Goal: Communication & Community: Answer question/provide support

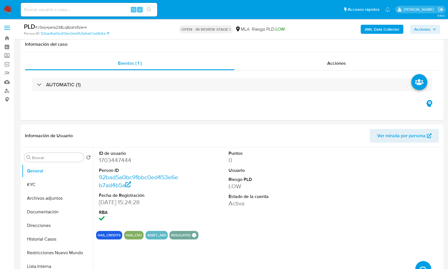
select select "10"
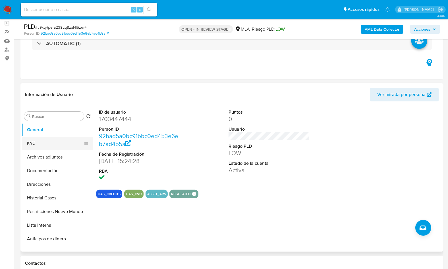
click at [43, 143] on button "KYC" at bounding box center [55, 144] width 66 height 14
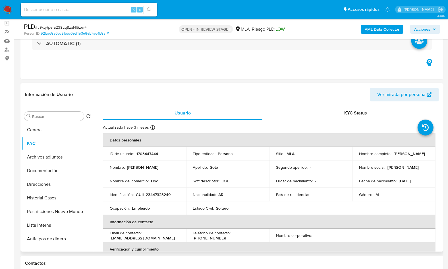
click at [168, 193] on p "CUIL 23447323249" at bounding box center [153, 194] width 35 height 5
copy p "23447323249"
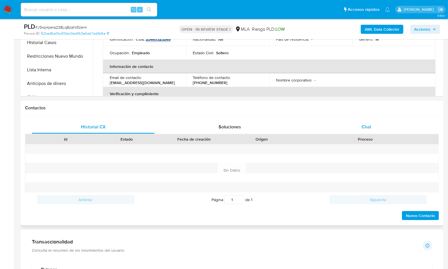
click at [370, 126] on span "Chat" at bounding box center [366, 127] width 10 height 7
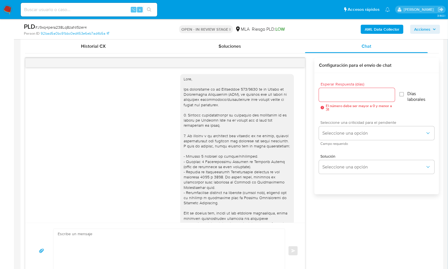
scroll to position [309, 0]
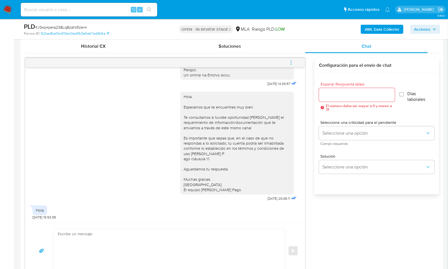
click at [131, 238] on textarea at bounding box center [168, 251] width 220 height 44
click at [185, 241] on textarea at bounding box center [168, 251] width 220 height 44
paste textarea "Hola XXX, En función de las operaciones registradas en la cuenta de la compañía…"
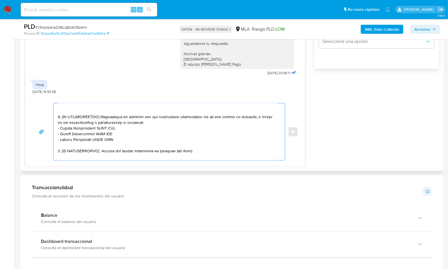
scroll to position [0, 0]
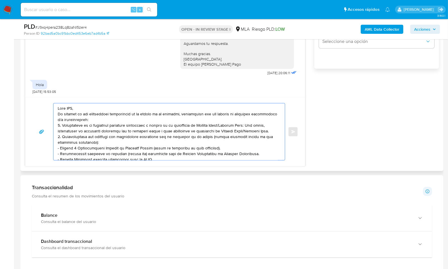
click at [67, 106] on textarea at bounding box center [168, 131] width 220 height 57
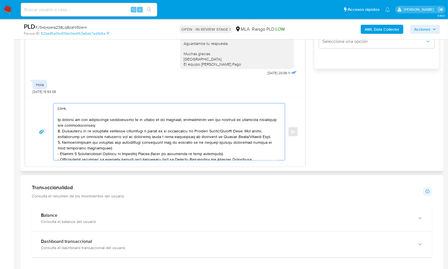
click at [116, 126] on textarea at bounding box center [168, 131] width 220 height 57
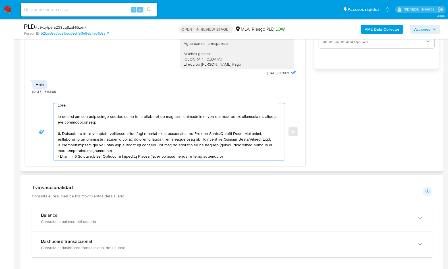
scroll to position [10, 0]
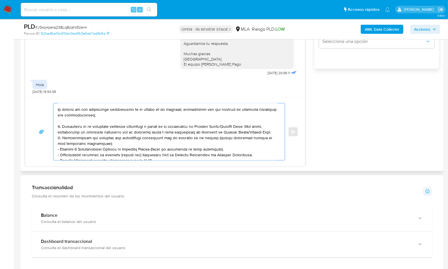
click at [269, 132] on textarea at bounding box center [168, 131] width 220 height 57
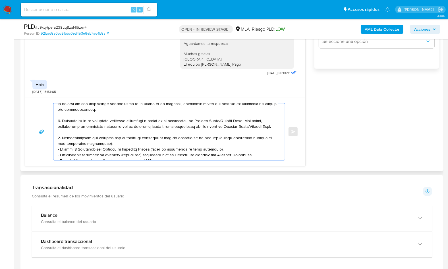
scroll to position [19, 0]
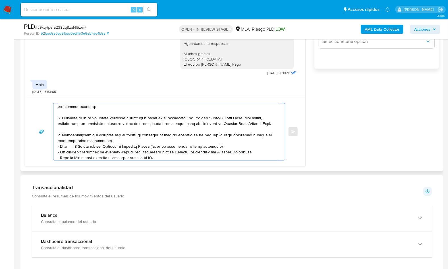
drag, startPoint x: 271, startPoint y: 123, endPoint x: 62, endPoint y: 118, distance: 208.5
click at [62, 118] on textarea at bounding box center [168, 131] width 220 height 57
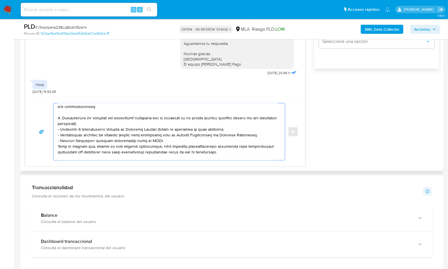
drag, startPoint x: 105, startPoint y: 123, endPoint x: 212, endPoint y: 119, distance: 106.6
click at [212, 119] on textarea at bounding box center [168, 131] width 220 height 57
click at [128, 120] on textarea at bounding box center [168, 131] width 220 height 57
drag, startPoint x: 185, startPoint y: 120, endPoint x: 213, endPoint y: 118, distance: 27.7
click at [213, 118] on textarea at bounding box center [168, 131] width 220 height 57
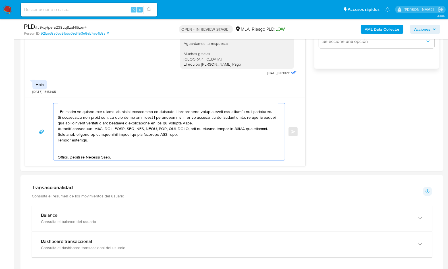
scroll to position [129, 0]
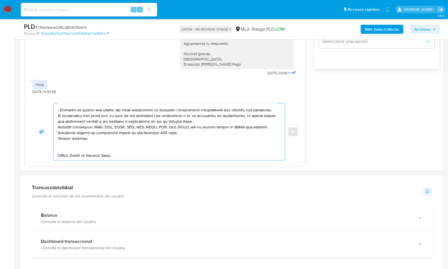
drag, startPoint x: 64, startPoint y: 111, endPoint x: 170, endPoint y: 186, distance: 129.6
click at [170, 186] on div "Información de Usuario Ver mirada por persona Buscar Volver al orden por defect…" at bounding box center [231, 221] width 423 height 998
paste textarea "Hola , En función de las operaciones registradas en tu cuenta de Mercado Pago, …"
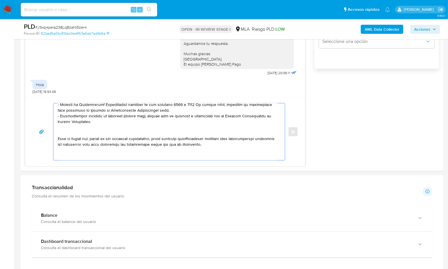
scroll to position [0, 0]
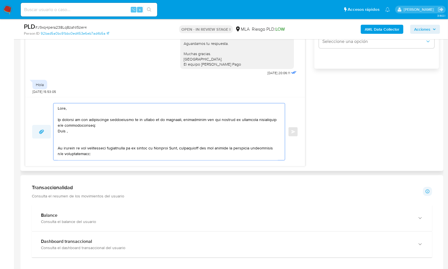
drag, startPoint x: 73, startPoint y: 131, endPoint x: 49, endPoint y: 131, distance: 23.3
click at [49, 131] on div "Enviar" at bounding box center [165, 131] width 266 height 57
click at [116, 153] on textarea at bounding box center [168, 131] width 220 height 57
drag, startPoint x: 106, startPoint y: 126, endPoint x: 52, endPoint y: 113, distance: 55.6
click at [52, 113] on div "Enviar" at bounding box center [165, 131] width 266 height 57
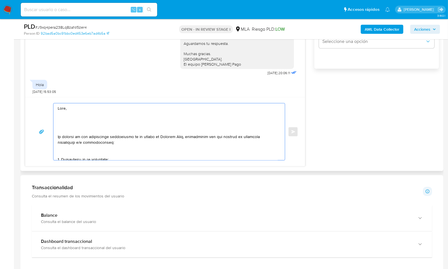
click at [60, 127] on textarea at bounding box center [168, 131] width 220 height 57
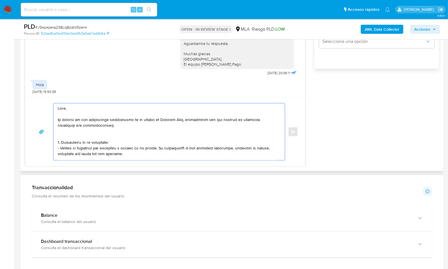
click at [62, 133] on textarea at bounding box center [168, 131] width 220 height 57
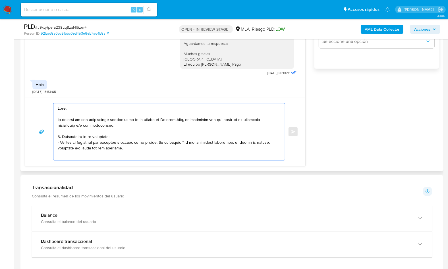
drag, startPoint x: 121, startPoint y: 148, endPoint x: 62, endPoint y: 137, distance: 60.4
click at [62, 137] on textarea at bounding box center [168, 131] width 220 height 57
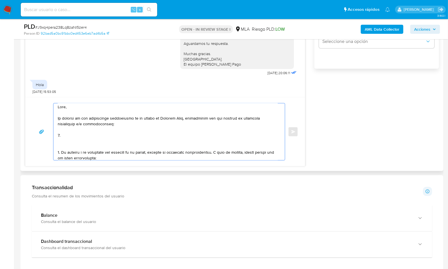
scroll to position [7, 0]
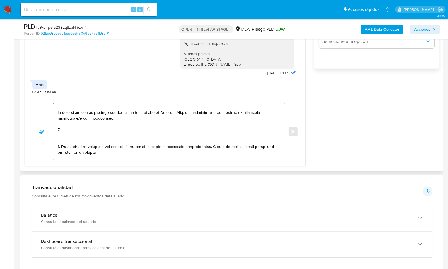
click at [61, 146] on textarea at bounding box center [168, 131] width 220 height 57
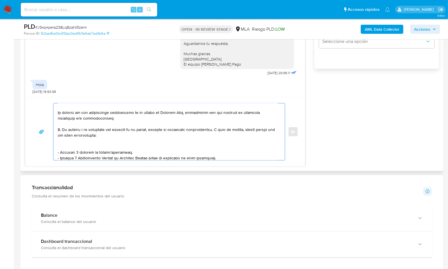
click at [85, 145] on textarea at bounding box center [168, 131] width 220 height 57
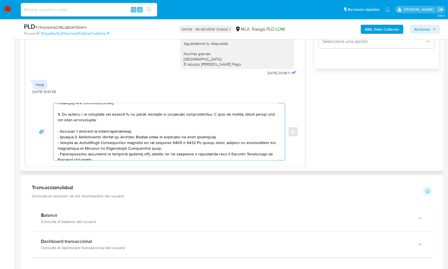
scroll to position [29, 0]
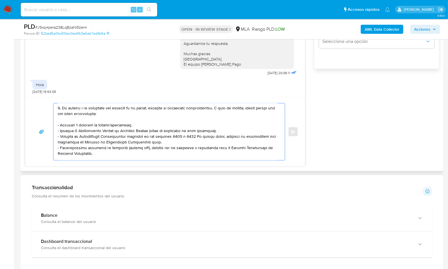
drag, startPoint x: 118, startPoint y: 154, endPoint x: 54, endPoint y: 130, distance: 68.5
click at [54, 130] on div at bounding box center [167, 131] width 228 height 57
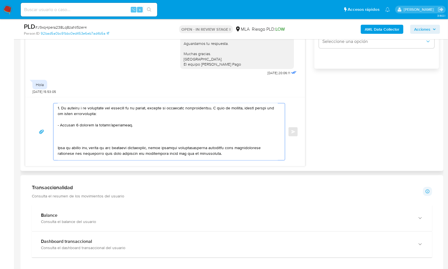
click at [59, 139] on textarea at bounding box center [168, 131] width 220 height 57
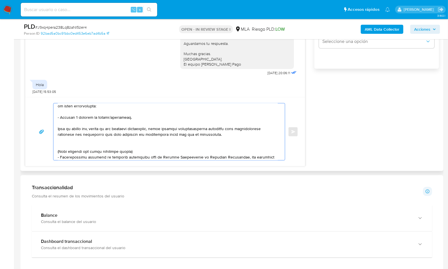
scroll to position [37, 0]
click at [65, 141] on textarea at bounding box center [168, 131] width 220 height 57
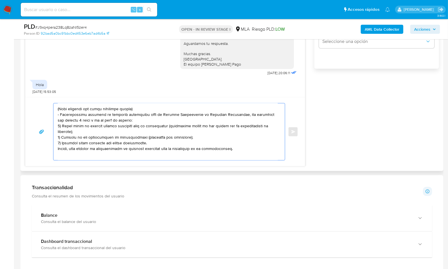
drag, startPoint x: 62, startPoint y: 139, endPoint x: 89, endPoint y: 152, distance: 30.6
click at [89, 152] on textarea at bounding box center [168, 131] width 220 height 57
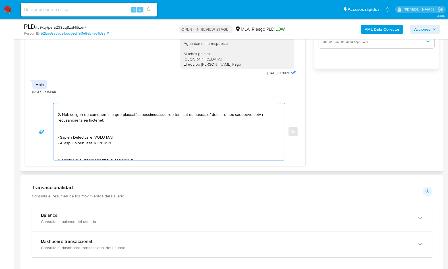
scroll to position [70, 0]
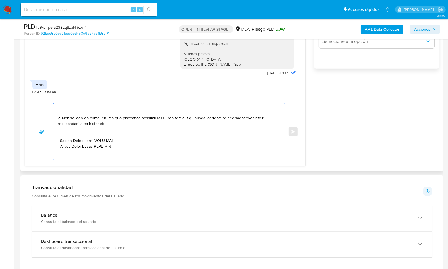
click at [63, 108] on textarea at bounding box center [168, 131] width 220 height 57
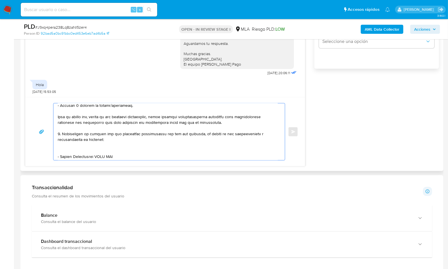
scroll to position [33, 0]
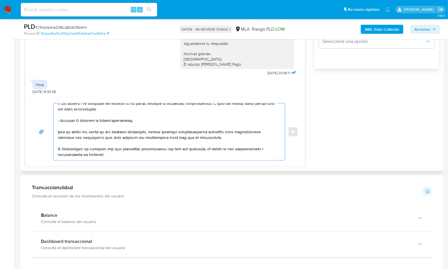
click at [59, 147] on textarea at bounding box center [168, 131] width 220 height 57
drag, startPoint x: 205, startPoint y: 139, endPoint x: 55, endPoint y: 129, distance: 151.1
click at [55, 129] on div at bounding box center [167, 131] width 228 height 57
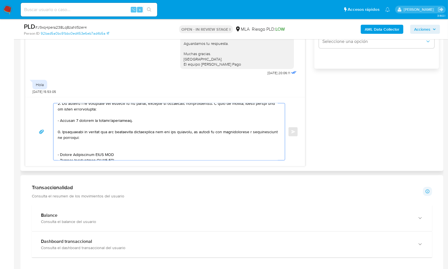
click at [66, 145] on textarea at bounding box center [168, 131] width 220 height 57
drag, startPoint x: 60, startPoint y: 148, endPoint x: 95, endPoint y: 149, distance: 34.6
click at [95, 149] on textarea at bounding box center [168, 131] width 220 height 57
paste textarea "Marcelo Ivan Muñoz"
click at [112, 146] on textarea at bounding box center [168, 131] width 220 height 57
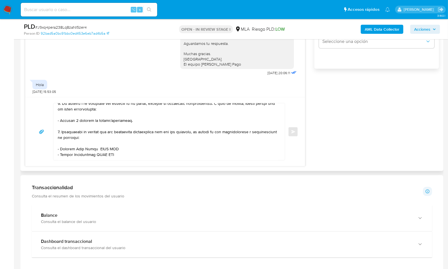
click at [112, 146] on textarea at bounding box center [168, 131] width 220 height 57
paste textarea "20329206115"
paste textarea "$ 5.859.880,20"
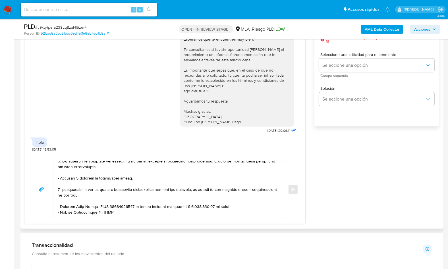
scroll to position [315, 0]
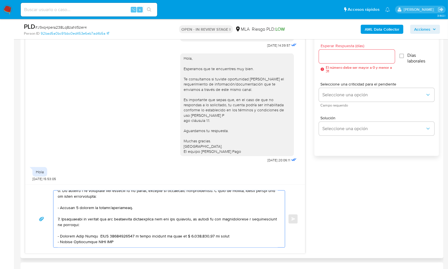
paste textarea "2025-08-07 09:22:51"
click at [231, 237] on textarea at bounding box center [168, 219] width 220 height 57
paste textarea "2025"
drag, startPoint x: 60, startPoint y: 241, endPoint x: 96, endPoint y: 241, distance: 35.2
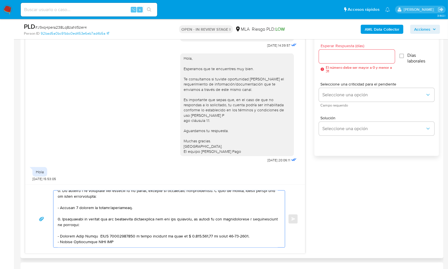
click at [96, 241] on textarea at bounding box center [168, 219] width 220 height 57
paste textarea "Heffernan, Debra"
click at [105, 241] on textarea at bounding box center [168, 219] width 220 height 57
paste textarea "27325342337"
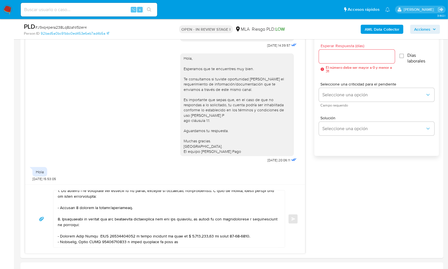
paste textarea "$ 5.859.880,20"
paste textarea "2025-08-06 19:50:09"
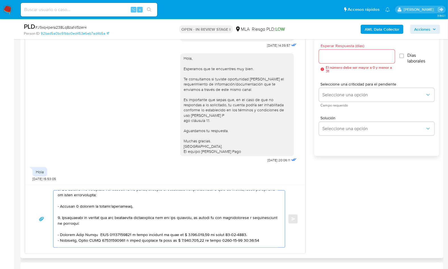
drag, startPoint x: 261, startPoint y: 240, endPoint x: 242, endPoint y: 239, distance: 19.0
click at [242, 239] on textarea at bounding box center [168, 219] width 220 height 57
click at [225, 239] on textarea at bounding box center [168, 219] width 220 height 57
paste textarea "2025"
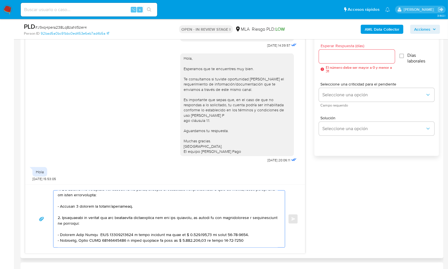
click at [249, 234] on textarea at bounding box center [168, 219] width 220 height 57
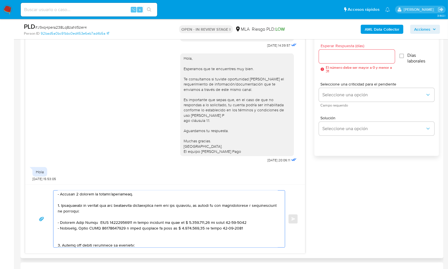
scroll to position [64, 0]
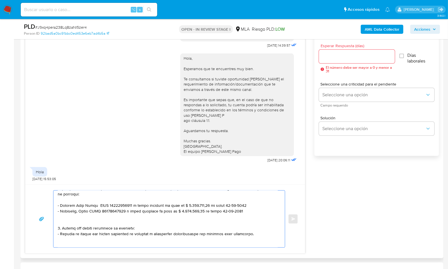
click at [124, 222] on textarea at bounding box center [168, 219] width 220 height 57
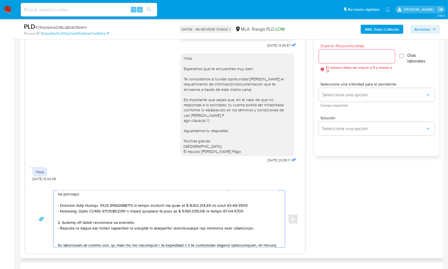
drag, startPoint x: 253, startPoint y: 226, endPoint x: 57, endPoint y: 222, distance: 196.3
click at [57, 222] on div at bounding box center [167, 219] width 228 height 57
paste textarea "3. Notamos un incremento en tu operatoria e ingresos en noviembre 2024. ¿Podría…"
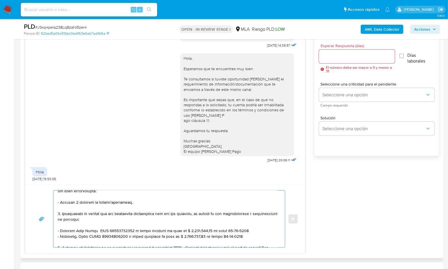
scroll to position [70, 0]
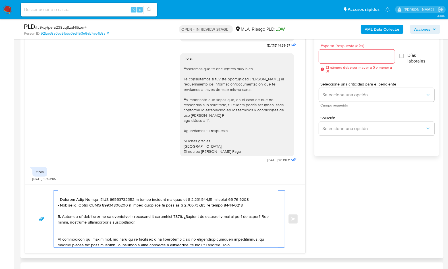
click at [170, 216] on textarea at bounding box center [168, 219] width 220 height 57
click at [149, 227] on textarea at bounding box center [168, 219] width 220 height 57
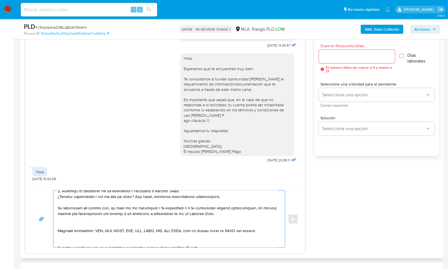
scroll to position [97, 0]
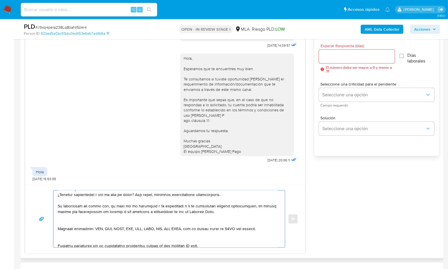
click at [93, 221] on textarea at bounding box center [168, 219] width 220 height 57
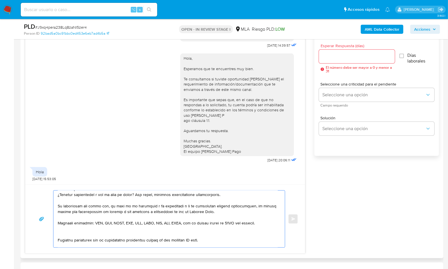
click at [78, 234] on textarea at bounding box center [168, 219] width 220 height 57
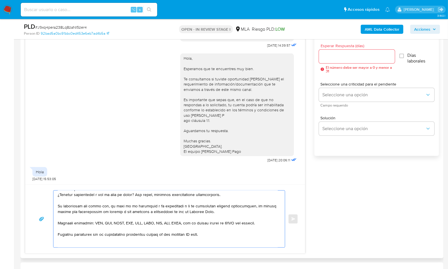
click at [195, 233] on textarea at bounding box center [168, 219] width 220 height 57
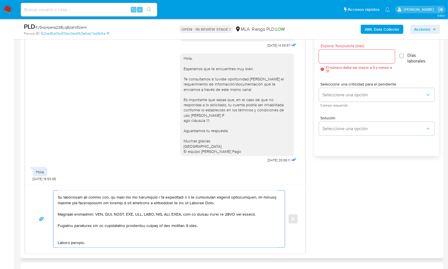
click at [67, 232] on textarea at bounding box center [168, 219] width 220 height 57
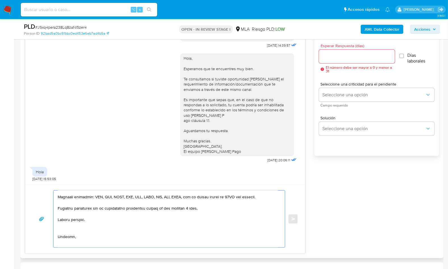
scroll to position [128, 0]
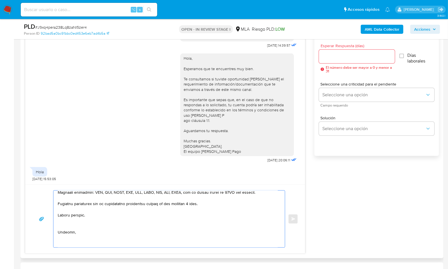
click at [65, 226] on textarea at bounding box center [168, 219] width 220 height 57
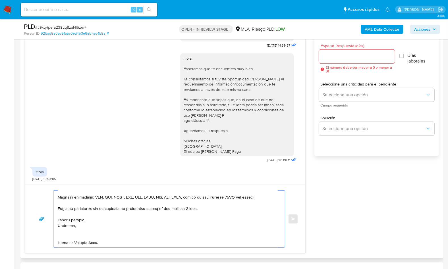
click at [63, 232] on textarea at bounding box center [168, 219] width 220 height 57
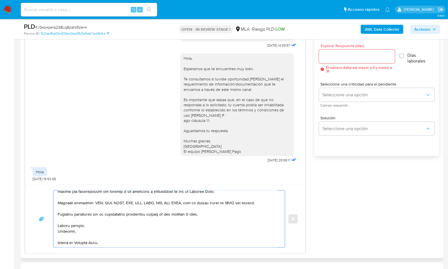
click at [67, 244] on textarea at bounding box center [168, 219] width 220 height 57
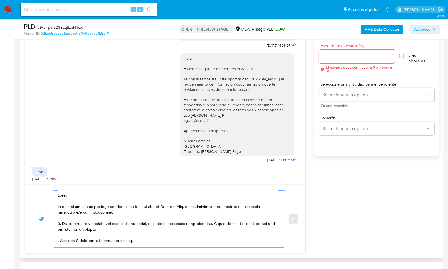
scroll to position [0, 0]
type textarea "Hola, En función de las operaciones registradas en tu cuenta de Mercado Pago, n…"
click at [338, 56] on input "Esperar Respuesta (días)" at bounding box center [357, 56] width 76 height 7
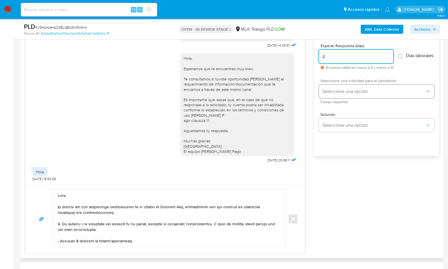
type input "2"
click at [337, 94] on span "Seleccione una opción" at bounding box center [373, 92] width 103 height 6
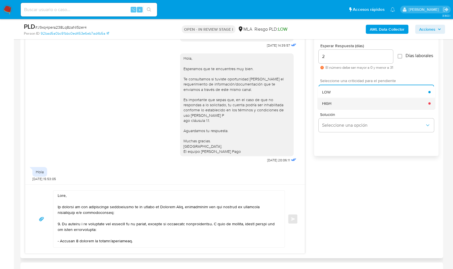
click at [338, 109] on div "HIGH" at bounding box center [375, 103] width 106 height 11
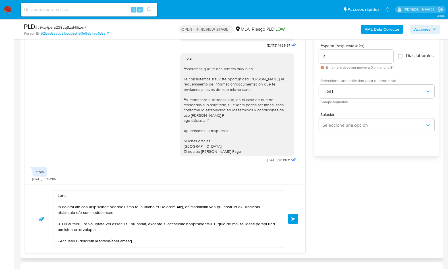
click at [296, 216] on button "Enviar" at bounding box center [293, 219] width 10 height 10
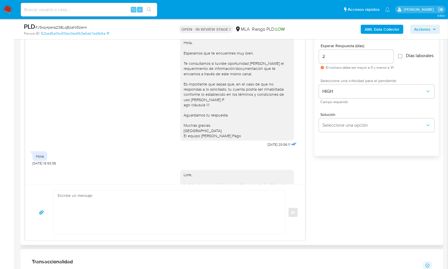
scroll to position [537, 0]
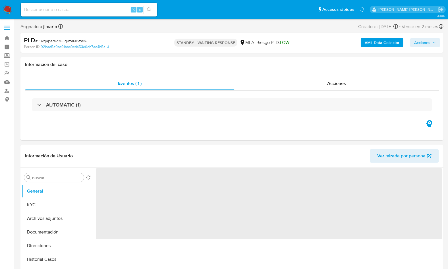
select select "10"
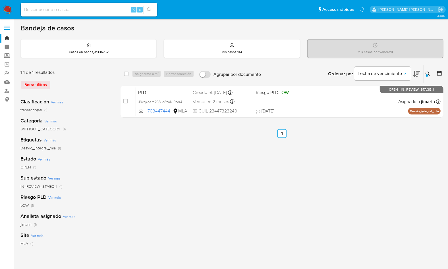
click at [8, 12] on img at bounding box center [8, 10] width 10 height 10
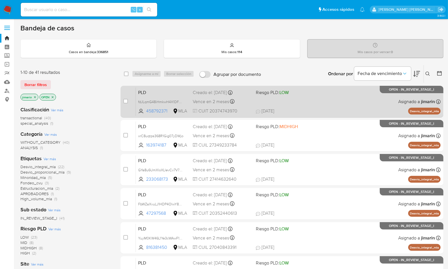
click at [313, 104] on div "PLD fdJLqmG48iHmkwH4X1DFOVzk 458792371 MLA Riesgo PLD: LOW Creado el: 12/09/202…" at bounding box center [288, 101] width 304 height 29
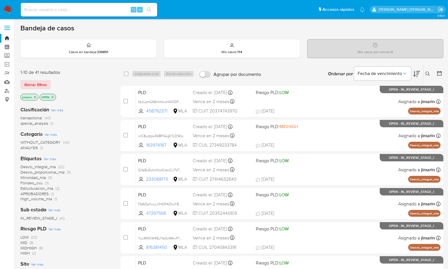
click at [428, 75] on icon at bounding box center [427, 74] width 5 height 5
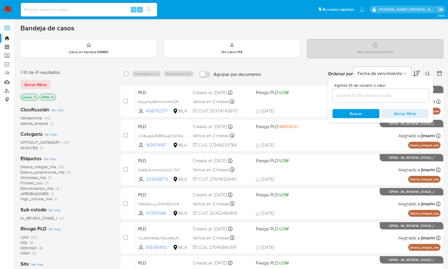
click at [402, 100] on div at bounding box center [380, 96] width 96 height 14
click at [401, 98] on input at bounding box center [380, 95] width 96 height 7
paste input "458792371"
type input "458792371"
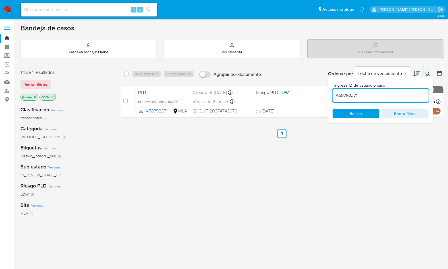
click at [55, 97] on div "jimarin OPEN" at bounding box center [65, 98] width 91 height 8
click at [53, 96] on icon "close-filter" at bounding box center [52, 96] width 3 height 3
click at [35, 96] on icon "close-filter" at bounding box center [34, 96] width 3 height 3
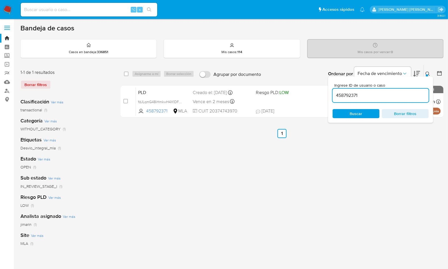
click at [428, 72] on icon at bounding box center [427, 74] width 5 height 5
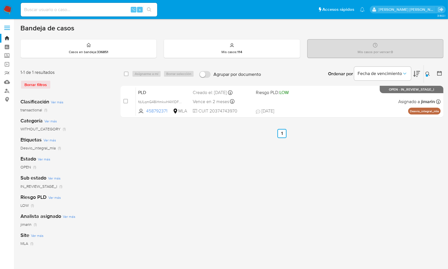
click at [11, 10] on img at bounding box center [8, 10] width 10 height 10
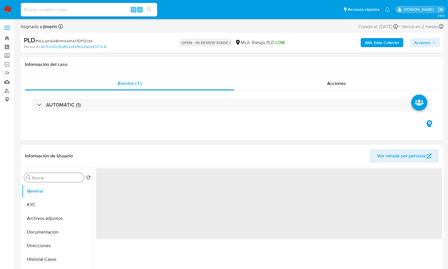
select select "10"
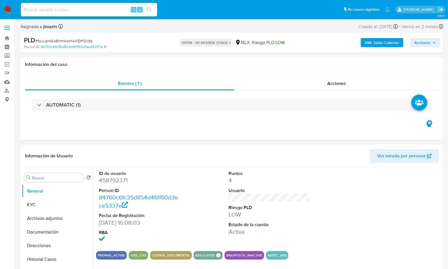
click at [90, 39] on span "# fdJLqmG48iHmkwH4X1DFOVzk" at bounding box center [63, 41] width 57 height 6
copy span "fdJLqmG48iHmkwH4X1DFOVzk"
click at [111, 180] on dd "458792371" at bounding box center [139, 180] width 81 height 8
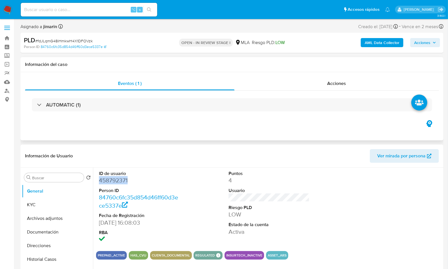
copy dd "458792371"
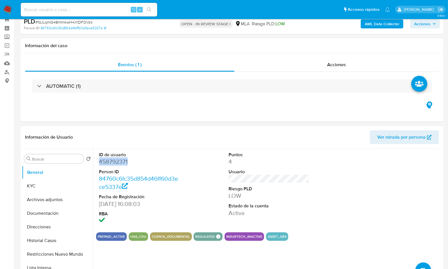
scroll to position [47, 0]
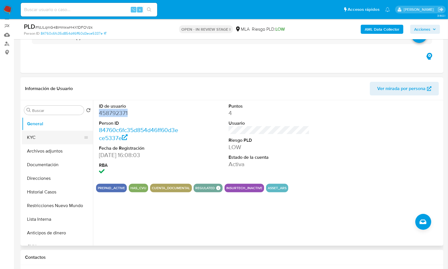
click at [43, 139] on button "KYC" at bounding box center [55, 138] width 66 height 14
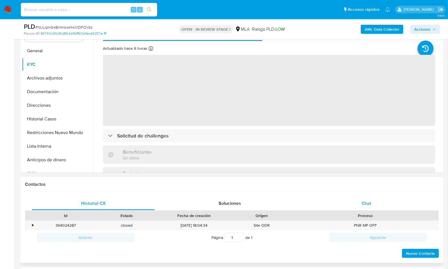
click at [366, 202] on span "Chat" at bounding box center [366, 203] width 10 height 7
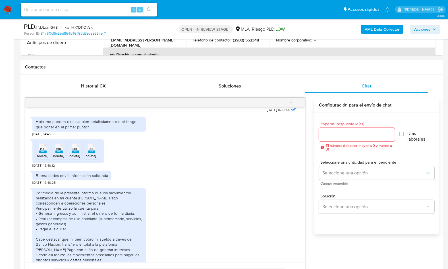
scroll to position [305, 0]
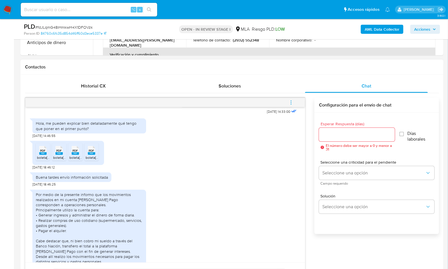
click at [42, 160] on span "boleta[37474397-202508].pdf" at bounding box center [59, 157] width 45 height 5
click at [55, 155] on icon at bounding box center [58, 150] width 7 height 9
click at [70, 155] on div "PDF PDF" at bounding box center [75, 149] width 12 height 11
click at [89, 152] on span "PDF" at bounding box center [91, 151] width 5 height 4
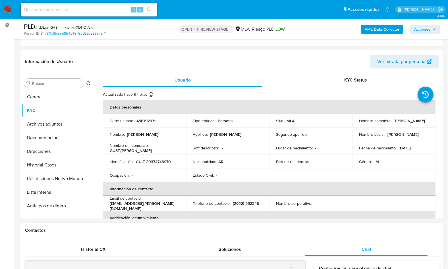
scroll to position [61, 0]
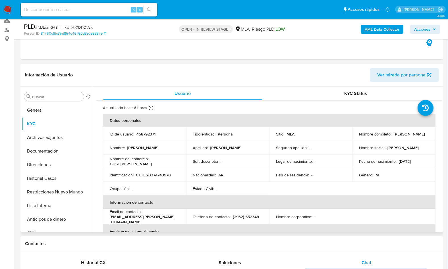
click at [157, 179] on td "Identificación : CUIT 20374743970" at bounding box center [144, 175] width 83 height 14
click at [156, 176] on p "CUIT 20374743970" at bounding box center [153, 174] width 35 height 5
copy p "20374743970"
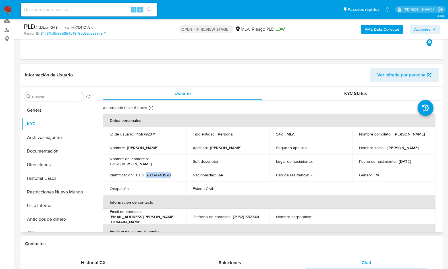
click at [161, 175] on p "CUIT 20374743970" at bounding box center [153, 174] width 35 height 5
copy p "20374743970"
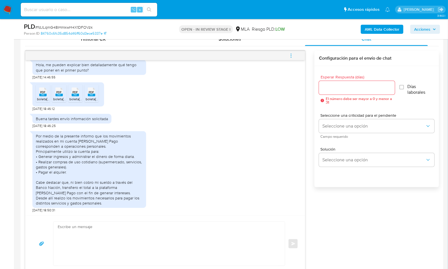
scroll to position [289, 0]
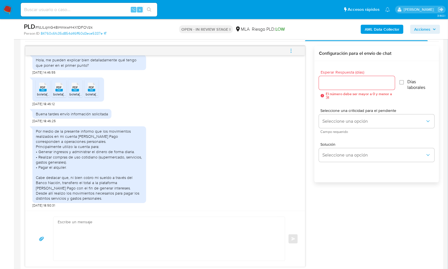
click at [142, 220] on textarea at bounding box center [168, 239] width 220 height 44
paste textarea "Hola , En función de las operaciones registradas en tu cuenta de Mercado Pago, …"
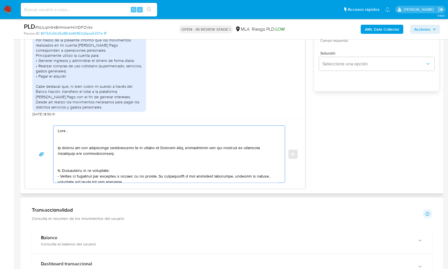
scroll to position [381, 0]
click at [69, 139] on textarea at bounding box center [168, 153] width 220 height 57
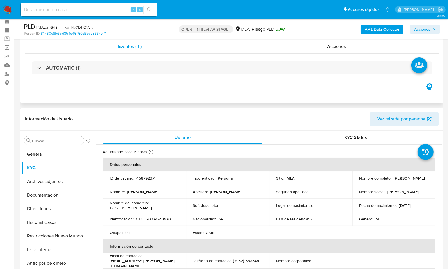
scroll to position [0, 0]
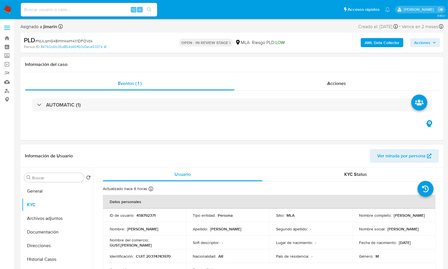
click at [394, 218] on p "Gustavo Jaime Sarmiento" at bounding box center [409, 215] width 31 height 5
copy p "Gustavo"
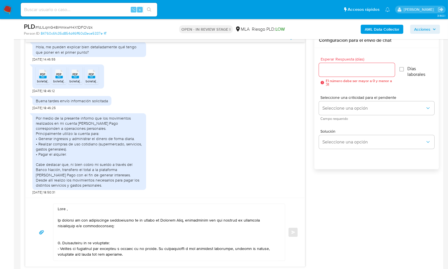
scroll to position [303, 0]
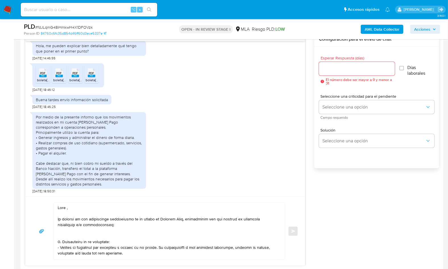
click at [81, 216] on textarea at bounding box center [168, 231] width 220 height 57
click at [66, 208] on textarea at bounding box center [168, 231] width 220 height 57
paste textarea "Gustavo"
click at [112, 210] on textarea at bounding box center [168, 231] width 220 height 57
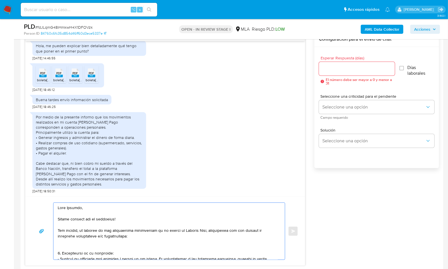
click at [129, 237] on textarea at bounding box center [168, 231] width 220 height 57
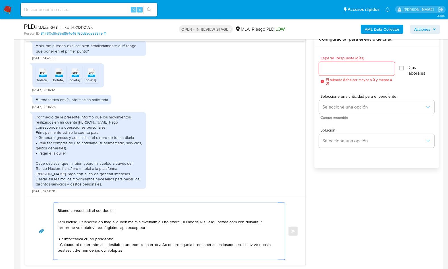
scroll to position [10, 0]
drag, startPoint x: 117, startPoint y: 247, endPoint x: 55, endPoint y: 236, distance: 62.7
click at [55, 236] on div at bounding box center [167, 231] width 228 height 57
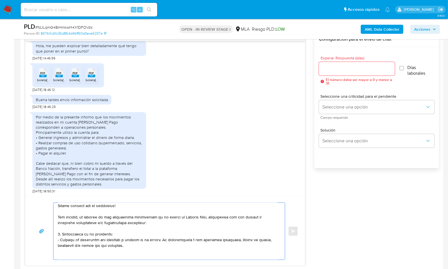
drag, startPoint x: 138, startPoint y: 247, endPoint x: 62, endPoint y: 233, distance: 77.5
click at [62, 233] on textarea at bounding box center [168, 231] width 220 height 57
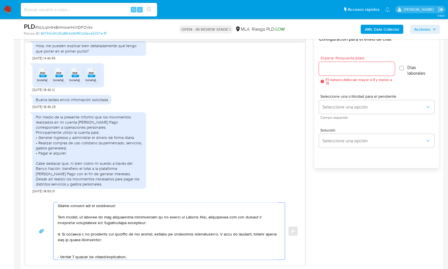
drag, startPoint x: 117, startPoint y: 240, endPoint x: 214, endPoint y: 234, distance: 97.3
click at [214, 234] on textarea at bounding box center [168, 231] width 220 height 57
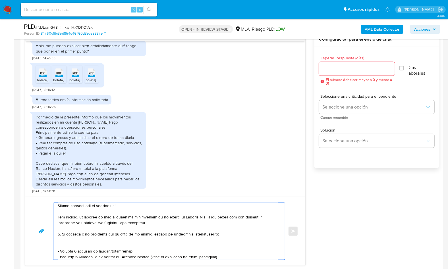
click at [58, 234] on textarea at bounding box center [168, 231] width 220 height 57
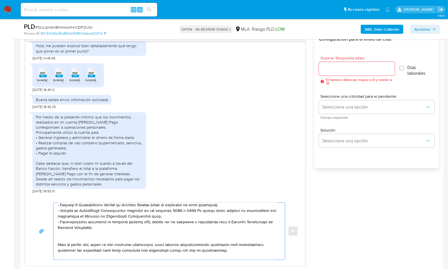
scroll to position [67, 0]
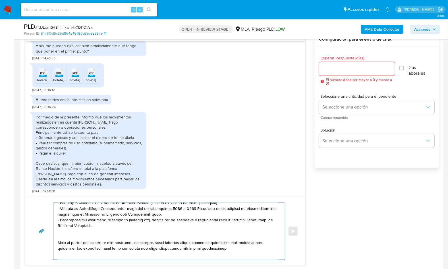
drag, startPoint x: 72, startPoint y: 237, endPoint x: 223, endPoint y: 246, distance: 151.0
click at [223, 246] on textarea at bounding box center [168, 231] width 220 height 57
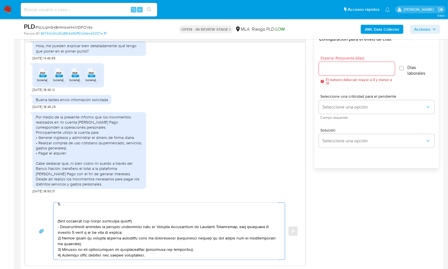
scroll to position [81, 0]
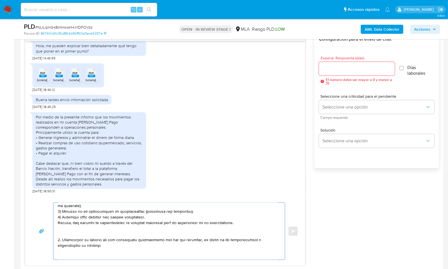
drag, startPoint x: 65, startPoint y: 206, endPoint x: 62, endPoint y: 234, distance: 28.1
click at [62, 234] on textarea at bounding box center [168, 231] width 220 height 57
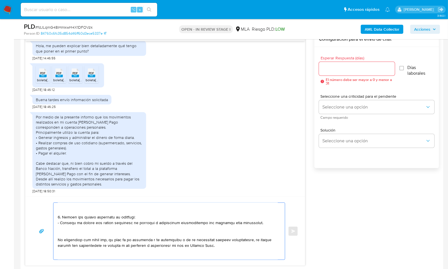
scroll to position [13, 0]
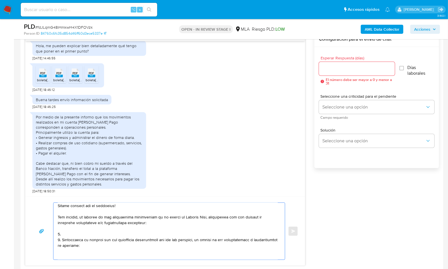
click at [61, 239] on textarea at bounding box center [168, 231] width 220 height 57
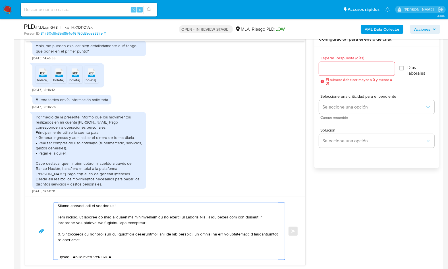
scroll to position [8, 0]
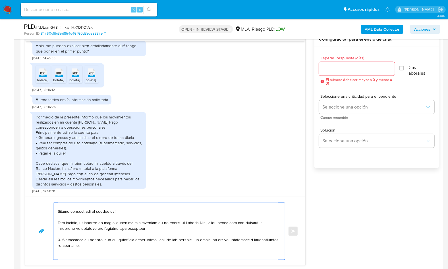
click at [122, 244] on textarea at bounding box center [168, 231] width 220 height 57
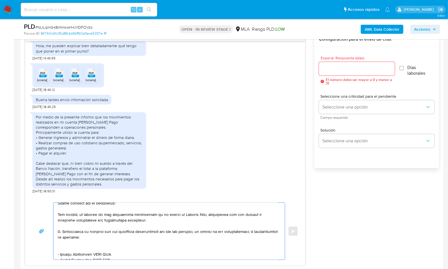
scroll to position [17, 0]
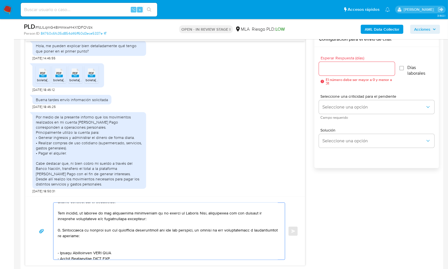
click at [60, 246] on textarea at bounding box center [168, 231] width 220 height 57
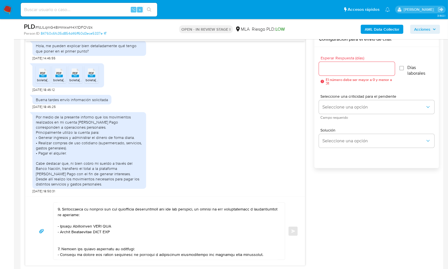
scroll to position [54, 0]
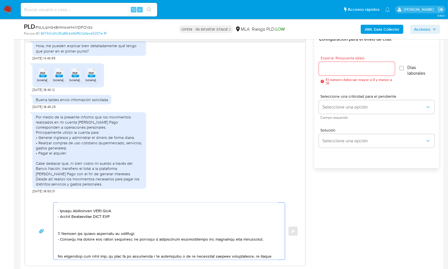
drag, startPoint x: 60, startPoint y: 209, endPoint x: 95, endPoint y: 211, distance: 35.5
click at [95, 211] on textarea at bounding box center [168, 231] width 220 height 57
paste textarea "Ignacio Nicolas Bustos"
click at [113, 210] on textarea at bounding box center [168, 231] width 220 height 57
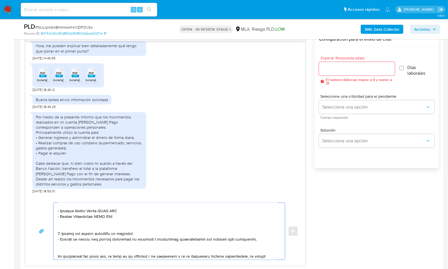
paste textarea "20401592556"
drag, startPoint x: 60, startPoint y: 216, endPoint x: 95, endPoint y: 216, distance: 34.1
click at [95, 216] on textarea at bounding box center [168, 231] width 220 height 57
paste textarea "Ivan Alfredo Seco"
click at [106, 217] on textarea at bounding box center [168, 231] width 220 height 57
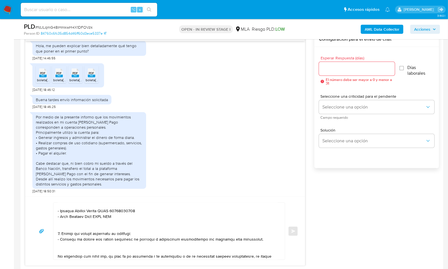
click at [106, 217] on textarea at bounding box center [168, 231] width 220 height 57
paste textarea "20385097078"
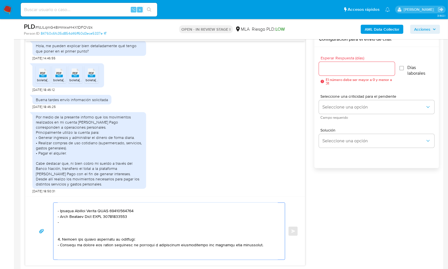
paste textarea "Roxana Lucinda Quiroga Alvarado"
paste textarea "20963837225"
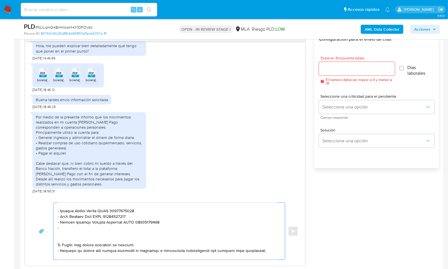
paste textarea "Gustavo Olver Figueroa Ojeda"
paste textarea "20954838235"
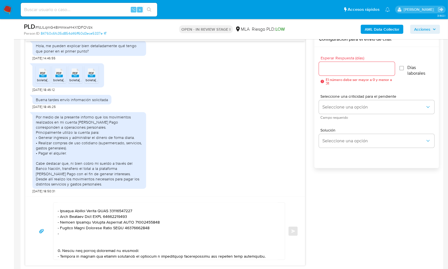
paste textarea "Yanela Gentili"
paste textarea "23355992314"
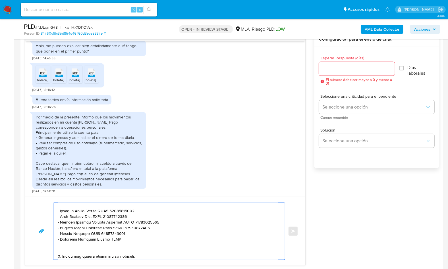
paste textarea "27962725770"
paste textarea "Milton Cazazola"
paste textarea "20393405377"
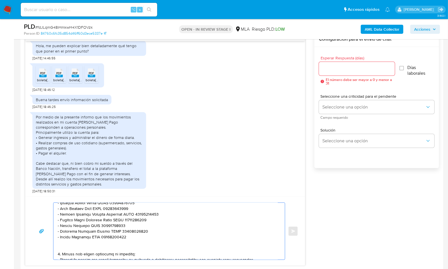
click at [75, 246] on textarea at bounding box center [168, 231] width 220 height 57
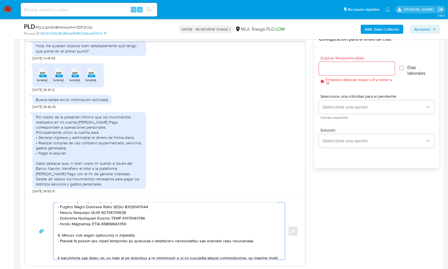
scroll to position [79, 0]
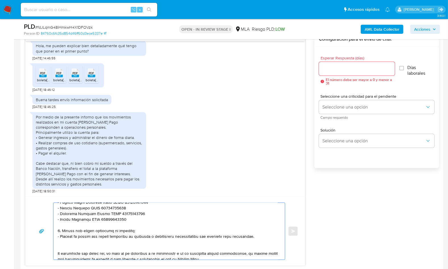
drag, startPoint x: 243, startPoint y: 235, endPoint x: 57, endPoint y: 230, distance: 185.5
click at [58, 230] on textarea at bounding box center [168, 231] width 220 height 57
paste textarea "3. Notamos un incremento en tu operatoria e ingresos en noviembre 2024. ¿Podría…"
click at [60, 230] on textarea at bounding box center [168, 231] width 220 height 57
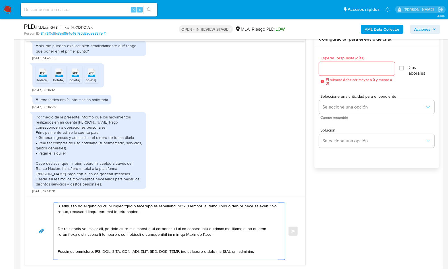
scroll to position [96, 0]
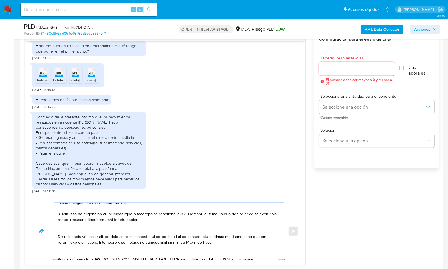
click at [173, 214] on textarea at bounding box center [168, 231] width 220 height 57
click at [140, 229] on textarea at bounding box center [168, 231] width 220 height 57
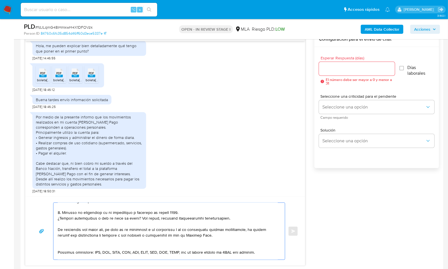
click at [68, 246] on textarea at bounding box center [168, 231] width 220 height 57
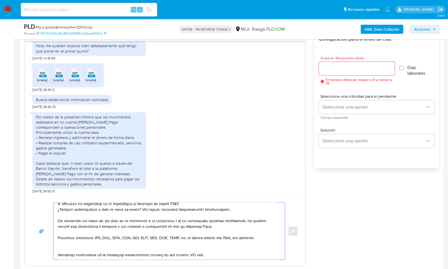
scroll to position [108, 0]
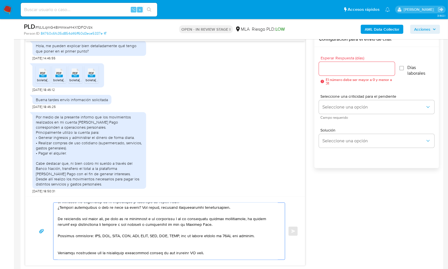
click at [89, 245] on textarea at bounding box center [168, 231] width 220 height 57
click at [194, 246] on textarea at bounding box center [168, 231] width 220 height 57
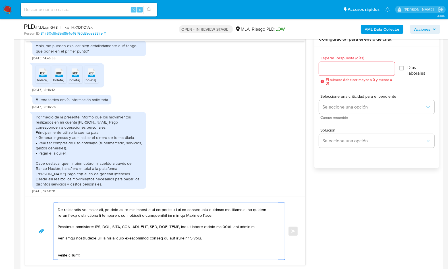
click at [67, 247] on textarea at bounding box center [168, 231] width 220 height 57
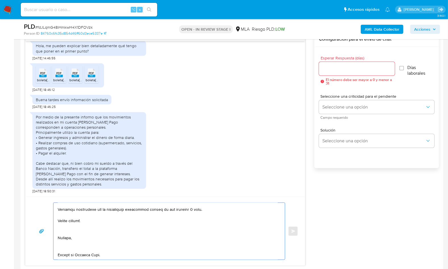
click at [68, 225] on textarea at bounding box center [168, 231] width 220 height 57
click at [66, 239] on textarea at bounding box center [168, 231] width 220 height 57
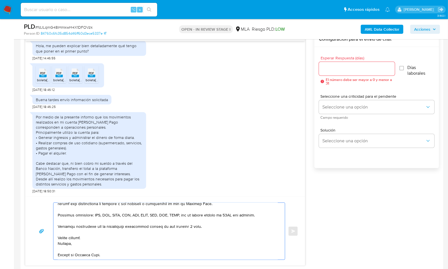
click at [70, 253] on textarea at bounding box center [168, 231] width 220 height 57
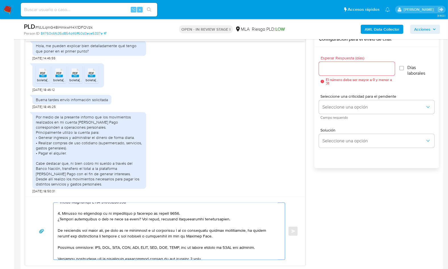
scroll to position [0, 0]
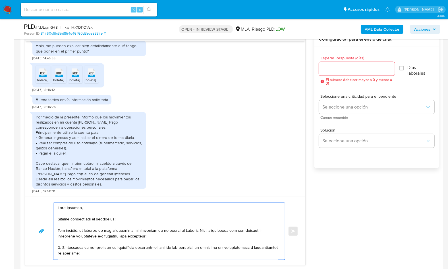
type textarea "Hola Gustavo, Muchas gracias por tu respuesta! Sin embargo, en función de las o…"
click at [344, 72] on div at bounding box center [357, 69] width 76 height 14
click at [344, 70] on input "Esperar Respuesta (días)" at bounding box center [357, 68] width 76 height 7
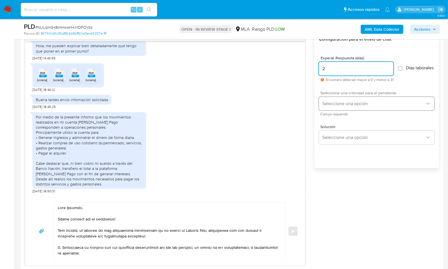
type input "2"
click at [338, 110] on button "Seleccione una opción" at bounding box center [376, 104] width 115 height 14
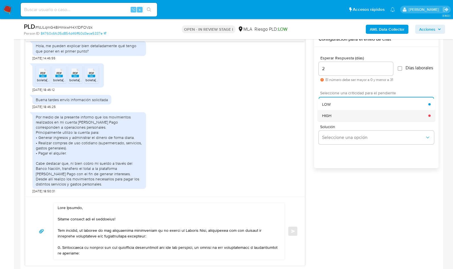
click at [341, 121] on div "HIGH" at bounding box center [375, 115] width 106 height 11
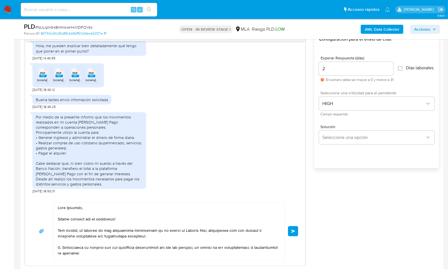
click at [295, 229] on span "Enviar" at bounding box center [293, 230] width 4 height 3
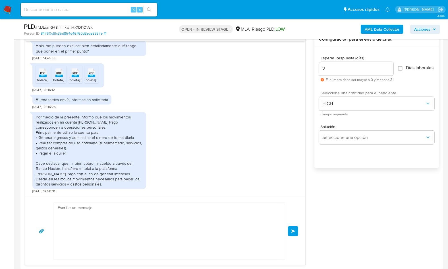
scroll to position [550, 0]
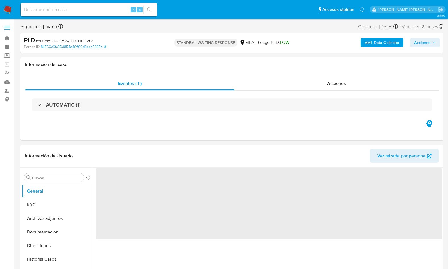
select select "10"
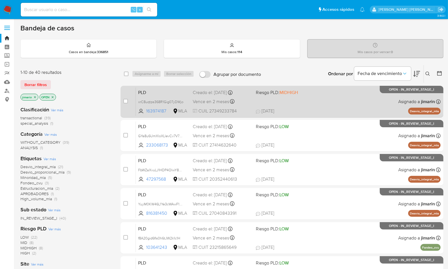
click at [311, 108] on span "[DATE] [DATE] 11:46" at bounding box center [317, 111] width 122 height 6
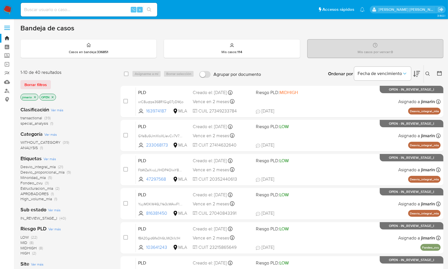
click at [428, 69] on div "Ingrese ID de usuario o caso Buscar Borrar filtros" at bounding box center [428, 74] width 10 height 18
click at [430, 74] on button at bounding box center [427, 73] width 9 height 7
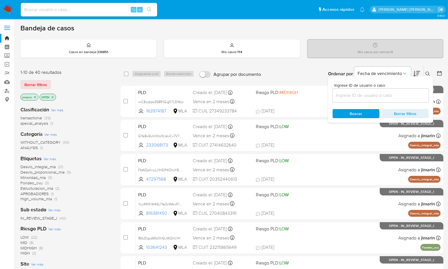
click at [414, 90] on div at bounding box center [380, 96] width 96 height 14
click at [409, 93] on input at bounding box center [380, 95] width 96 height 7
paste input "163974187"
type input "163974187"
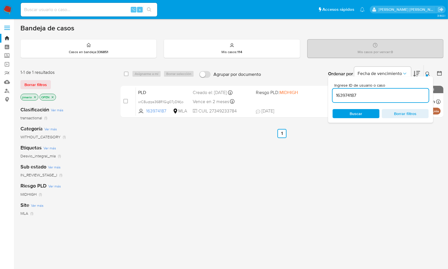
click at [53, 95] on icon "close-filter" at bounding box center [52, 96] width 3 height 3
click at [34, 96] on icon "close-filter" at bounding box center [35, 97] width 2 height 2
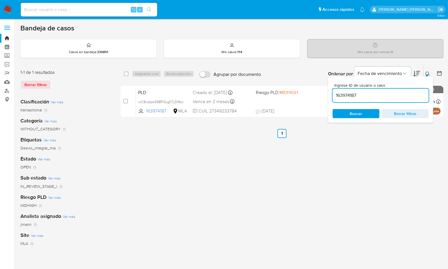
click at [425, 74] on icon at bounding box center [427, 74] width 4 height 4
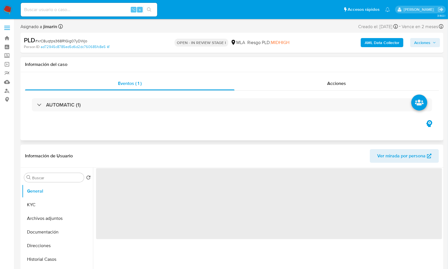
select select "10"
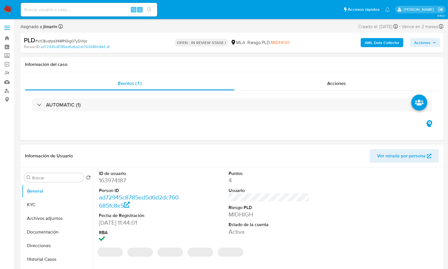
click at [118, 180] on dd "163974187" at bounding box center [139, 180] width 81 height 8
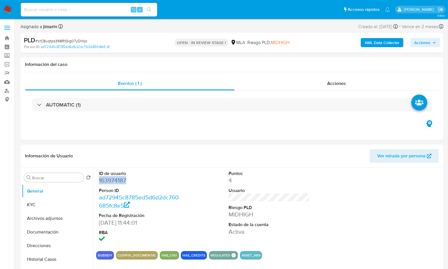
copy dd "163974187"
click at [192, 63] on h1 "Información del caso" at bounding box center [231, 65] width 413 height 6
click at [182, 135] on div "Eventos ( 1 ) Acciones AUTOMATIC (1)" at bounding box center [231, 106] width 423 height 68
click at [147, 60] on div "Información del caso" at bounding box center [231, 64] width 423 height 15
click at [226, 133] on div "Eventos ( 1 ) Acciones AUTOMATIC (1)" at bounding box center [231, 106] width 423 height 68
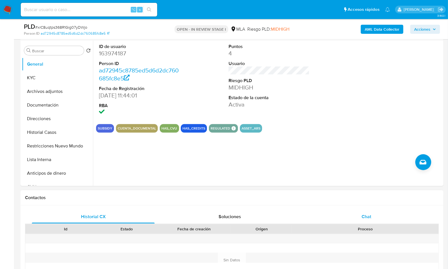
click at [370, 217] on span "Chat" at bounding box center [366, 216] width 10 height 7
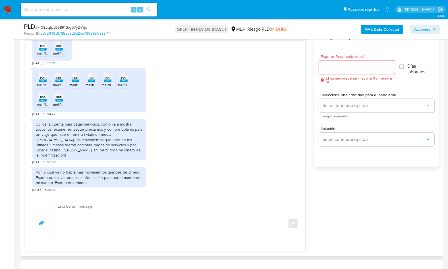
scroll to position [306, 0]
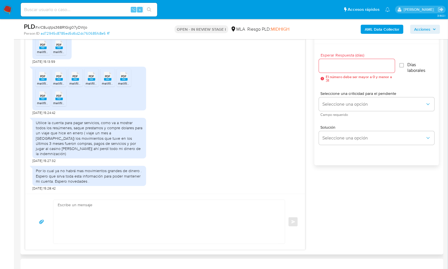
drag, startPoint x: 325, startPoint y: 186, endPoint x: 317, endPoint y: 182, distance: 8.9
click at [325, 186] on div "17/09/2025 14:44:02 Entiendo. Que información es necesaria? 17/09/2025 14:45:59…" at bounding box center [231, 139] width 413 height 221
click at [68, 26] on span "# xrC8uqtps368R1Gig07yDWjo" at bounding box center [61, 27] width 52 height 6
copy span "xrC8uqtps368R1Gig07yDWjo"
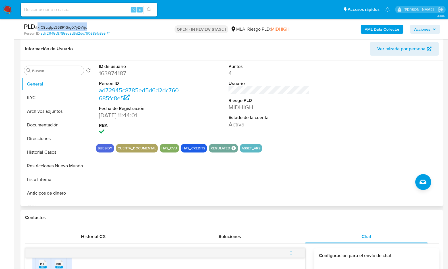
scroll to position [83, 0]
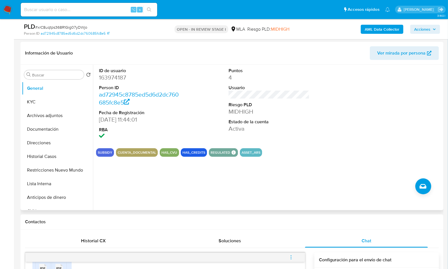
click at [118, 74] on dd "163974187" at bounding box center [139, 78] width 81 height 8
copy dd "163974187"
click at [40, 101] on button "KYC" at bounding box center [55, 102] width 66 height 14
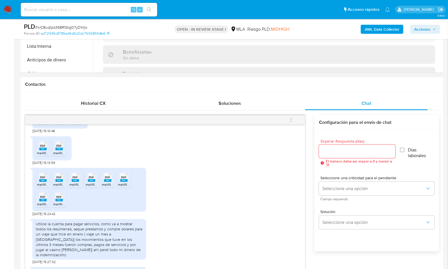
scroll to position [366, 0]
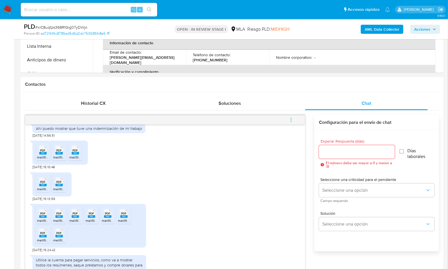
click at [43, 160] on span "melifile3134292679750014343.pdf" at bounding box center [63, 157] width 52 height 5
click at [58, 152] on span "PDF" at bounding box center [59, 151] width 5 height 4
click at [75, 152] on span "PDF" at bounding box center [75, 151] width 5 height 4
click at [45, 186] on rect at bounding box center [42, 185] width 7 height 3
click at [57, 186] on rect at bounding box center [58, 185] width 7 height 3
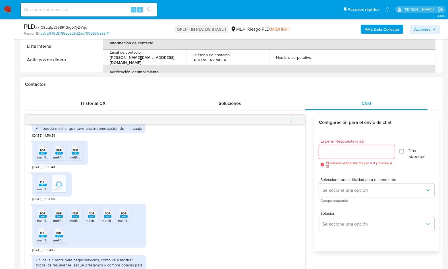
click at [44, 215] on span "PDF" at bounding box center [42, 214] width 5 height 4
click at [58, 215] on span "PDF" at bounding box center [59, 214] width 5 height 4
click at [79, 218] on div "PDF PDF" at bounding box center [75, 212] width 12 height 11
click at [87, 218] on div "PDF PDF" at bounding box center [91, 212] width 12 height 11
click at [110, 218] on rect at bounding box center [107, 216] width 7 height 3
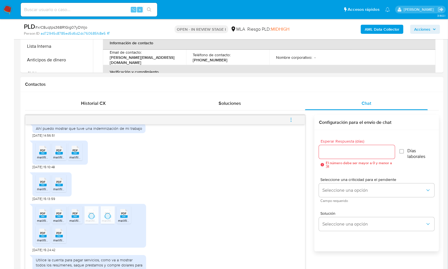
click at [128, 218] on div "PDF PDF" at bounding box center [124, 212] width 12 height 11
click at [38, 238] on div "PDF PDF" at bounding box center [43, 232] width 12 height 11
click at [59, 237] on rect at bounding box center [58, 236] width 7 height 3
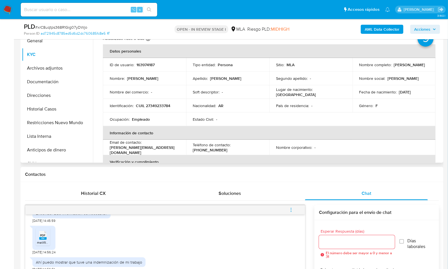
scroll to position [123, 0]
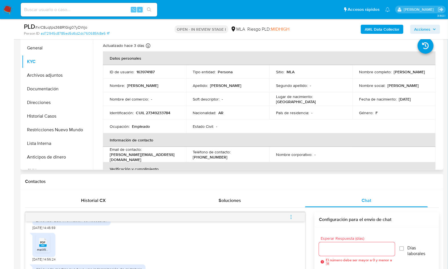
click at [160, 116] on td "Identificación : CUIL 27349233784" at bounding box center [144, 113] width 83 height 14
click at [160, 113] on p "CUIL 27349233784" at bounding box center [153, 112] width 34 height 5
copy p "27349233784"
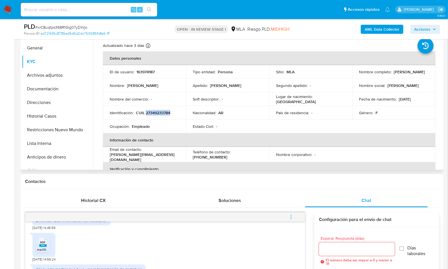
click at [165, 112] on p "CUIL 27349233784" at bounding box center [153, 112] width 34 height 5
copy p "27349233784"
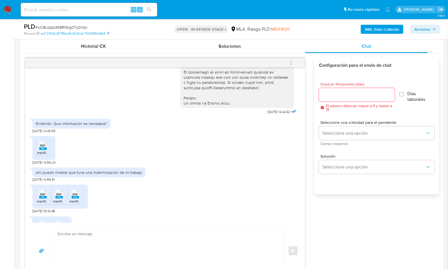
scroll to position [266, 0]
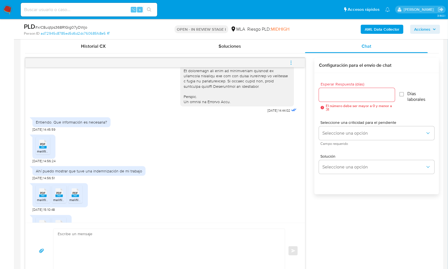
click at [176, 201] on div "PDF PDF melifile3134292679750014343.pdf PDF PDF melifile4416896879545552963.pdf…" at bounding box center [164, 196] width 265 height 32
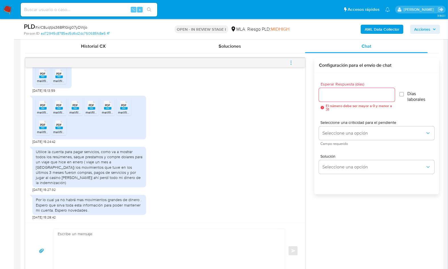
scroll to position [303, 0]
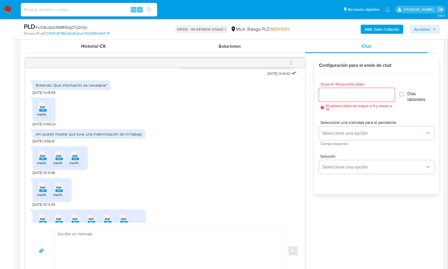
click at [39, 112] on icon at bounding box center [42, 107] width 7 height 9
click at [41, 160] on rect at bounding box center [42, 159] width 7 height 3
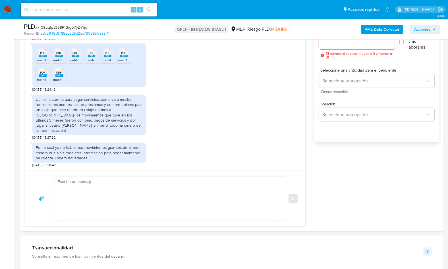
scroll to position [326, 0]
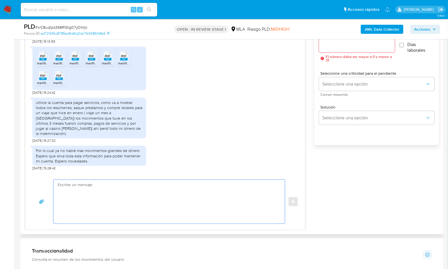
click at [152, 192] on textarea at bounding box center [168, 202] width 220 height 44
paste textarea "Hola, ¡Muchas gracias por tu respuesta! Confirmamos la recepción de la document…"
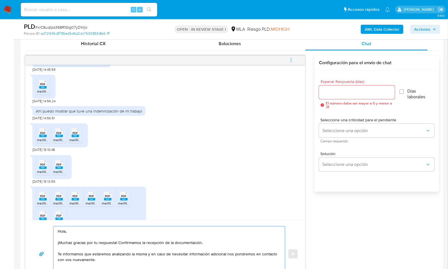
scroll to position [320, 0]
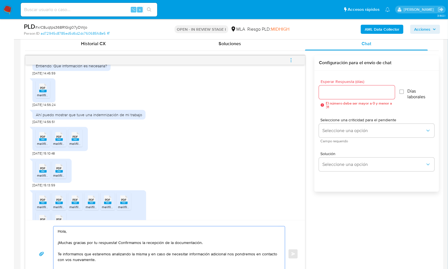
type textarea "Hola, ¡Muchas gracias por tu respuesta! Confirmamos la recepción de la document…"
click at [346, 91] on input "Esperar Respuesta (días)" at bounding box center [357, 92] width 76 height 7
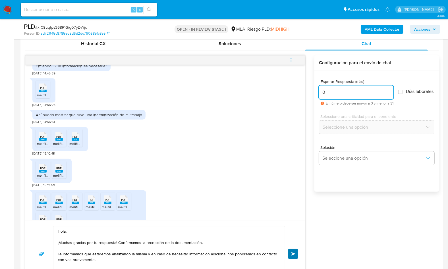
type input "0"
click at [293, 249] on button "Enviar" at bounding box center [293, 254] width 10 height 10
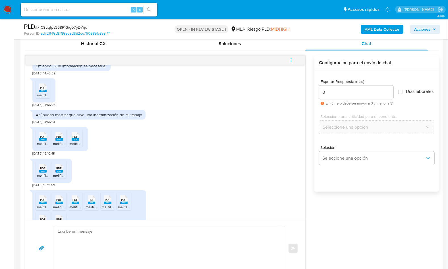
scroll to position [491, 0]
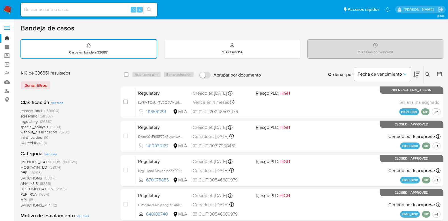
click at [425, 74] on icon at bounding box center [427, 74] width 5 height 5
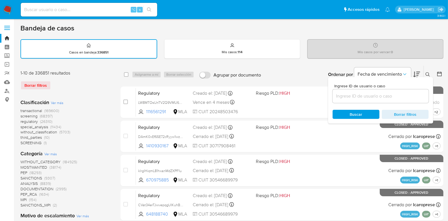
click at [404, 100] on div at bounding box center [380, 96] width 96 height 14
click at [406, 97] on input at bounding box center [380, 95] width 96 height 7
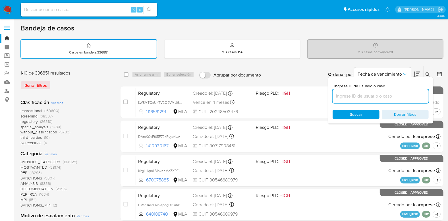
paste input "2431384782"
type input "2431384782"
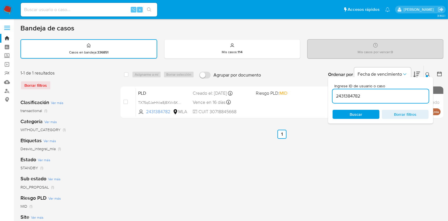
click at [430, 75] on button at bounding box center [427, 74] width 9 height 7
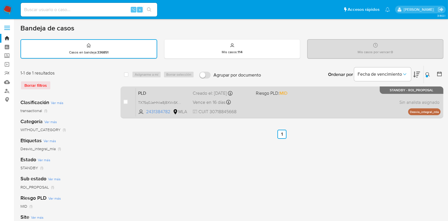
click at [366, 110] on div "PLD TX75q0JeHhIie8jBXVxSKMJb 2431384782 MLA Riesgo PLD: MID Creado el: [DATE] C…" at bounding box center [288, 102] width 304 height 29
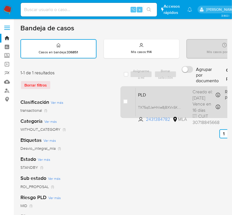
click at [168, 94] on span "PLD" at bounding box center [163, 94] width 50 height 7
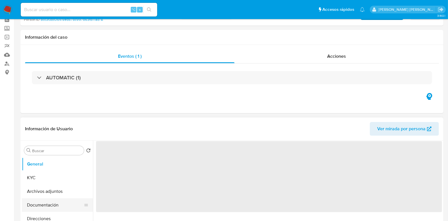
scroll to position [43, 0]
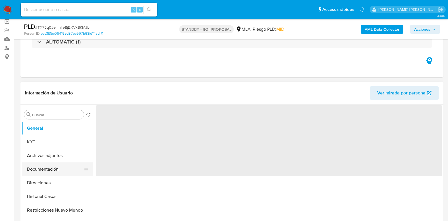
select select "10"
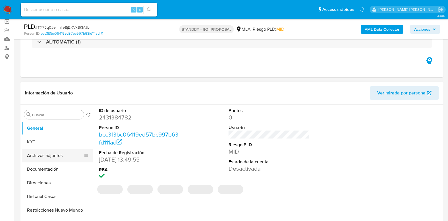
click at [48, 158] on button "Archivos adjuntos" at bounding box center [55, 156] width 66 height 14
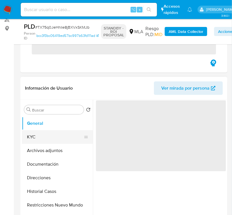
scroll to position [83, 0]
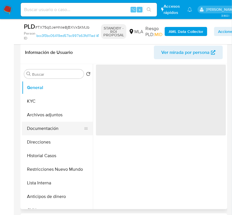
select select "10"
click at [41, 126] on button "Documentación" at bounding box center [55, 129] width 66 height 14
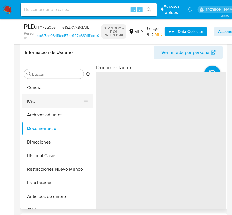
click at [41, 98] on button "KYC" at bounding box center [55, 102] width 66 height 14
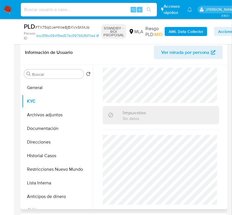
scroll to position [630, 0]
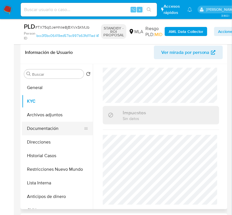
click at [48, 131] on button "Documentación" at bounding box center [55, 129] width 66 height 14
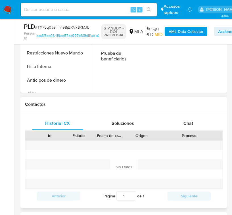
scroll to position [78, 0]
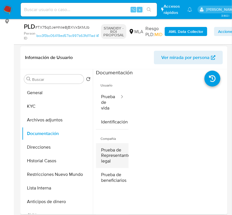
click at [108, 152] on button "Prueba de Representantes legal" at bounding box center [112, 155] width 33 height 25
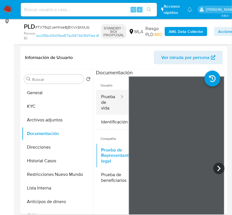
click at [105, 101] on button "Prueba de vida" at bounding box center [108, 102] width 24 height 25
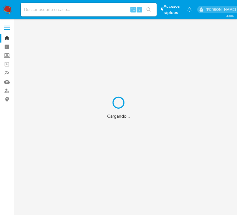
click at [9, 91] on div "Cargando..." at bounding box center [118, 107] width 237 height 215
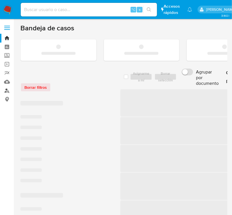
click at [8, 91] on link "Buscador de personas" at bounding box center [34, 90] width 68 height 9
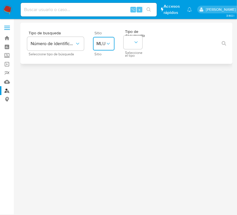
click at [111, 49] on button "MLU" at bounding box center [104, 44] width 22 height 14
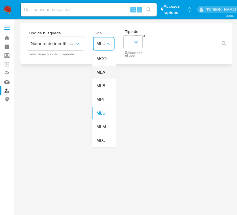
click at [103, 70] on span "MLA" at bounding box center [101, 73] width 9 height 6
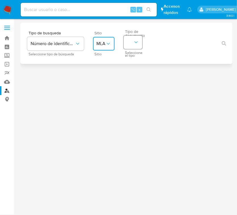
click at [134, 40] on icon "identificationType" at bounding box center [136, 42] width 6 height 6
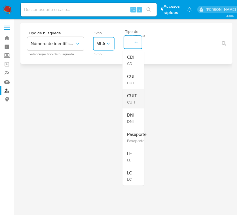
click at [131, 95] on span "CUIT" at bounding box center [132, 96] width 10 height 6
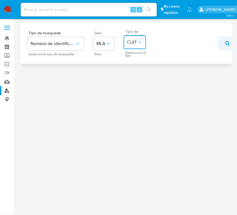
click at [232, 45] on button "button" at bounding box center [227, 44] width 19 height 14
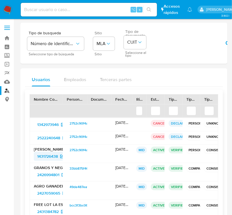
click at [43, 155] on span "1431726438" at bounding box center [47, 156] width 21 height 9
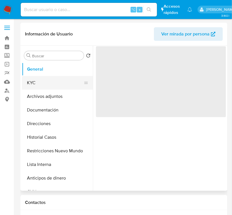
click at [41, 76] on button "KYC" at bounding box center [55, 83] width 66 height 14
select select "10"
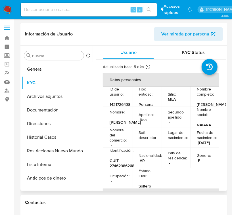
drag, startPoint x: 195, startPoint y: 104, endPoint x: 202, endPoint y: 115, distance: 13.1
click at [202, 107] on td "Nombre completo : Naiara Loreley Roa" at bounding box center [204, 97] width 29 height 20
copy p "Naiara Loreley Roa"
click at [122, 168] on p "CUIT 27462986268" at bounding box center [122, 163] width 25 height 10
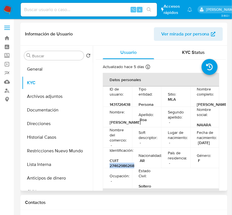
copy p "27462986268"
drag, startPoint x: 196, startPoint y: 156, endPoint x: 216, endPoint y: 155, distance: 19.6
click at [210, 145] on p "06/10/2004" at bounding box center [204, 142] width 12 height 5
copy p "06/10/2004"
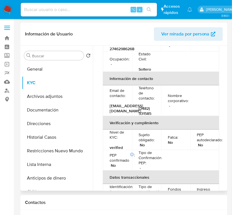
scroll to position [112, 0]
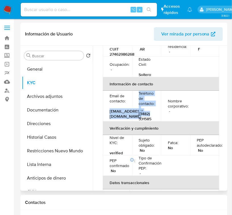
drag, startPoint x: 110, startPoint y: 125, endPoint x: 150, endPoint y: 124, distance: 40.0
click at [150, 122] on tr "Email de contacto : naiararoa69@gmail.com Teléfono de contacto : (3482) 531585 …" at bounding box center [161, 106] width 116 height 31
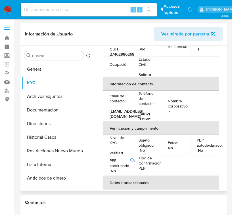
click at [166, 122] on td "Nombre corporativo : -" at bounding box center [175, 106] width 29 height 31
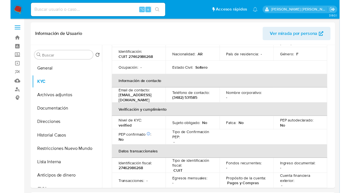
scroll to position [77, 0]
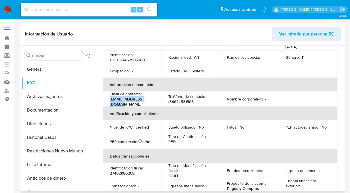
drag, startPoint x: 153, startPoint y: 101, endPoint x: 107, endPoint y: 102, distance: 46.0
click at [107, 102] on td "Email de contacto : naiararoa69@gmail.com" at bounding box center [132, 98] width 58 height 15
copy p "naiararoa69@gmail.com"
click at [188, 99] on p "(3482) 531585" at bounding box center [180, 101] width 25 height 5
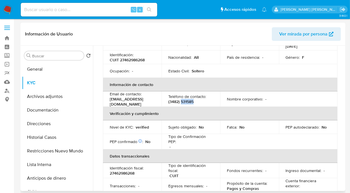
copy p "531585"
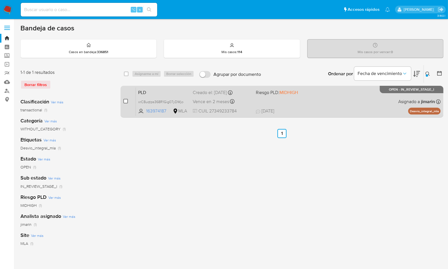
click at [125, 100] on input "checkbox" at bounding box center [125, 101] width 5 height 5
checkbox input "true"
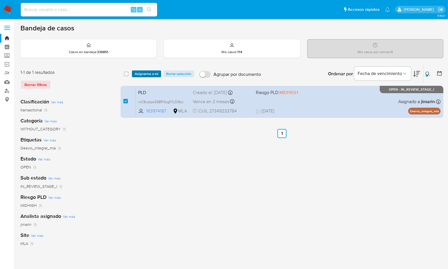
click at [149, 74] on span "Asignarme a mí" at bounding box center [147, 74] width 24 height 6
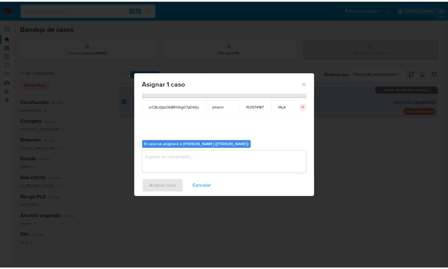
scroll to position [29, 0]
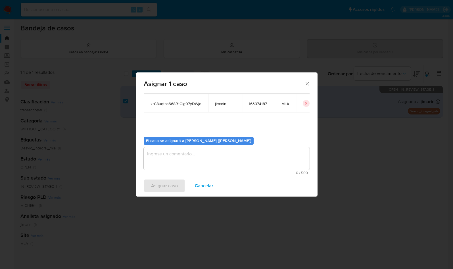
click at [166, 166] on textarea "assign-modal" at bounding box center [227, 158] width 166 height 23
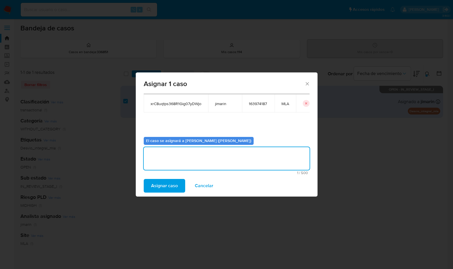
click at [161, 187] on span "Asignar caso" at bounding box center [164, 185] width 27 height 12
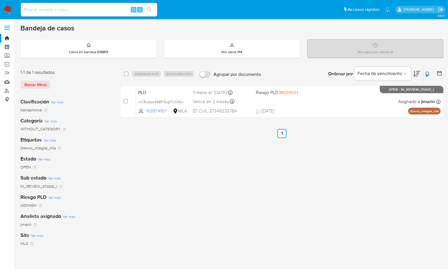
click at [8, 8] on img at bounding box center [8, 10] width 10 height 10
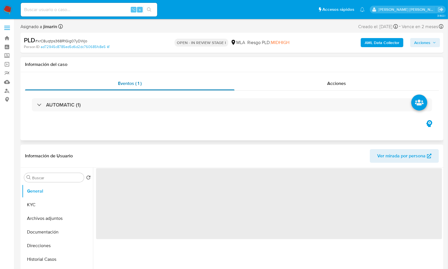
select select "10"
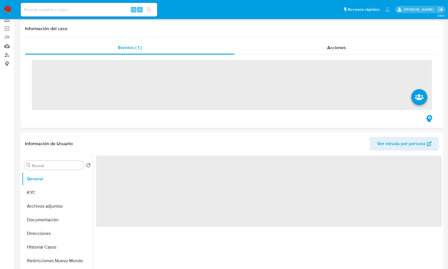
scroll to position [248, 0]
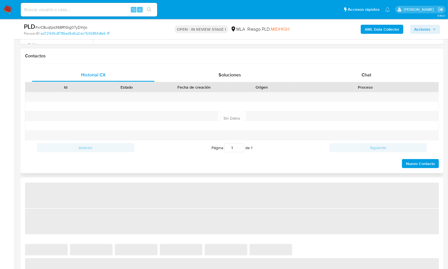
click at [374, 99] on div at bounding box center [365, 96] width 147 height 9
click at [374, 76] on div "Chat" at bounding box center [366, 75] width 123 height 14
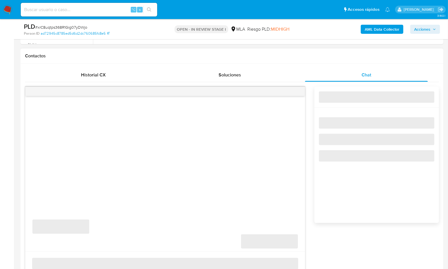
select select "10"
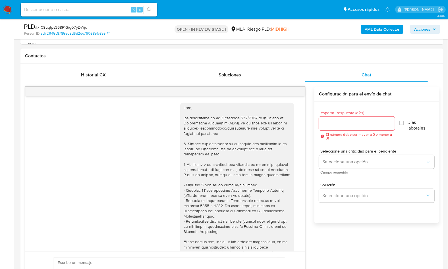
scroll to position [491, 0]
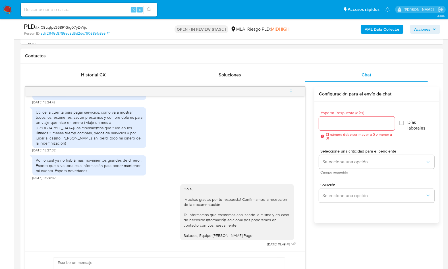
click at [296, 90] on button "menu-action" at bounding box center [290, 92] width 19 height 14
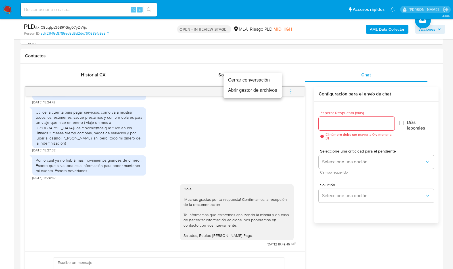
click at [279, 83] on li "Cerrar conversación" at bounding box center [252, 80] width 58 height 10
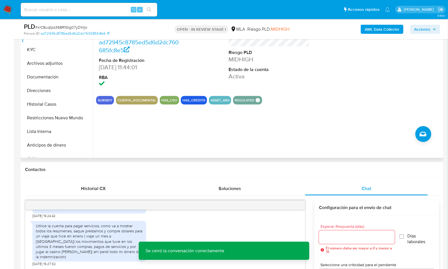
scroll to position [101, 0]
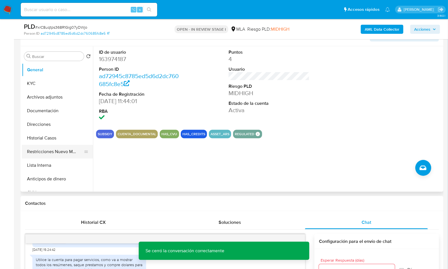
click at [59, 151] on button "Restricciones Nuevo Mundo" at bounding box center [55, 152] width 66 height 14
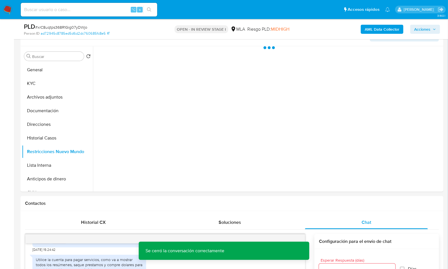
click at [373, 30] on b "AML Data Collector" at bounding box center [381, 29] width 35 height 9
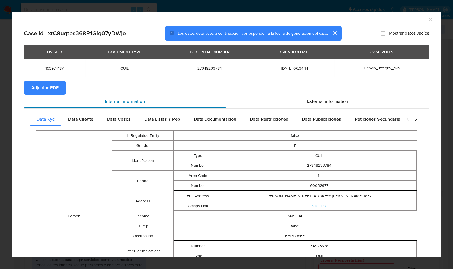
click at [53, 96] on div "Internal information" at bounding box center [125, 102] width 202 height 14
click at [52, 91] on span "Adjuntar PDF" at bounding box center [44, 87] width 27 height 12
click at [428, 18] on icon "Cerrar ventana" at bounding box center [431, 20] width 6 height 6
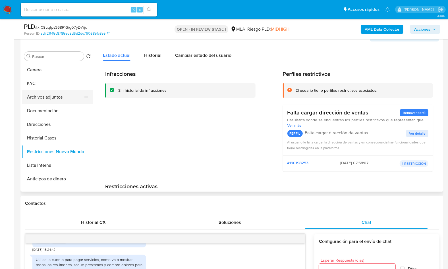
click at [57, 98] on button "Archivos adjuntos" at bounding box center [55, 97] width 66 height 14
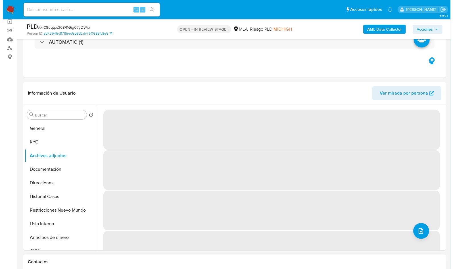
scroll to position [40, 0]
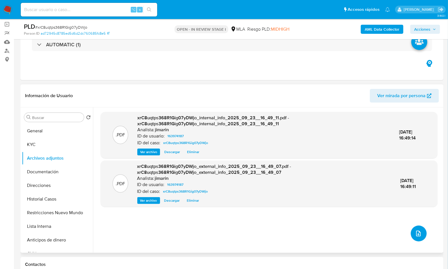
click at [415, 231] on icon "upload-file" at bounding box center [418, 233] width 7 height 7
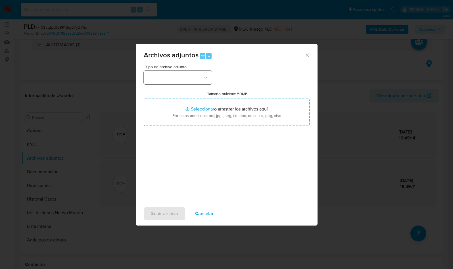
drag, startPoint x: 164, startPoint y: 86, endPoint x: 166, endPoint y: 75, distance: 11.8
click at [164, 86] on div "Tipo de archivo adjunto Tamaño máximo: 50MB Seleccionar archivos Seleccionar o …" at bounding box center [227, 132] width 166 height 134
click at [167, 74] on button "button" at bounding box center [178, 78] width 68 height 14
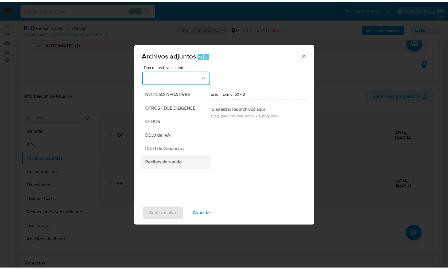
scroll to position [88, 0]
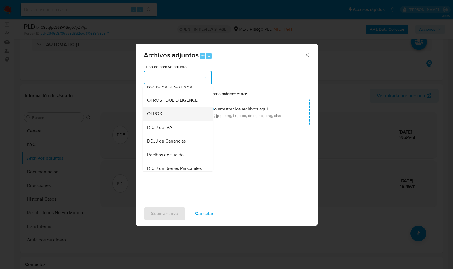
click at [167, 121] on div "OTROS" at bounding box center [176, 114] width 58 height 14
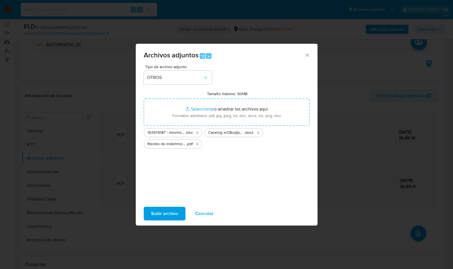
click at [169, 215] on span "Subir archivo" at bounding box center [164, 213] width 27 height 12
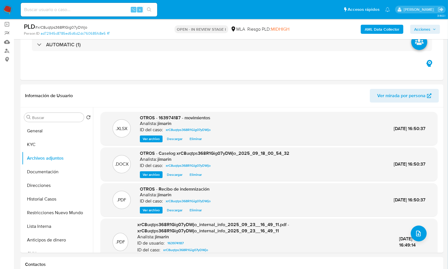
drag, startPoint x: 430, startPoint y: 29, endPoint x: 416, endPoint y: 33, distance: 14.0
click at [430, 29] on span "Acciones" at bounding box center [422, 29] width 16 height 9
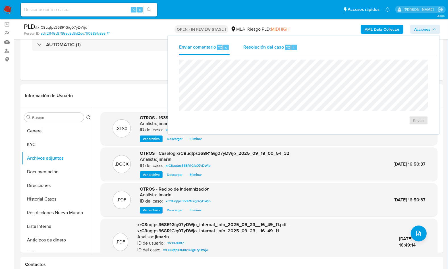
click at [280, 47] on span "Resolución del caso" at bounding box center [263, 47] width 41 height 7
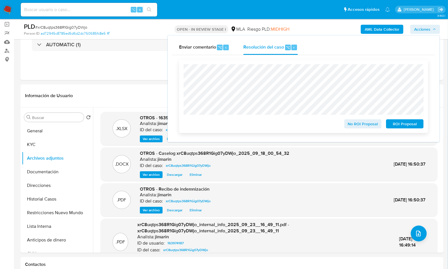
click at [355, 123] on span "No ROI Proposal" at bounding box center [363, 124] width 30 height 8
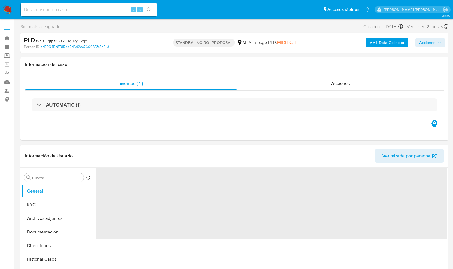
select select "10"
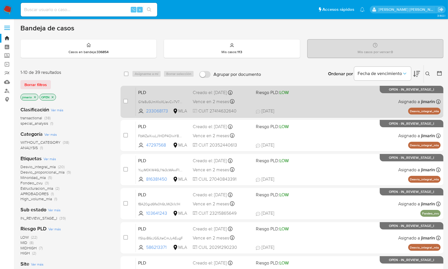
click at [344, 109] on span "[DATE] [DATE] 08:46" at bounding box center [317, 111] width 122 height 6
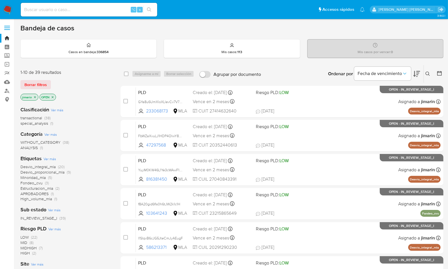
click at [13, 11] on nav "Pausado Ver notificaciones ⌥ s Accesos rápidos Presiona las siguientes teclas p…" at bounding box center [224, 9] width 448 height 19
click at [12, 10] on img at bounding box center [8, 10] width 10 height 10
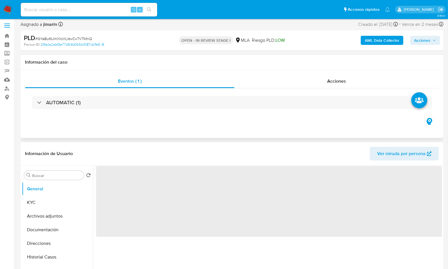
scroll to position [9, 0]
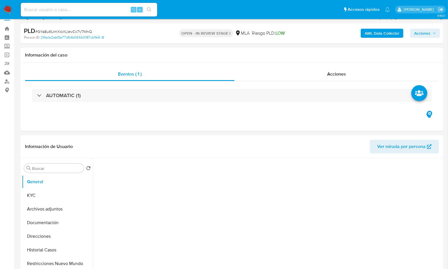
select select "10"
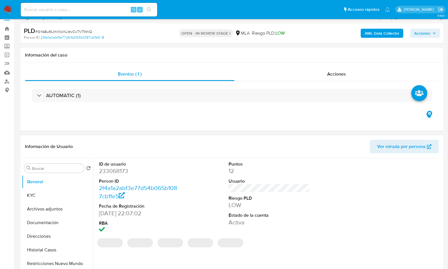
click at [112, 173] on dd "233068173" at bounding box center [139, 171] width 81 height 8
copy dd "233068173"
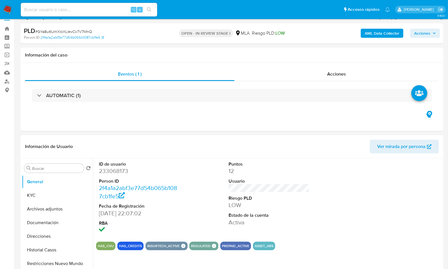
click at [90, 31] on span "# GYa8u6UmXloXLlevCv7V7MnQ" at bounding box center [63, 32] width 57 height 6
click at [70, 32] on span "# GYa8u6UmXloXLlevCv7V7MnQ" at bounding box center [63, 32] width 57 height 6
copy span "GYa8u6UmXloXLlevCv7V7MnQ"
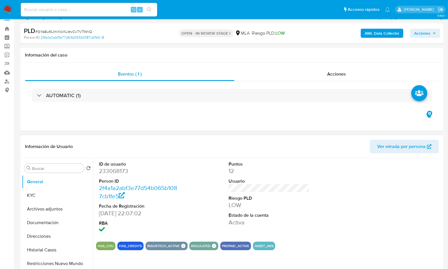
click at [114, 172] on dd "233068173" at bounding box center [139, 171] width 81 height 8
copy dd "233068173"
click at [44, 189] on button "KYC" at bounding box center [55, 196] width 66 height 14
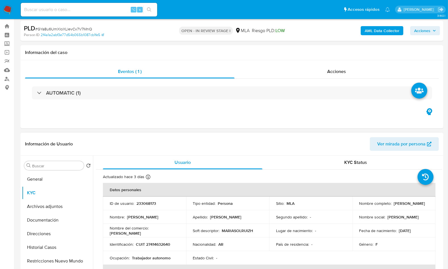
scroll to position [100, 0]
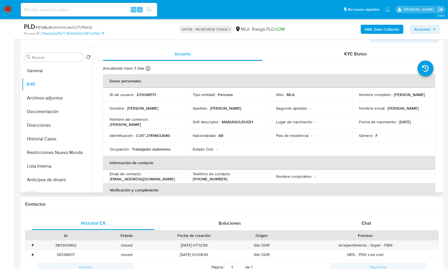
click at [159, 139] on td "Identificación : CUIT 27414632640" at bounding box center [144, 136] width 83 height 14
click at [159, 138] on td "Identificación : CUIT 27414632640" at bounding box center [144, 136] width 83 height 14
click at [160, 138] on td "Identificación : CUIT 27414632640" at bounding box center [144, 136] width 83 height 14
click at [160, 135] on p "CUIT 27414632640" at bounding box center [153, 135] width 34 height 5
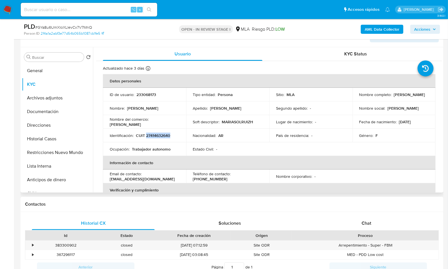
click at [161, 136] on p "CUIT 27414632640" at bounding box center [153, 135] width 34 height 5
click at [365, 222] on span "Chat" at bounding box center [366, 223] width 10 height 7
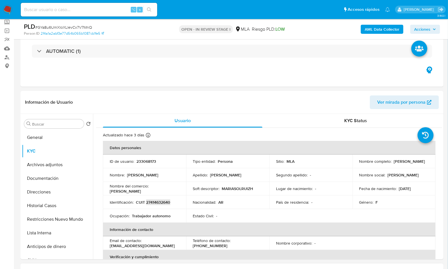
scroll to position [25, 0]
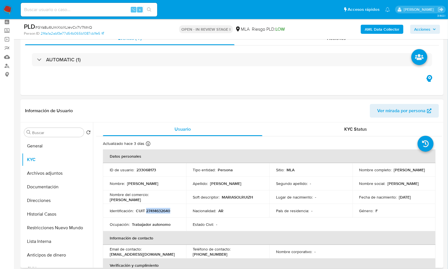
click at [159, 213] on p "CUIT 27414632640" at bounding box center [153, 210] width 34 height 5
click at [160, 212] on p "CUIT 27414632640" at bounding box center [153, 210] width 34 height 5
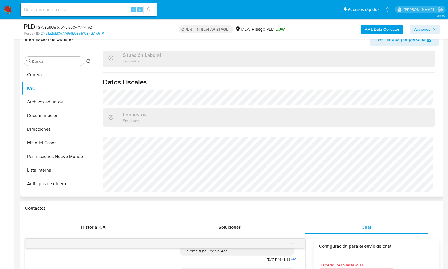
scroll to position [108, 0]
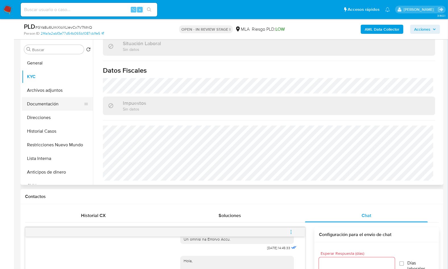
click at [59, 102] on button "Documentación" at bounding box center [55, 104] width 66 height 14
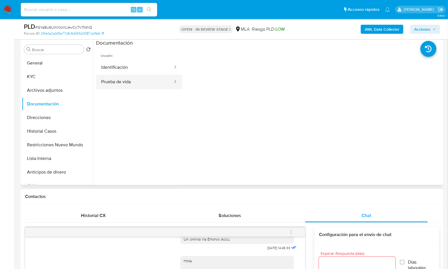
click at [131, 81] on button "Prueba de vida" at bounding box center [134, 82] width 77 height 14
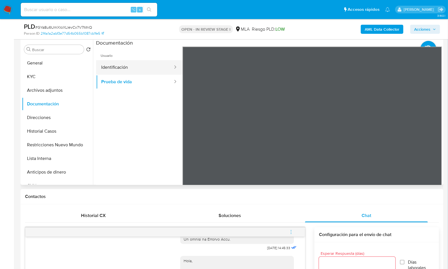
click at [129, 68] on button "Identificación" at bounding box center [134, 67] width 77 height 14
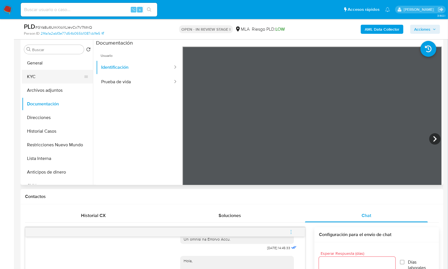
click at [53, 79] on button "KYC" at bounding box center [55, 77] width 66 height 14
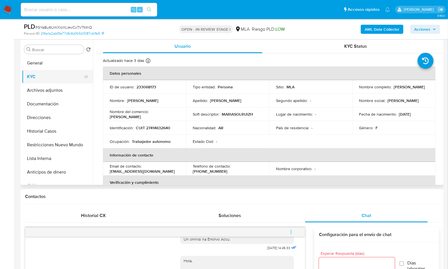
click at [36, 73] on button "KYC" at bounding box center [55, 77] width 66 height 14
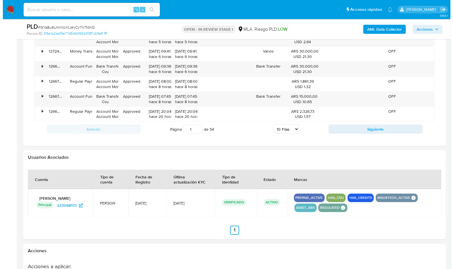
scroll to position [880, 0]
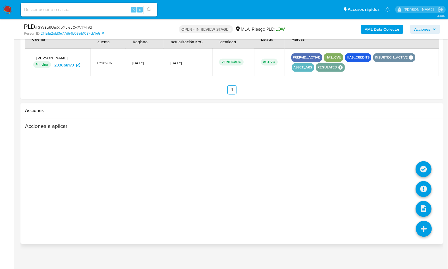
click at [425, 228] on icon at bounding box center [423, 229] width 16 height 16
click at [426, 181] on icon at bounding box center [423, 189] width 16 height 16
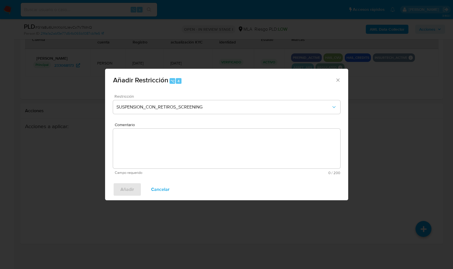
click at [211, 115] on div "Restricción SUSPENSION_CON_RETIROS_SCREENING" at bounding box center [226, 107] width 227 height 27
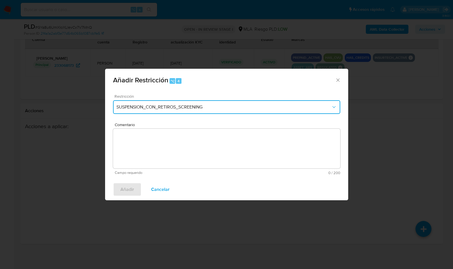
click at [204, 112] on button "SUSPENSION_CON_RETIROS_SCREENING" at bounding box center [226, 107] width 227 height 14
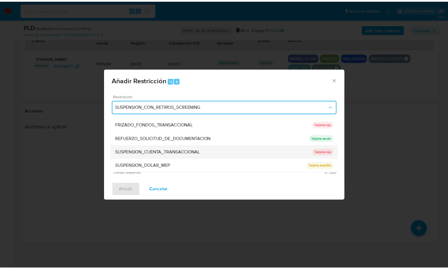
scroll to position [113, 0]
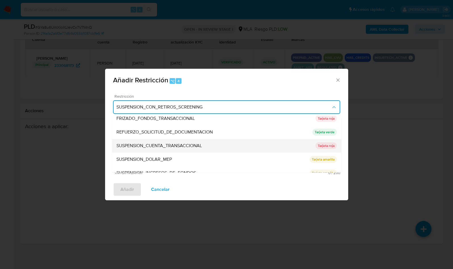
click at [159, 147] on span "SUSPENSION_CUENTA_TRANSACCIONAL" at bounding box center [158, 146] width 85 height 6
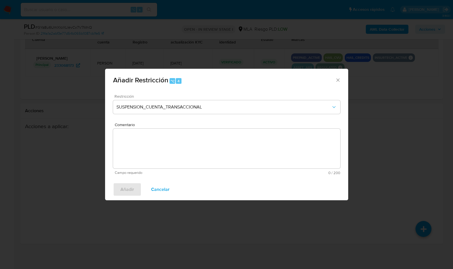
click at [178, 145] on textarea "Comentario" at bounding box center [226, 149] width 227 height 40
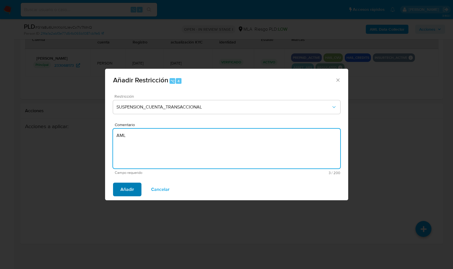
type textarea "AML"
click at [124, 195] on span "Añadir" at bounding box center [127, 189] width 14 height 12
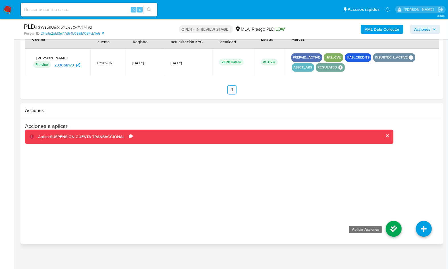
click at [393, 227] on icon at bounding box center [393, 229] width 16 height 16
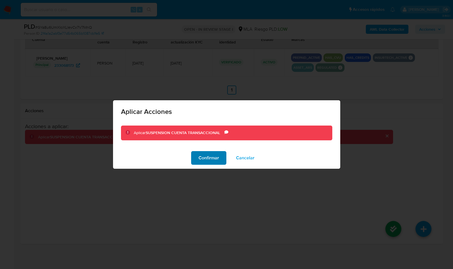
click at [223, 154] on button "Confirmar" at bounding box center [208, 158] width 35 height 14
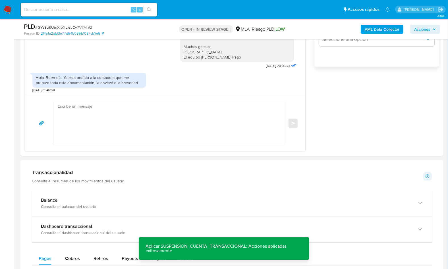
scroll to position [349, 0]
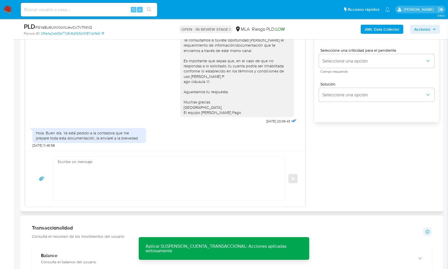
click at [124, 175] on textarea at bounding box center [168, 179] width 220 height 44
paste textarea "Lore , Ip dolorsi am con adipiscinge seddoeiusmo te in utlabo et Dolorem Aliq, …"
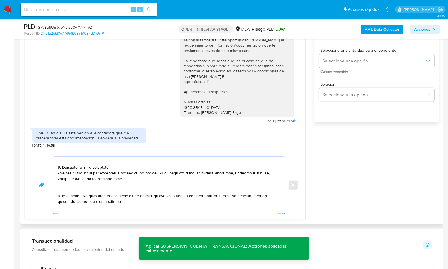
scroll to position [0, 0]
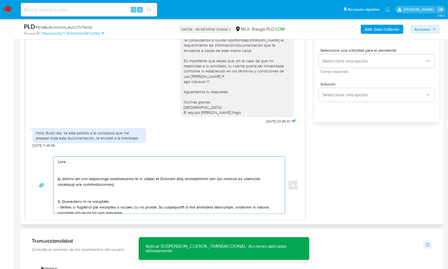
click at [66, 161] on textarea at bounding box center [168, 185] width 220 height 57
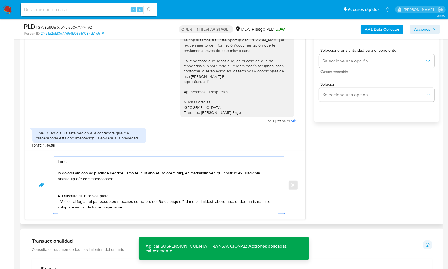
click at [184, 173] on textarea at bounding box center [168, 185] width 220 height 57
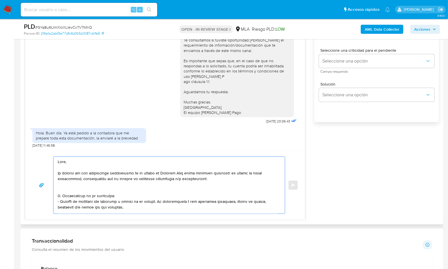
click at [78, 178] on textarea at bounding box center [168, 185] width 220 height 57
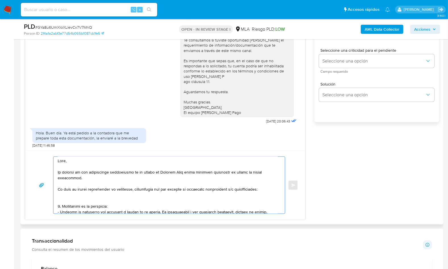
scroll to position [1, 0]
click at [74, 195] on textarea at bounding box center [168, 185] width 220 height 57
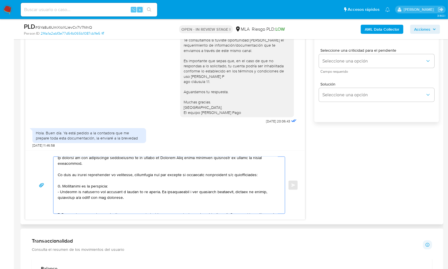
scroll to position [33, 0]
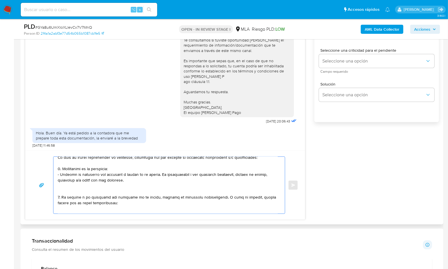
click at [72, 187] on textarea at bounding box center [168, 185] width 220 height 57
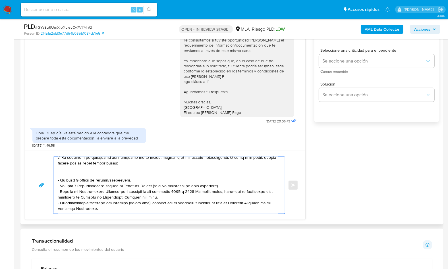
scroll to position [67, 0]
drag, startPoint x: 139, startPoint y: 181, endPoint x: 62, endPoint y: 171, distance: 77.3
click at [62, 171] on textarea at bounding box center [168, 185] width 220 height 57
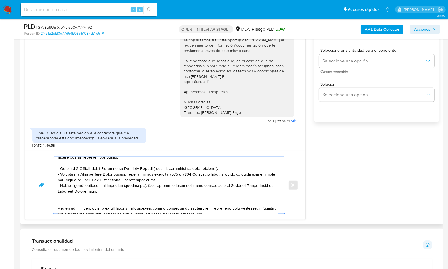
click at [68, 200] on textarea at bounding box center [168, 185] width 220 height 57
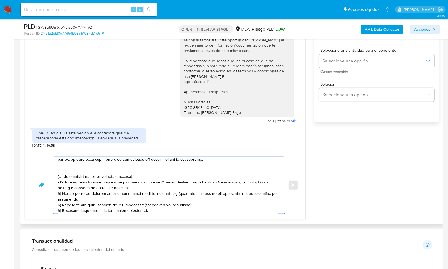
scroll to position [121, 0]
click at [64, 171] on textarea at bounding box center [168, 185] width 220 height 57
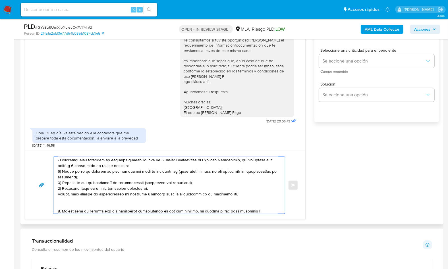
scroll to position [141, 0]
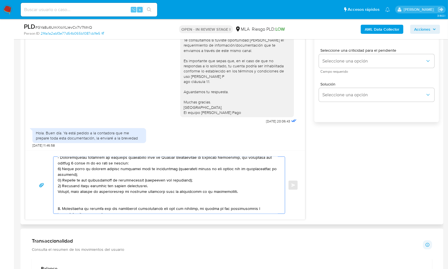
drag, startPoint x: 62, startPoint y: 165, endPoint x: 61, endPoint y: 198, distance: 32.4
click at [61, 198] on textarea at bounding box center [168, 185] width 220 height 57
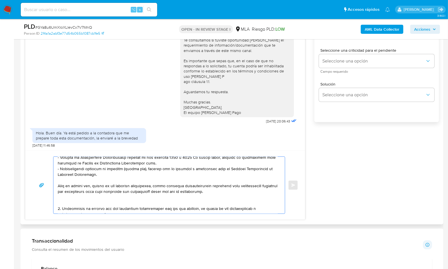
click at [61, 197] on textarea at bounding box center [168, 185] width 220 height 57
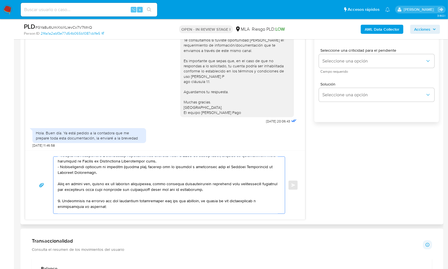
scroll to position [110, 0]
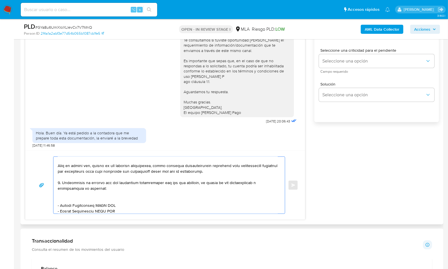
click at [72, 197] on textarea at bounding box center [168, 185] width 220 height 57
drag, startPoint x: 60, startPoint y: 199, endPoint x: 95, endPoint y: 200, distance: 34.9
click at [95, 200] on textarea at bounding box center [168, 185] width 220 height 57
paste textarea "[PERSON_NAME]"
click at [67, 200] on textarea at bounding box center [168, 185] width 220 height 57
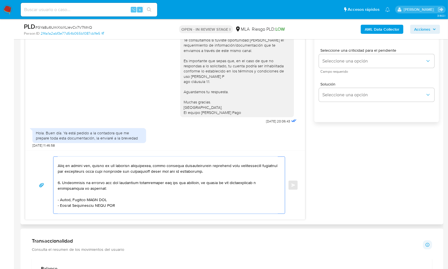
click at [67, 200] on textarea at bounding box center [168, 185] width 220 height 57
paste textarea "[PERSON_NAME]"
click at [64, 199] on textarea at bounding box center [168, 185] width 220 height 57
paste textarea "Reina"
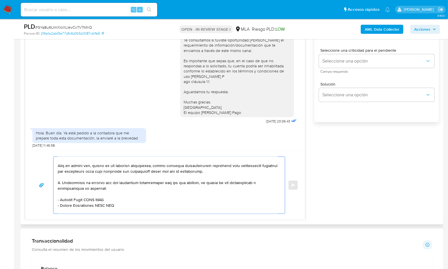
click at [100, 199] on textarea at bounding box center [168, 185] width 220 height 57
paste textarea "20300771026"
drag, startPoint x: 60, startPoint y: 205, endPoint x: 96, endPoint y: 205, distance: 35.5
click at [96, 205] on textarea at bounding box center [168, 185] width 220 height 57
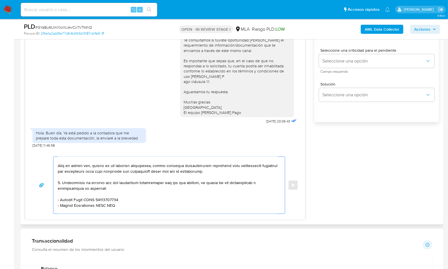
paste textarea "Solutions Gfr Sa"
click at [102, 206] on textarea at bounding box center [168, 185] width 220 height 57
paste textarea "30718129903"
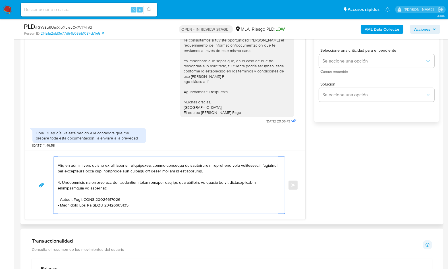
paste textarea "[PERSON_NAME]"
paste textarea "20299657192"
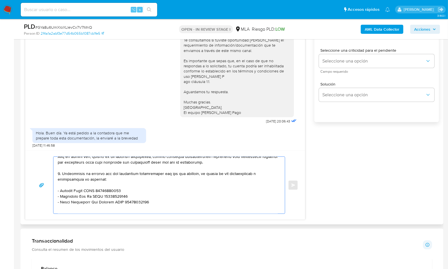
scroll to position [120, 0]
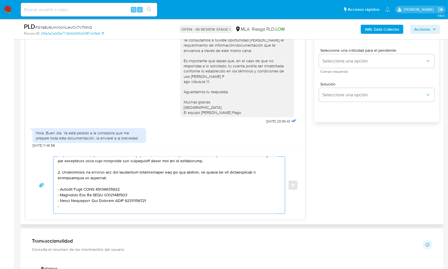
paste textarea "[PERSON_NAME]"
paste textarea "27319728118"
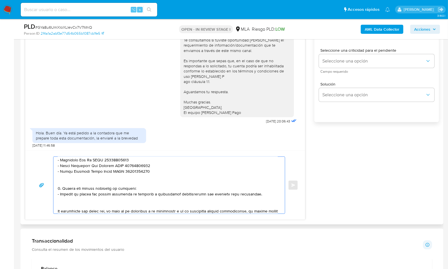
scroll to position [156, 0]
click at [81, 178] on textarea at bounding box center [168, 185] width 220 height 57
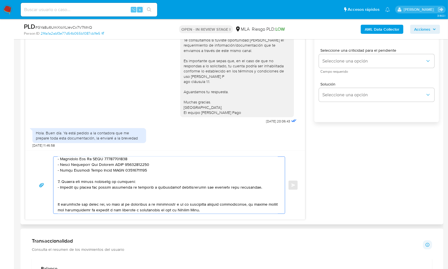
drag, startPoint x: 254, startPoint y: 187, endPoint x: 60, endPoint y: 181, distance: 194.1
click at [60, 181] on textarea at bounding box center [168, 185] width 220 height 57
paste textarea "3. Notamos un incremento en tu operatoria e ingresos en noviembre 2024. ¿Podría…"
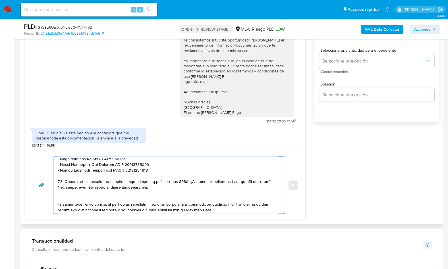
click at [65, 181] on textarea at bounding box center [168, 185] width 220 height 57
click at [167, 180] on textarea at bounding box center [168, 185] width 220 height 57
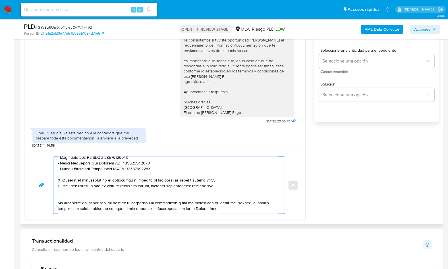
click at [85, 192] on textarea at bounding box center [168, 185] width 220 height 57
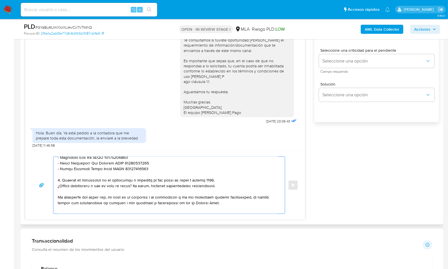
click at [72, 203] on textarea at bounding box center [168, 185] width 220 height 57
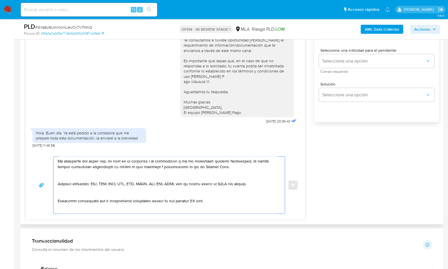
scroll to position [194, 0]
click at [64, 176] on textarea at bounding box center [168, 185] width 220 height 57
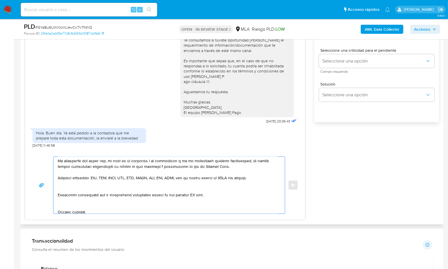
click at [77, 190] on textarea at bounding box center [168, 185] width 220 height 57
click at [195, 187] on textarea at bounding box center [168, 185] width 220 height 57
click at [83, 200] on textarea at bounding box center [168, 185] width 220 height 57
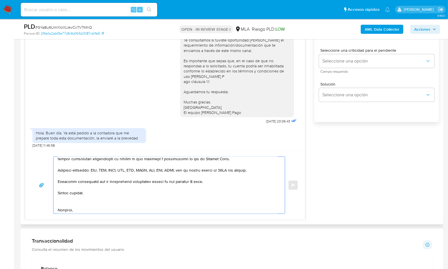
scroll to position [204, 0]
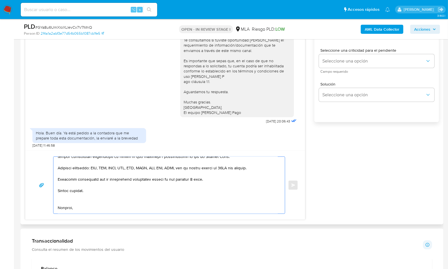
click at [68, 199] on textarea at bounding box center [168, 185] width 220 height 57
click at [66, 204] on textarea at bounding box center [168, 185] width 220 height 57
drag, startPoint x: 72, startPoint y: 206, endPoint x: 78, endPoint y: 204, distance: 6.1
click at [72, 206] on textarea at bounding box center [168, 185] width 220 height 57
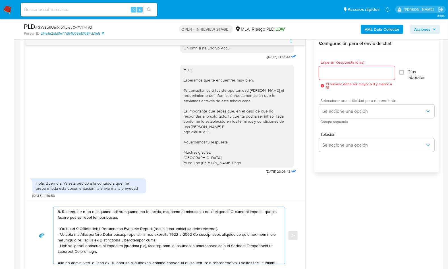
scroll to position [298, 0]
type textarea "Lore, Ip dolorsi am con adipiscinge seddoeiusmo te in utlabo et Dolorem Aliq en…"
click at [327, 75] on input "Esperar Respuesta (días)" at bounding box center [357, 73] width 76 height 7
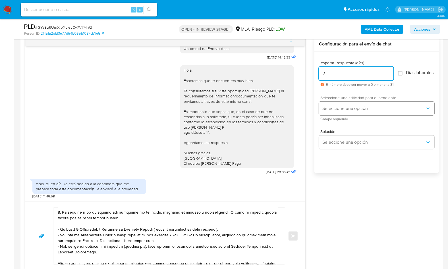
type input "2"
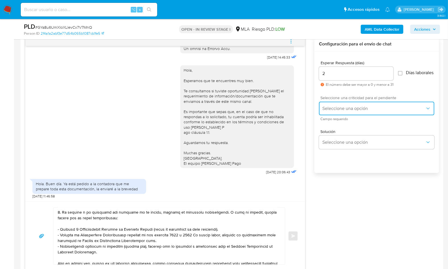
click at [330, 107] on button "Seleccione una opción" at bounding box center [376, 109] width 115 height 14
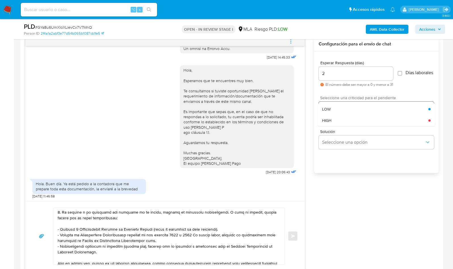
click at [331, 119] on div "HIGH" at bounding box center [375, 120] width 106 height 11
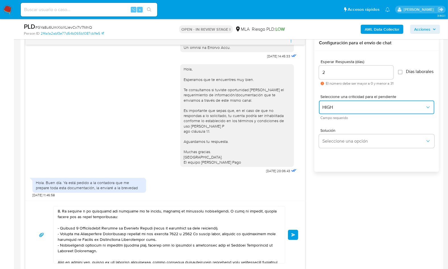
scroll to position [300, 0]
click at [292, 231] on button "Enviar" at bounding box center [293, 234] width 10 height 10
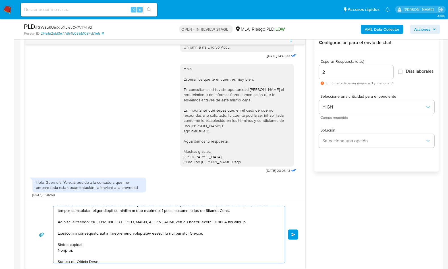
scroll to position [202, 0]
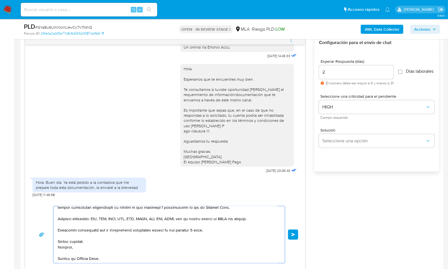
drag, startPoint x: 58, startPoint y: 210, endPoint x: 108, endPoint y: 257, distance: 68.1
click at [108, 257] on textarea at bounding box center [168, 234] width 220 height 57
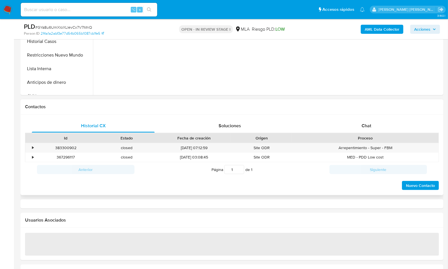
scroll to position [202, 0]
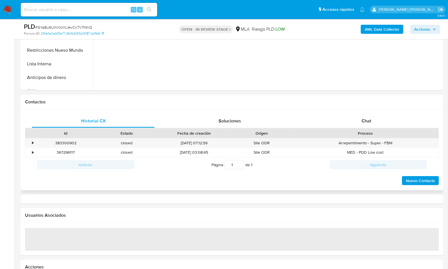
select select "10"
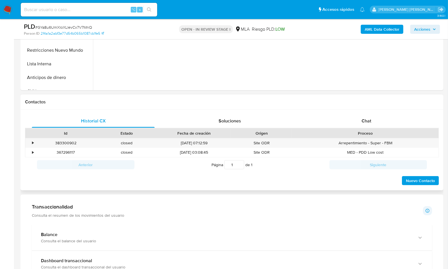
click at [372, 130] on div "Proceso" at bounding box center [365, 133] width 139 height 6
click at [373, 125] on div "Chat" at bounding box center [366, 121] width 123 height 14
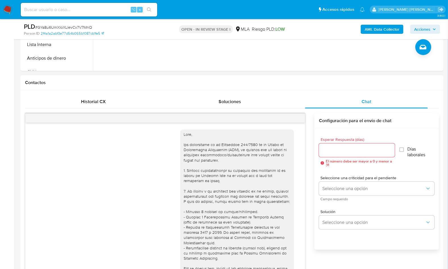
scroll to position [314, 0]
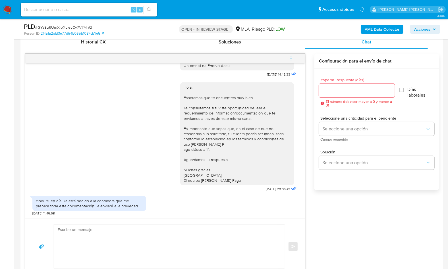
click at [160, 238] on textarea at bounding box center [168, 247] width 220 height 44
paste textarea "Lore, Ip dolorsi am con adipiscinge seddoeiusmo te in utlabo et Dolorem Aliq en…"
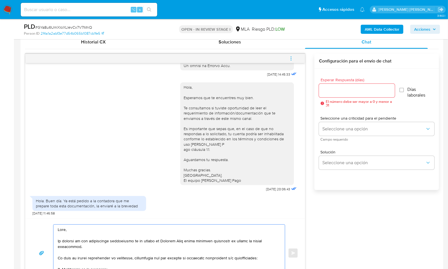
scroll to position [201, 0]
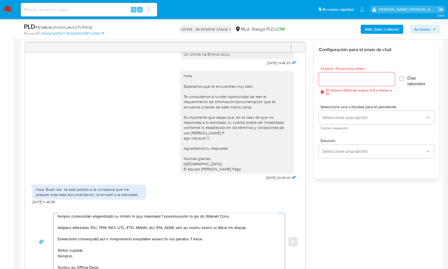
type textarea "Lore, Ip dolorsi am con adipiscinge seddoeiusmo te in utlabo et Dolorem Aliq en…"
click at [350, 79] on input "Esperar Respuesta (días)" at bounding box center [357, 79] width 76 height 7
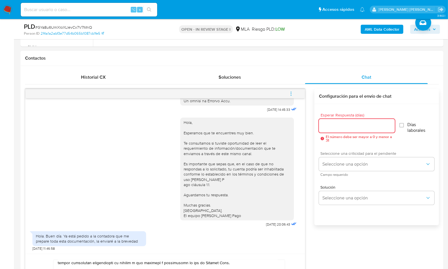
scroll to position [188, 0]
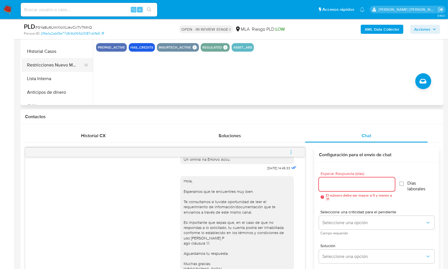
click at [79, 69] on button "Restricciones Nuevo Mundo" at bounding box center [55, 65] width 66 height 14
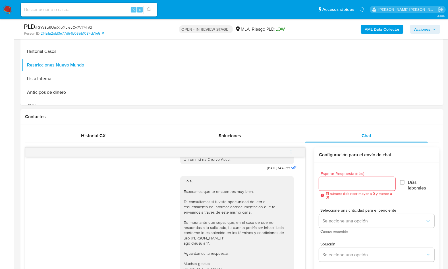
click at [335, 189] on div at bounding box center [357, 184] width 76 height 14
click at [336, 184] on input "Esperar Respuesta (días)" at bounding box center [357, 183] width 76 height 7
type input "2"
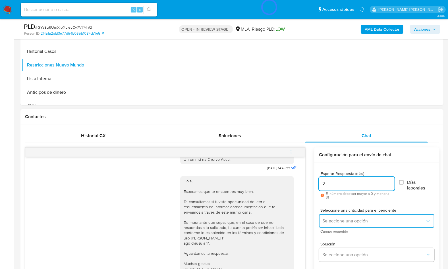
click at [340, 224] on button "Seleccione una opción" at bounding box center [376, 221] width 115 height 14
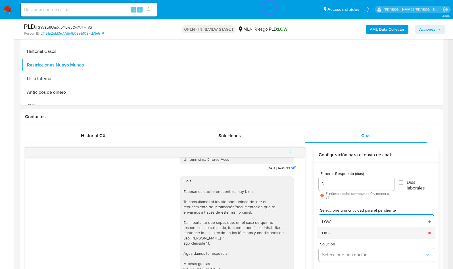
click at [338, 231] on div "HIGH" at bounding box center [373, 232] width 103 height 11
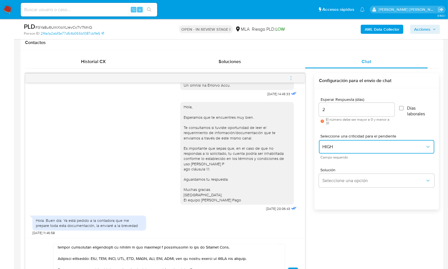
scroll to position [312, 0]
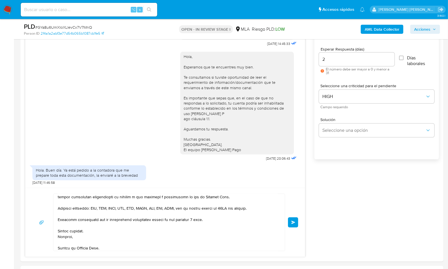
click at [296, 223] on button "Enviar" at bounding box center [293, 222] width 10 height 10
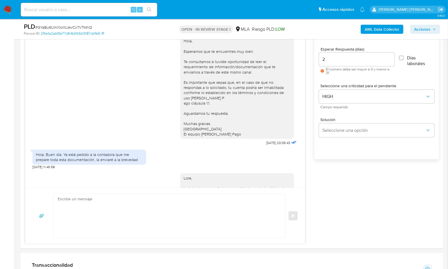
scroll to position [651, 0]
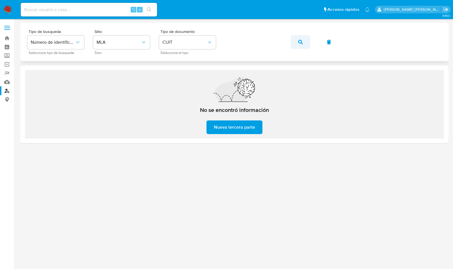
click at [306, 43] on button "button" at bounding box center [300, 42] width 19 height 14
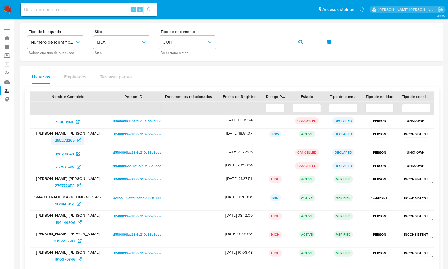
click at [66, 141] on span "265272265" at bounding box center [65, 140] width 20 height 9
click at [290, 43] on div "Tipo de busqueda Número de identificación Seleccione tipo de búsqueda Sitio MLA…" at bounding box center [231, 42] width 409 height 25
click at [303, 43] on button "button" at bounding box center [300, 42] width 19 height 14
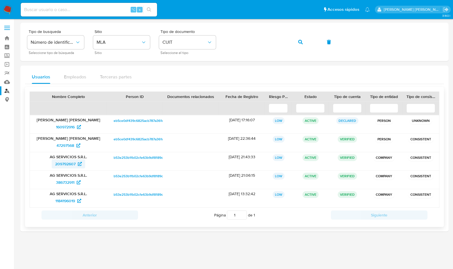
click at [68, 163] on span "209792607" at bounding box center [65, 163] width 20 height 9
click at [302, 42] on icon "button" at bounding box center [300, 42] width 5 height 5
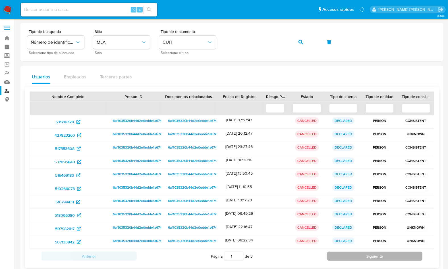
click at [344, 252] on button "Siguiente" at bounding box center [374, 256] width 95 height 9
click at [352, 253] on button "Siguiente" at bounding box center [374, 256] width 95 height 9
type input "3"
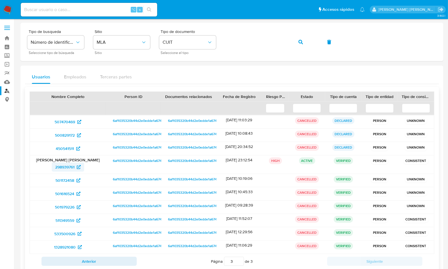
click at [65, 165] on span "298939761" at bounding box center [64, 166] width 19 height 9
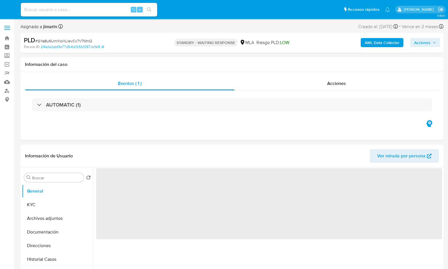
select select "10"
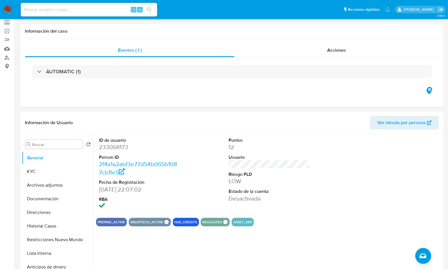
scroll to position [181, 0]
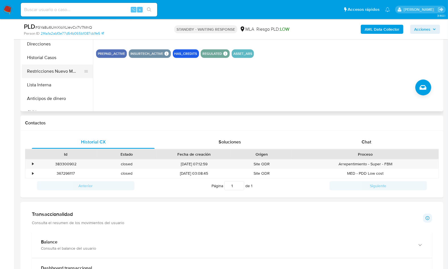
click at [65, 73] on button "Restricciones Nuevo Mundo" at bounding box center [55, 71] width 66 height 14
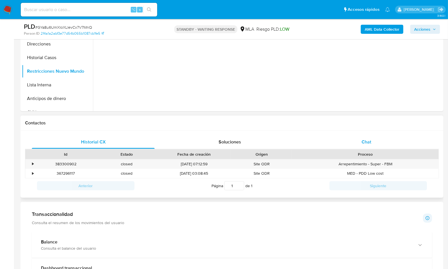
click at [366, 144] on span "Chat" at bounding box center [366, 142] width 10 height 7
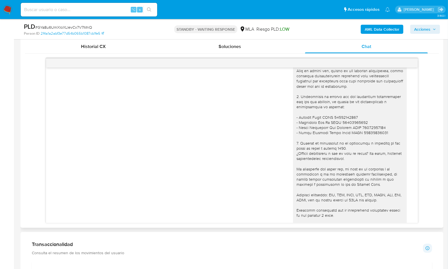
scroll to position [599, 0]
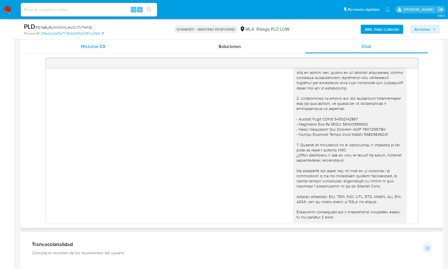
click at [109, 47] on div "Historial CX" at bounding box center [93, 47] width 123 height 14
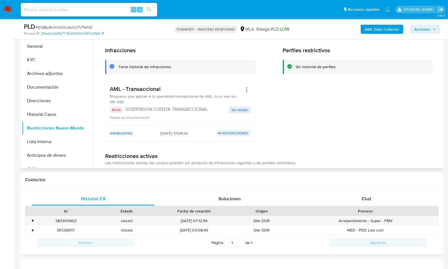
scroll to position [81, 0]
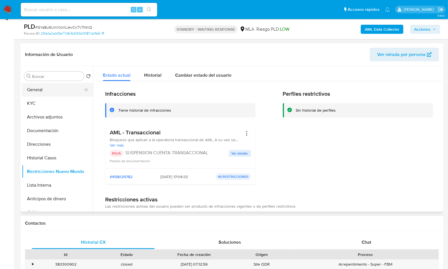
click at [52, 85] on button "General" at bounding box center [55, 90] width 66 height 14
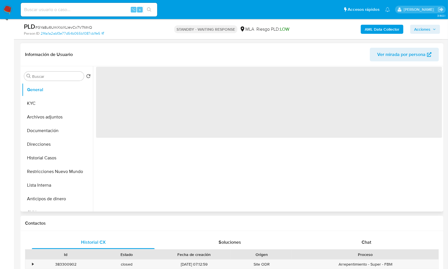
click at [220, 54] on header "Información de Usuario Ver mirada por persona" at bounding box center [231, 55] width 413 height 14
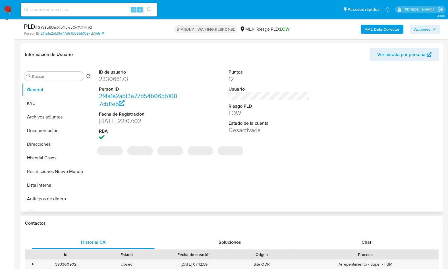
click at [248, 132] on dd "Desactivada" at bounding box center [268, 130] width 81 height 8
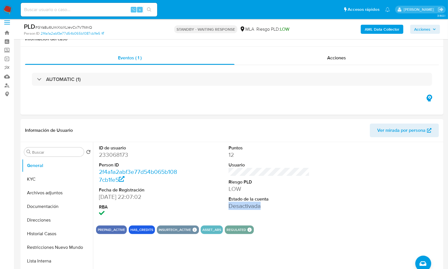
scroll to position [0, 0]
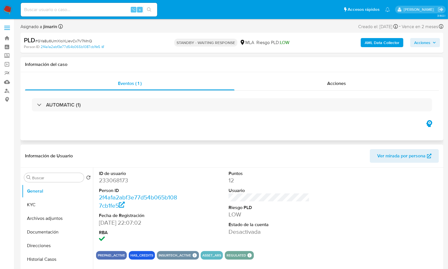
click at [299, 129] on div "Eventos ( 1 ) Acciones AUTOMATIC (1)" at bounding box center [231, 106] width 423 height 68
click at [117, 184] on dl "ID de usuario 233068173 Person ID 2f4a1a2abf3e77d54b065b1087cb1fe5 Fecha de Reg…" at bounding box center [139, 206] width 81 height 73
click at [119, 182] on dd "233068173" at bounding box center [139, 180] width 81 height 8
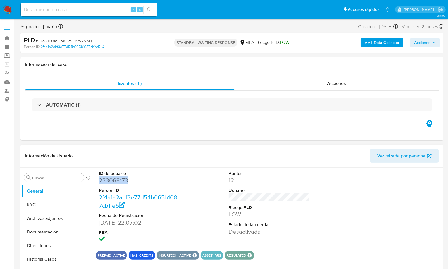
copy dd "233068173"
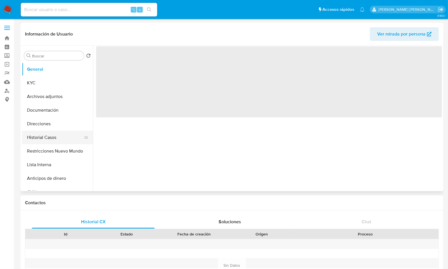
select select "10"
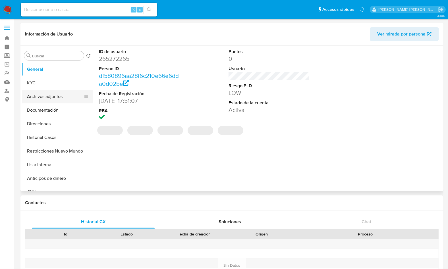
click at [50, 98] on button "Archivos adjuntos" at bounding box center [55, 97] width 66 height 14
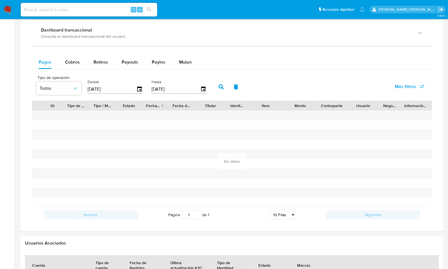
scroll to position [556, 0]
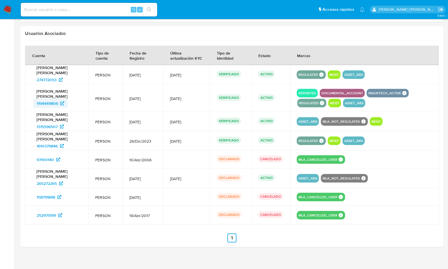
click at [43, 99] on span "1194449806" at bounding box center [47, 103] width 21 height 9
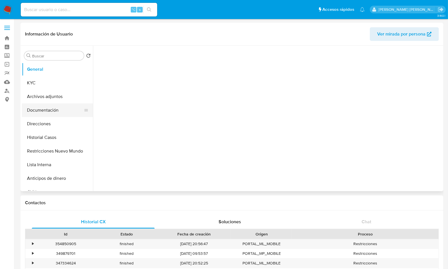
select select "10"
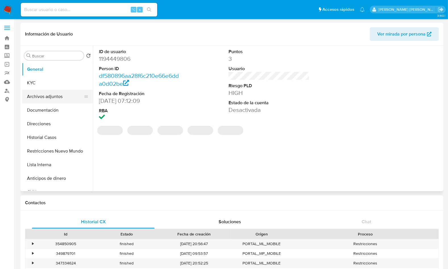
click at [58, 101] on button "Archivos adjuntos" at bounding box center [55, 97] width 66 height 14
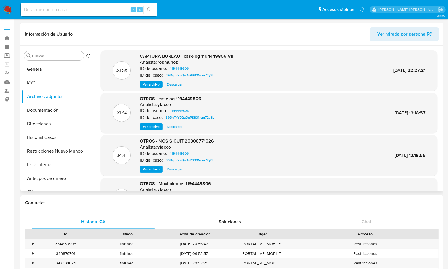
click at [155, 84] on span "Ver archivo" at bounding box center [151, 84] width 17 height 6
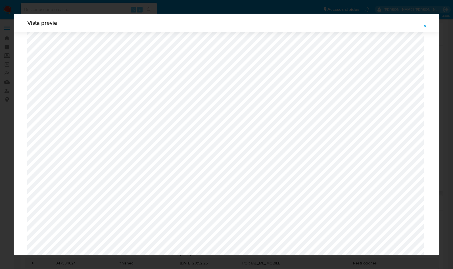
scroll to position [444, 0]
click at [425, 26] on icon "Attachment preview" at bounding box center [425, 26] width 3 height 3
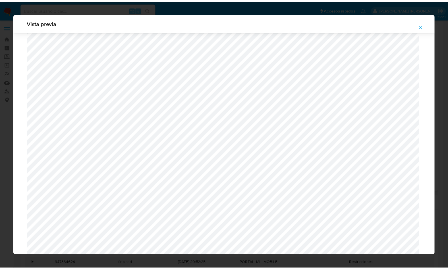
scroll to position [0, 0]
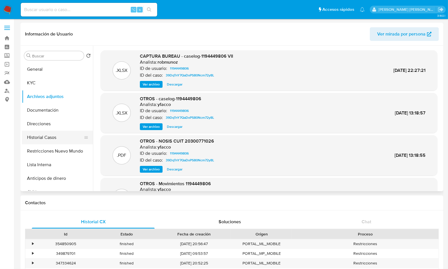
click at [48, 136] on button "Historial Casos" at bounding box center [55, 138] width 66 height 14
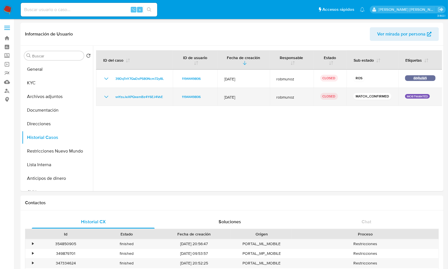
click at [102, 98] on td "vvYzuJeXPQxemBz4Y6EJ4VsE" at bounding box center [134, 97] width 77 height 18
click at [104, 97] on icon "Mostrar/Ocultar" at bounding box center [106, 96] width 7 height 7
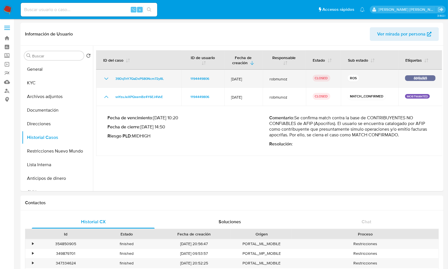
click at [104, 79] on icon "Mostrar/Ocultar" at bounding box center [106, 78] width 7 height 7
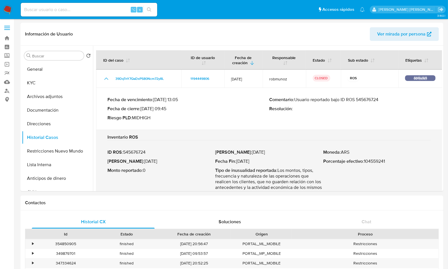
drag, startPoint x: 296, startPoint y: 99, endPoint x: 381, endPoint y: 101, distance: 84.9
click at [381, 101] on p "Comentario : Usuario reportado bajo ID ROS 545676724" at bounding box center [350, 100] width 162 height 6
click at [46, 153] on button "Restricciones Nuevo Mundo" at bounding box center [55, 151] width 66 height 14
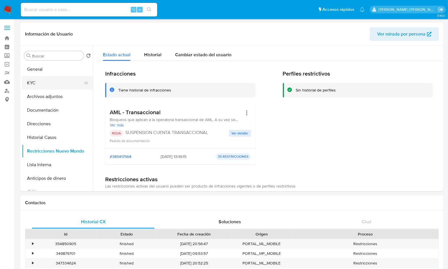
click at [37, 83] on button "KYC" at bounding box center [55, 83] width 66 height 14
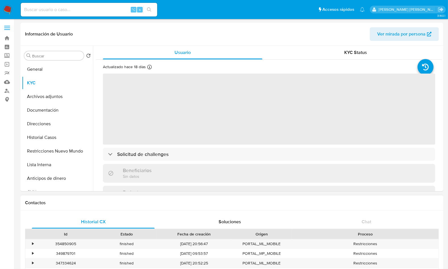
click at [156, 206] on div "Contactos" at bounding box center [231, 202] width 423 height 15
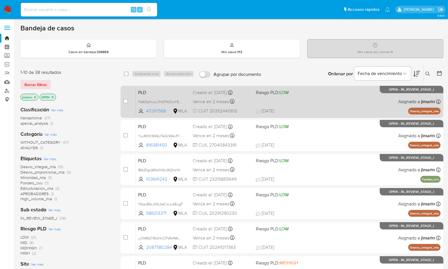
click at [326, 98] on div "PLD FbWZaXvuLJ1HDP4OlwY8Fvd4 47297568 MLA Riesgo PLD: LOW Creado el: [DATE] Cre…" at bounding box center [288, 101] width 304 height 29
click at [310, 105] on div "PLD FbWZaXvuLJ1HDP4OlwY8Fvd4 47297568 MLA Riesgo PLD: LOW Creado el: [DATE] Cre…" at bounding box center [288, 101] width 304 height 29
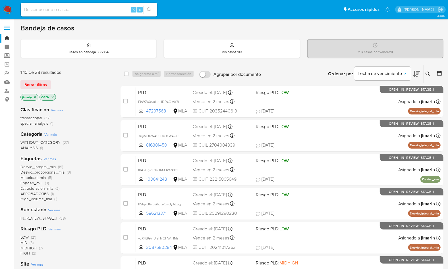
click at [8, 12] on img at bounding box center [8, 10] width 10 height 10
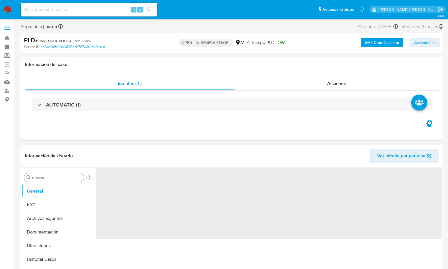
select select "10"
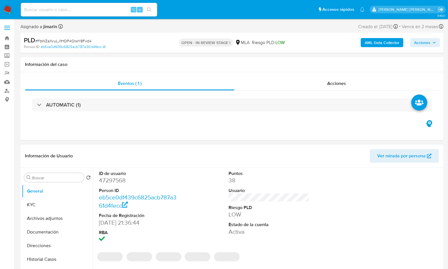
click at [114, 180] on dd "47297568" at bounding box center [139, 180] width 81 height 8
copy dd "47297568"
click at [76, 41] on span "# FbWZaXvuLJ1HDP4OlwY8Fvd4" at bounding box center [63, 41] width 56 height 6
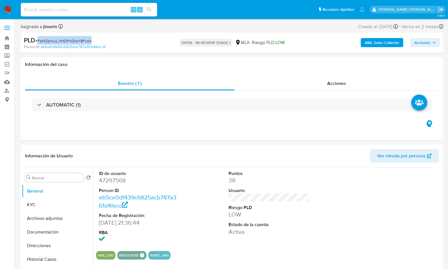
click at [76, 41] on span "# FbWZaXvuLJ1HDP4OlwY8Fvd4" at bounding box center [63, 41] width 56 height 6
copy span "FbWZaXvuLJ1HDP4OlwY8Fvd4"
click at [101, 182] on dd "47297568" at bounding box center [139, 180] width 81 height 8
copy dd "47297568"
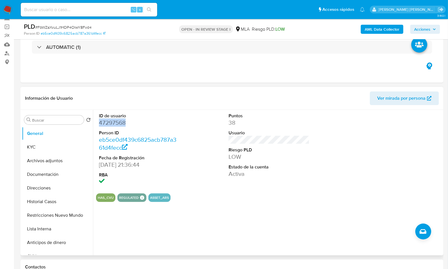
scroll to position [87, 0]
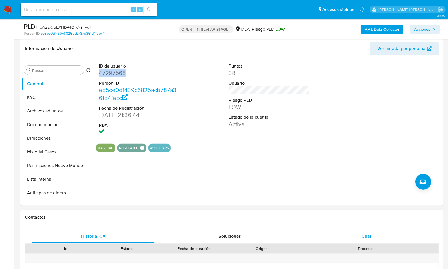
click at [359, 231] on div "Chat" at bounding box center [366, 236] width 123 height 14
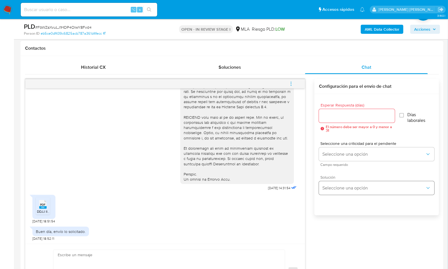
scroll to position [257, 0]
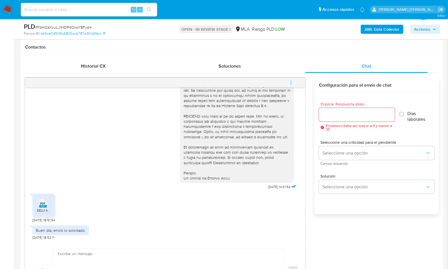
click at [38, 212] on li "PDF PDF DDJJ IIBB GASTON.pdf" at bounding box center [43, 205] width 14 height 18
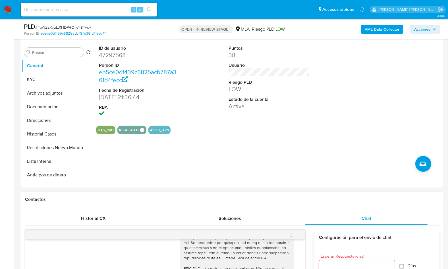
scroll to position [83, 0]
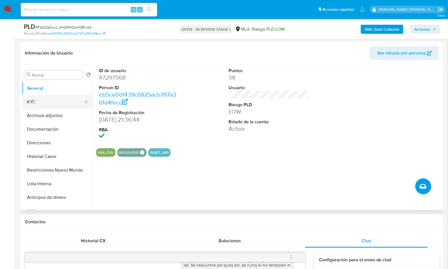
click at [53, 99] on button "KYC" at bounding box center [55, 102] width 66 height 14
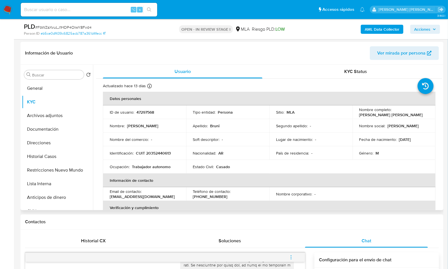
click at [154, 149] on td "Identificación : CUIT 20352440613" at bounding box center [144, 153] width 83 height 14
click at [155, 152] on p "CUIT 20352440613" at bounding box center [153, 152] width 35 height 5
copy p "20352440613"
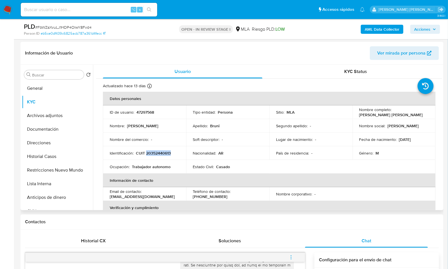
click at [165, 152] on p "CUIT 20352440613" at bounding box center [153, 152] width 35 height 5
copy p "20352440613"
click at [206, 63] on div "Información de Usuario Ver mirada por persona" at bounding box center [231, 53] width 423 height 23
click at [205, 66] on div "Usuario" at bounding box center [182, 72] width 159 height 14
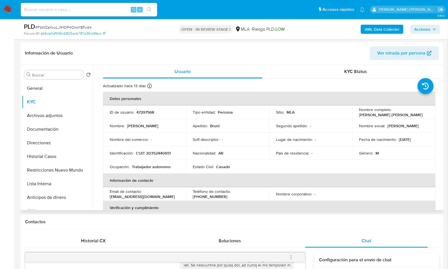
click at [153, 155] on p "CUIT 20352440613" at bounding box center [153, 152] width 35 height 5
drag, startPoint x: 153, startPoint y: 155, endPoint x: 232, endPoint y: 152, distance: 78.4
click at [153, 155] on p "CUIT 20352440613" at bounding box center [153, 152] width 35 height 5
copy p "20352440613"
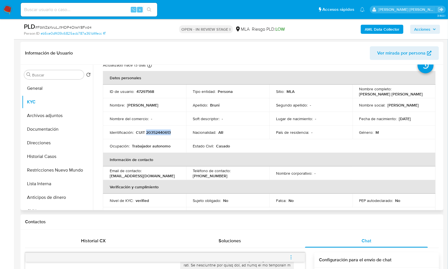
scroll to position [26, 0]
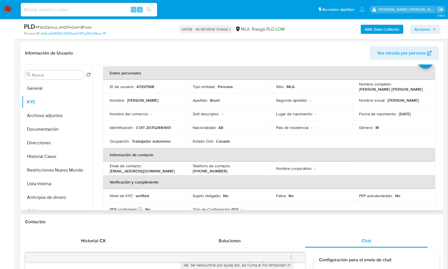
click at [157, 127] on p "CUIT 20352440613" at bounding box center [153, 127] width 35 height 5
copy p "20352440613"
click at [45, 120] on button "Archivos adjuntos" at bounding box center [55, 116] width 66 height 14
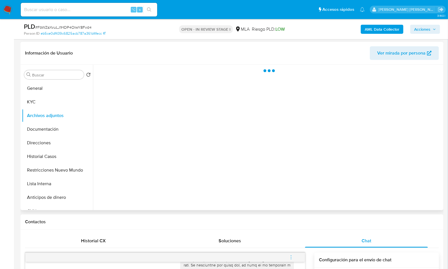
scroll to position [0, 0]
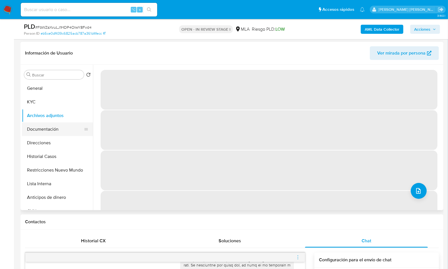
click at [51, 131] on button "Documentación" at bounding box center [55, 129] width 66 height 14
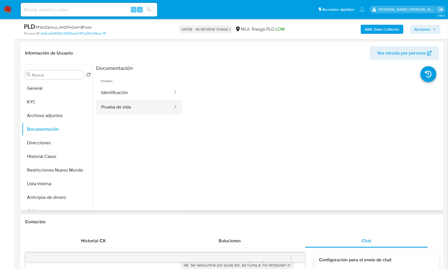
click at [127, 110] on button "Prueba de vida" at bounding box center [134, 107] width 77 height 14
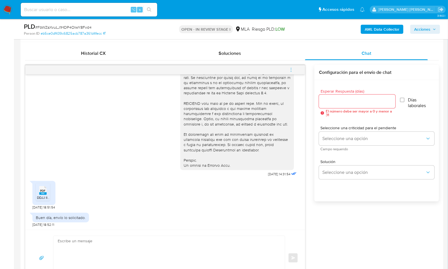
scroll to position [277, 0]
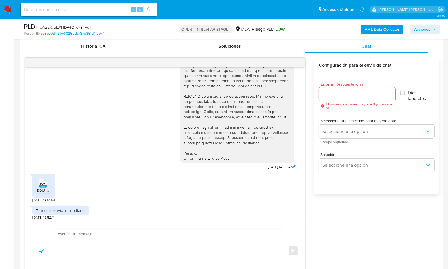
click at [168, 238] on textarea at bounding box center [168, 251] width 220 height 44
click at [97, 227] on div "Enviar" at bounding box center [164, 251] width 279 height 56
click at [97, 233] on textarea at bounding box center [168, 251] width 220 height 44
paste textarea "Hola , En función de las operaciones registradas en tu cuenta de Mercado Pago, …"
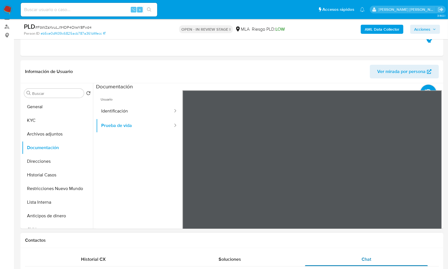
scroll to position [31, 0]
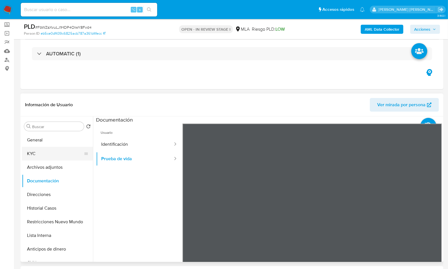
click at [59, 151] on button "KYC" at bounding box center [55, 154] width 66 height 14
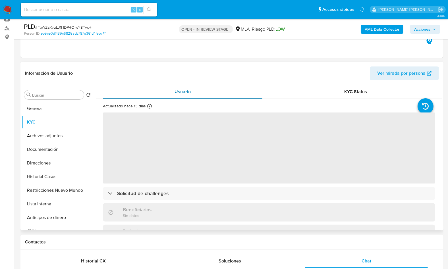
scroll to position [63, 0]
click at [194, 90] on div "Usuario" at bounding box center [182, 92] width 159 height 14
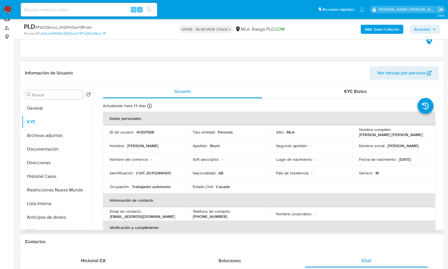
click at [366, 135] on p "Gaston Nicolas Bruni" at bounding box center [391, 134] width 64 height 5
copy p "Gaston"
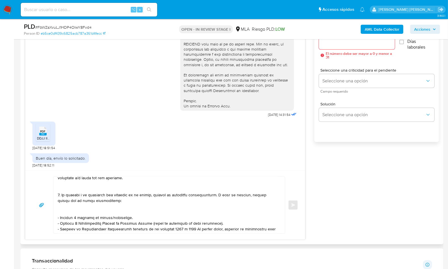
scroll to position [0, 0]
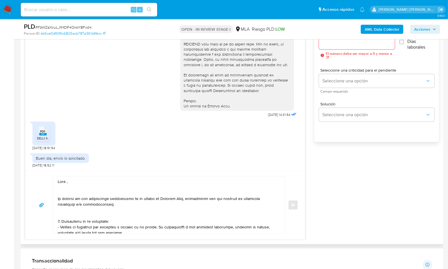
click at [66, 181] on textarea at bounding box center [168, 205] width 220 height 57
paste textarea "Gaston"
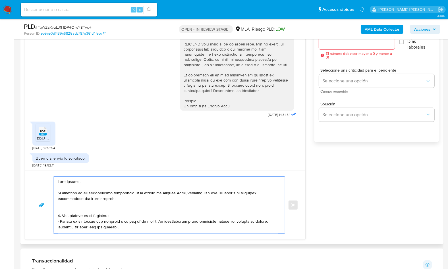
click at [68, 207] on textarea at bounding box center [168, 205] width 220 height 57
click at [101, 183] on textarea at bounding box center [168, 205] width 220 height 57
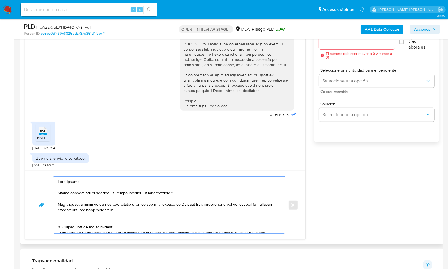
click at [129, 210] on textarea at bounding box center [168, 205] width 220 height 57
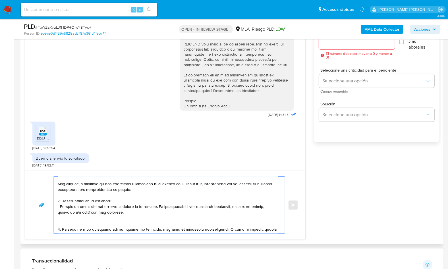
scroll to position [21, 0]
click at [89, 217] on textarea at bounding box center [168, 205] width 220 height 57
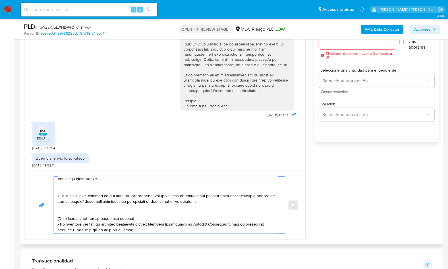
scroll to position [119, 0]
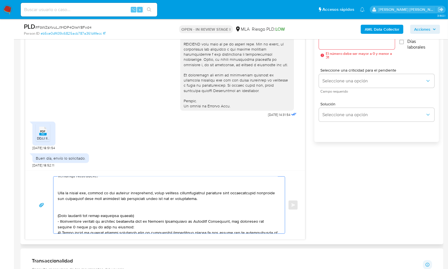
drag, startPoint x: 62, startPoint y: 201, endPoint x: 216, endPoint y: 203, distance: 154.2
click at [216, 203] on textarea at bounding box center [168, 205] width 220 height 57
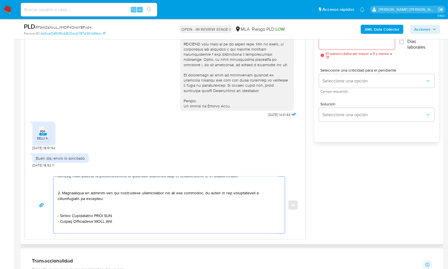
scroll to position [40, 0]
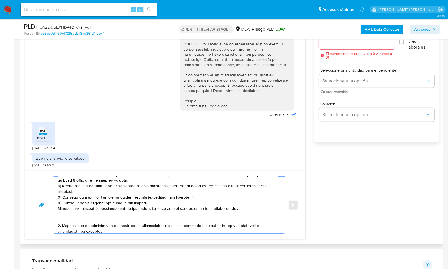
drag, startPoint x: 87, startPoint y: 207, endPoint x: 93, endPoint y: 212, distance: 8.3
click at [93, 212] on textarea at bounding box center [168, 205] width 220 height 57
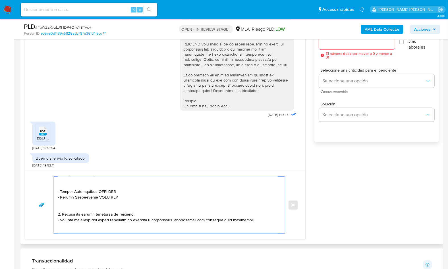
scroll to position [30, 0]
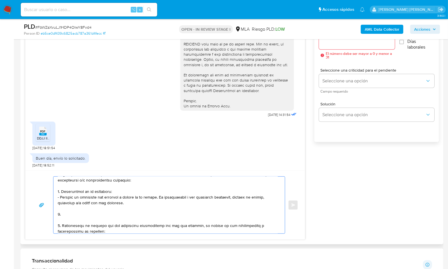
click at [61, 224] on textarea at bounding box center [168, 205] width 220 height 57
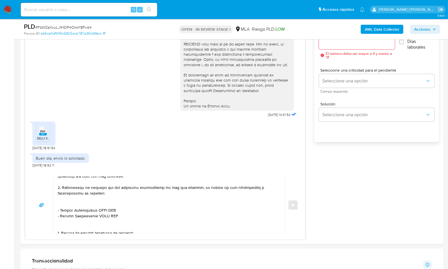
scroll to position [48, 0]
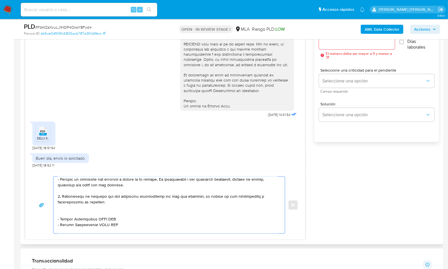
click at [62, 216] on textarea at bounding box center [168, 205] width 220 height 57
click at [78, 206] on textarea at bounding box center [168, 205] width 220 height 57
drag, startPoint x: 61, startPoint y: 213, endPoint x: 95, endPoint y: 213, distance: 34.1
click at [95, 213] on textarea at bounding box center [168, 205] width 220 height 57
paste textarea
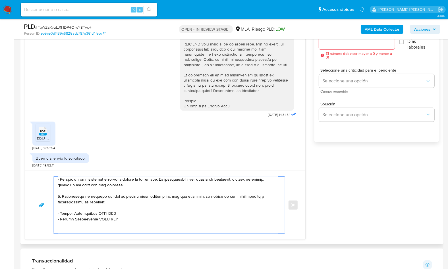
drag, startPoint x: 61, startPoint y: 212, endPoint x: 95, endPoint y: 213, distance: 34.4
click at [95, 213] on textarea at bounding box center [168, 205] width 220 height 57
paste textarea "AG SERVICIOS SRL"
click at [112, 212] on textarea at bounding box center [168, 205] width 220 height 57
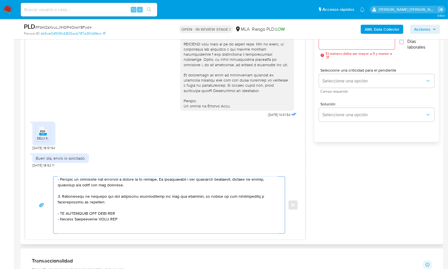
click at [110, 213] on textarea at bounding box center [168, 205] width 220 height 57
paste textarea "30714182435"
drag, startPoint x: 60, startPoint y: 219, endPoint x: 95, endPoint y: 218, distance: 34.6
click at [95, 218] on textarea at bounding box center [168, 205] width 220 height 57
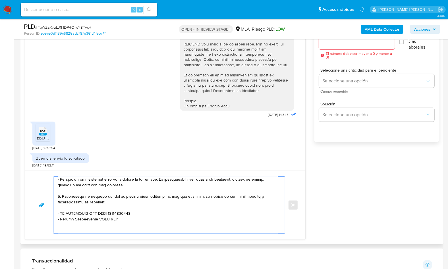
paste textarea "PLM DISTRIBUIDORA"
click at [112, 217] on textarea at bounding box center [168, 205] width 220 height 57
paste textarea "30718772369"
paste textarea "Gabriel Angel Villalba"
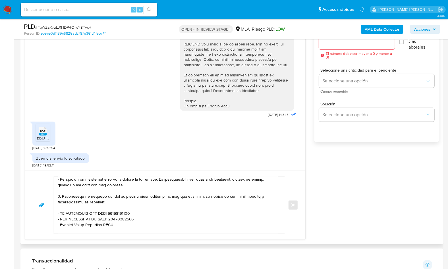
paste textarea "23311105469"
paste textarea "Magic Travel Srl"
paste textarea "30718706226"
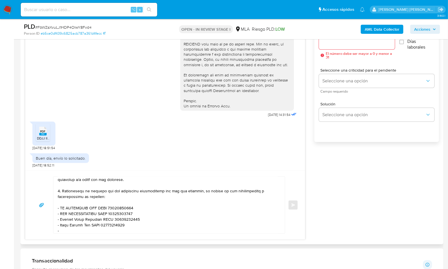
paste textarea "Jorge Oscar Raffaele"
paste textarea "20145681228"
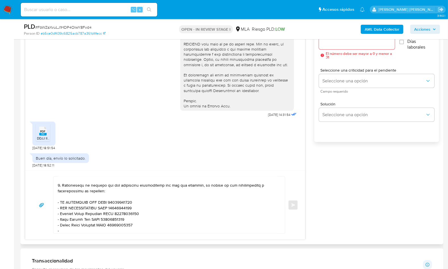
paste textarea "Pablo Ezequiel Ortiz Gomez"
click at [358, 164] on div "17/09/2025 14:31:54 PDF PDF DDJJ IIBB GASTON.pdf 19/09/2025 18:51:54 Buen día, …" at bounding box center [231, 123] width 413 height 234
click at [156, 218] on textarea at bounding box center [168, 205] width 220 height 57
click at [172, 231] on textarea at bounding box center [168, 205] width 220 height 57
paste textarea "20469622224"
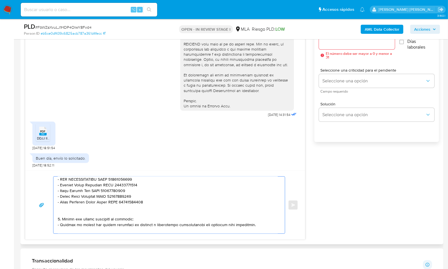
scroll to position [102, 0]
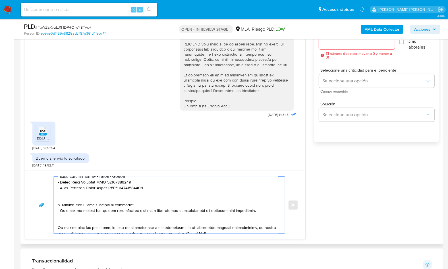
click at [117, 196] on textarea at bounding box center [168, 205] width 220 height 57
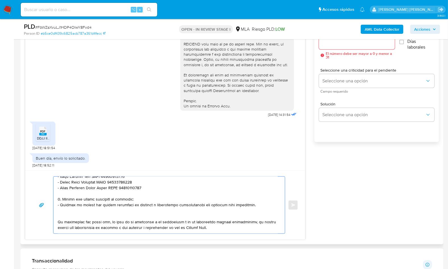
paste textarea "Castro Gordillo Jonathan Ariel"
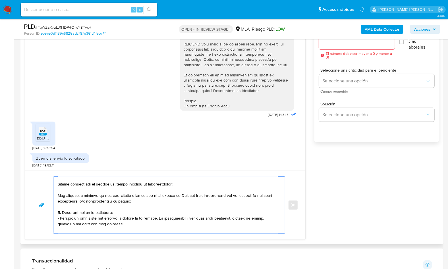
scroll to position [94, 0]
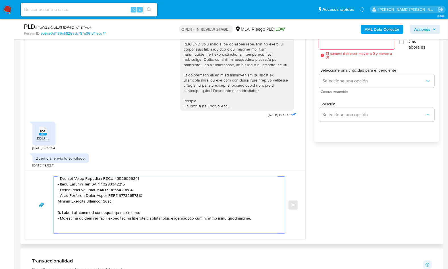
click at [59, 201] on textarea at bounding box center [168, 205] width 220 height 57
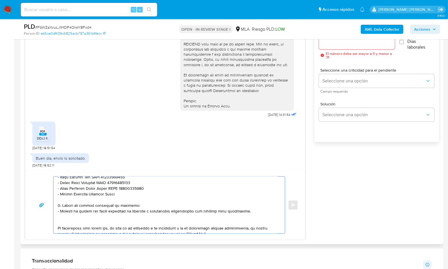
click at [129, 195] on textarea at bounding box center [168, 205] width 220 height 57
paste textarea "20415373830"
drag, startPoint x: 254, startPoint y: 211, endPoint x: 58, endPoint y: 204, distance: 195.2
click at [58, 204] on textarea at bounding box center [168, 205] width 220 height 57
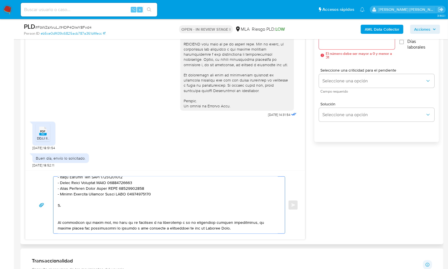
paste textarea "3. Notamos un incremento en tu operatoria e ingresos en noviembre 2024. ¿Podría…"
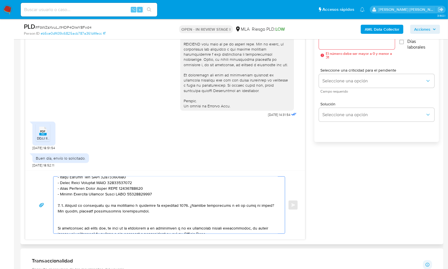
click at [66, 205] on textarea at bounding box center [168, 205] width 220 height 57
click at [163, 206] on textarea at bounding box center [168, 205] width 220 height 57
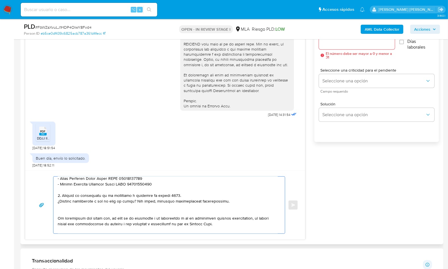
click at [80, 211] on textarea at bounding box center [168, 205] width 220 height 57
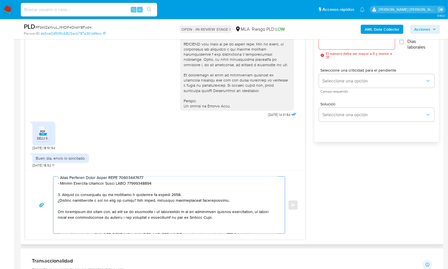
scroll to position [112, 0]
click at [70, 229] on textarea at bounding box center [168, 205] width 220 height 57
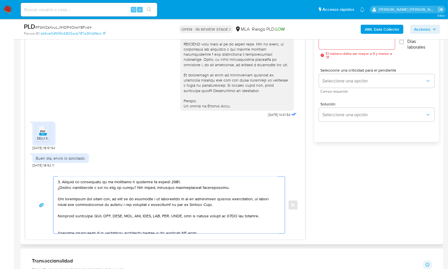
scroll to position [144, 0]
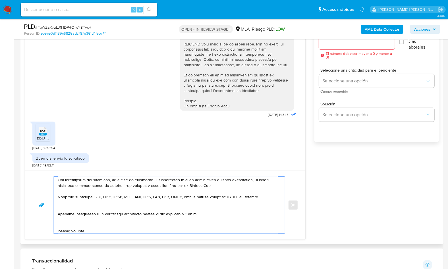
click at [85, 209] on textarea at bounding box center [168, 205] width 220 height 57
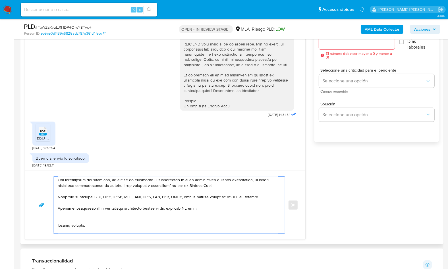
click at [193, 205] on textarea at bounding box center [168, 205] width 220 height 57
click at [113, 219] on textarea at bounding box center [168, 205] width 220 height 57
click at [78, 227] on textarea at bounding box center [168, 205] width 220 height 57
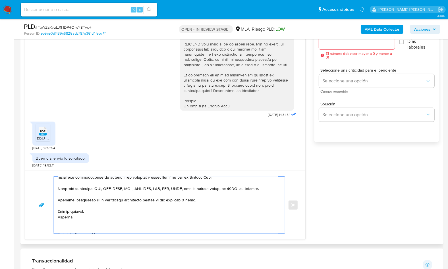
drag, startPoint x: 70, startPoint y: 225, endPoint x: 75, endPoint y: 225, distance: 5.1
click at [70, 225] on textarea at bounding box center [168, 205] width 220 height 57
click at [78, 228] on textarea at bounding box center [168, 205] width 220 height 57
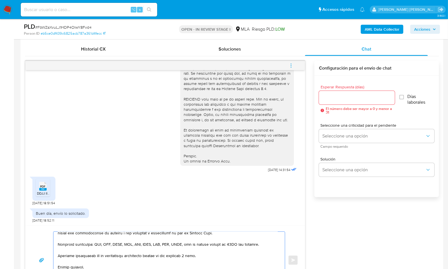
scroll to position [273, 0]
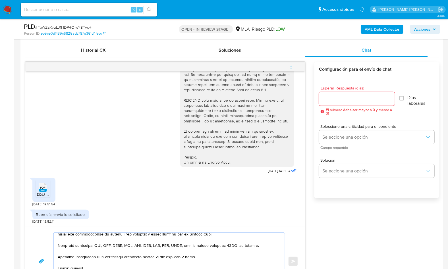
type textarea "Hola Gaston, Muchas gracias por tu respuesta, hemos recibido la documentación! …"
click at [332, 97] on input "Esperar Respuesta (días)" at bounding box center [357, 98] width 76 height 7
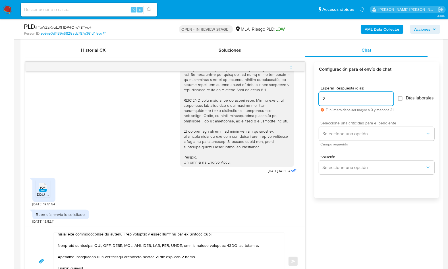
type input "2"
click at [337, 146] on span "Campo requerido" at bounding box center [377, 144] width 115 height 3
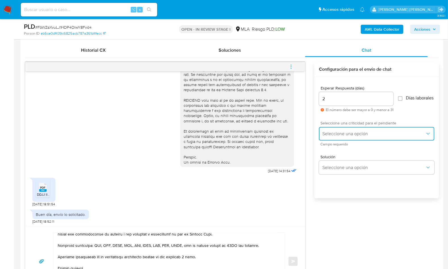
click at [338, 134] on span "Seleccione una opción" at bounding box center [373, 134] width 103 height 6
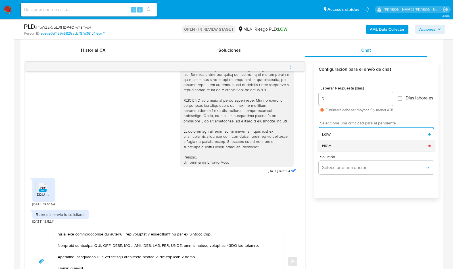
click at [337, 144] on div "HIGH" at bounding box center [375, 145] width 106 height 11
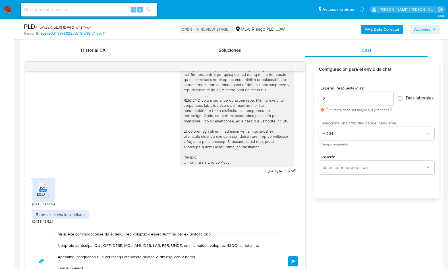
click at [337, 220] on div "17/09/2025 14:31:54 PDF PDF DDJJ IIBB GASTON.pdf 19/09/2025 18:51:54 Buen día, …" at bounding box center [231, 179] width 413 height 234
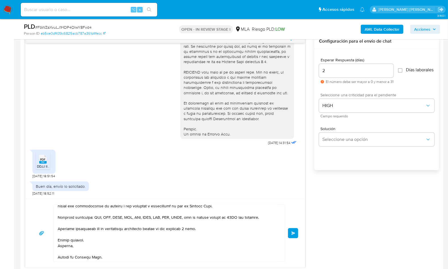
scroll to position [311, 0]
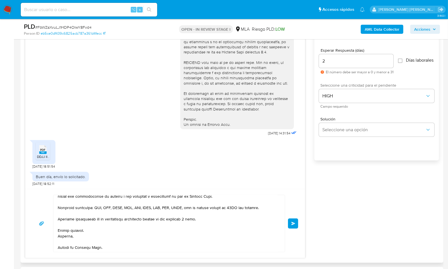
click at [294, 222] on span "Enviar" at bounding box center [293, 223] width 4 height 3
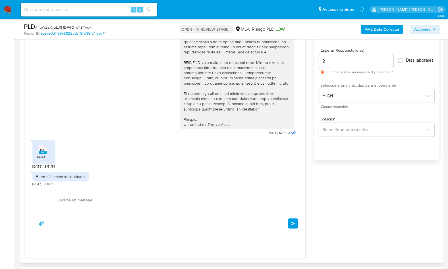
scroll to position [474, 0]
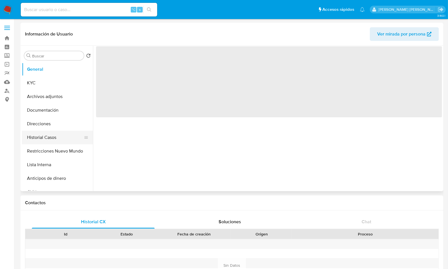
click at [52, 141] on button "Historial Casos" at bounding box center [55, 138] width 66 height 14
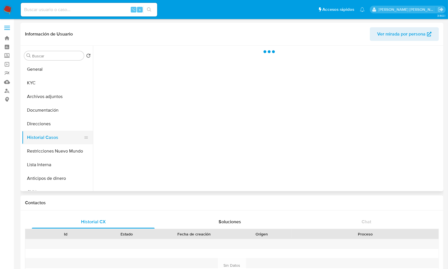
select select "10"
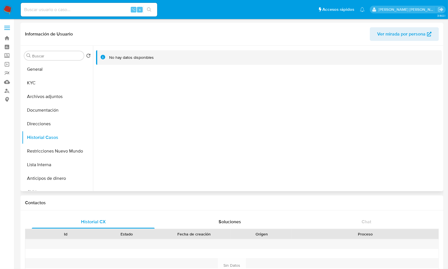
click at [385, 37] on span "Ver mirada por persona" at bounding box center [401, 34] width 48 height 14
click at [48, 94] on button "Archivos adjuntos" at bounding box center [55, 97] width 66 height 14
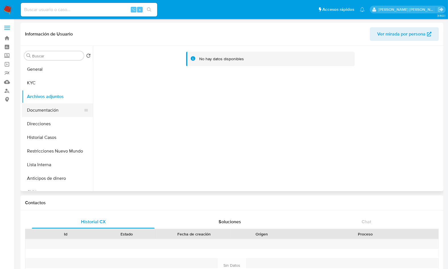
click at [59, 115] on button "Documentación" at bounding box center [55, 110] width 66 height 14
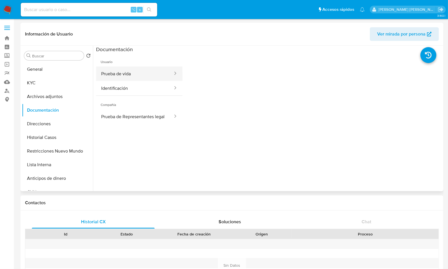
click at [122, 73] on button "Prueba de vida" at bounding box center [134, 73] width 77 height 14
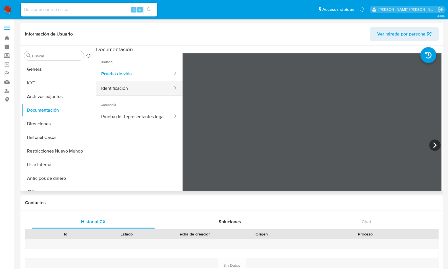
click at [116, 85] on button "Identificación" at bounding box center [134, 88] width 77 height 14
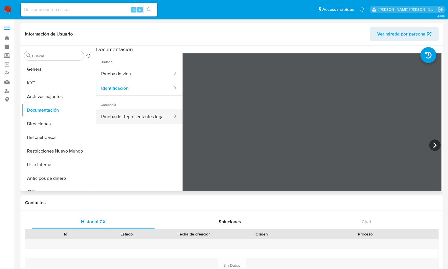
click at [122, 118] on button "Prueba de Representantes legal" at bounding box center [134, 116] width 77 height 14
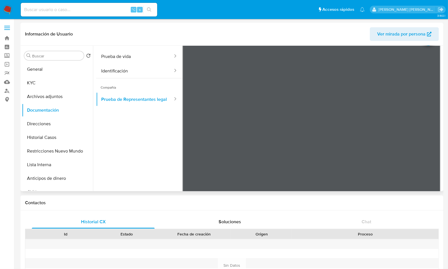
scroll to position [22, 0]
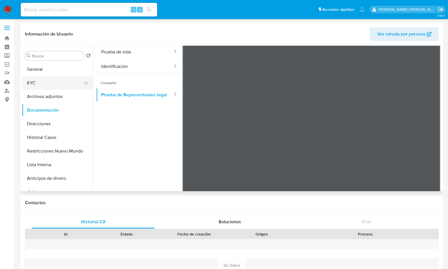
click at [51, 87] on button "KYC" at bounding box center [55, 83] width 66 height 14
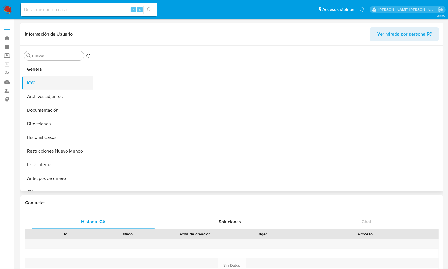
scroll to position [0, 0]
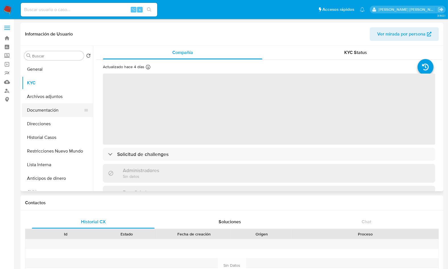
click at [50, 114] on button "Documentación" at bounding box center [55, 110] width 66 height 14
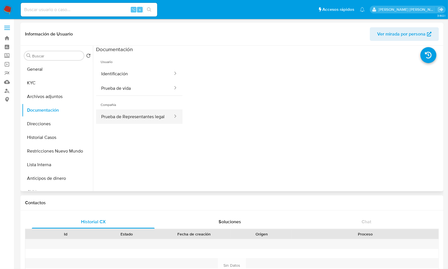
click at [137, 122] on button "Prueba de Representantes legal" at bounding box center [134, 116] width 77 height 14
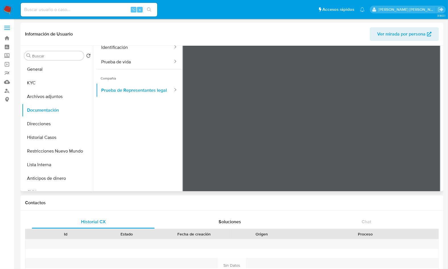
scroll to position [29, 0]
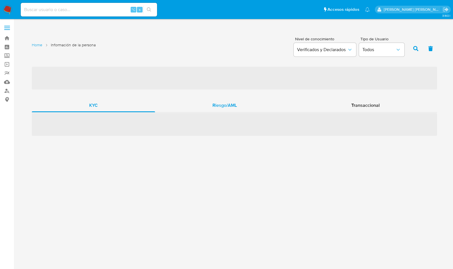
click at [226, 106] on span "Riesgo/AML" at bounding box center [224, 105] width 24 height 7
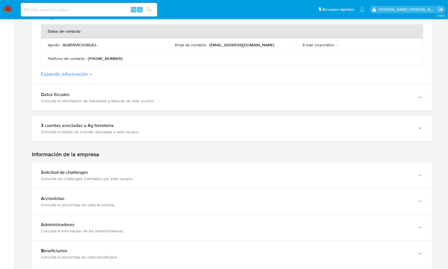
scroll to position [290, 0]
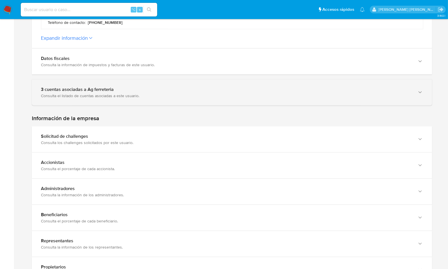
click at [109, 87] on div "3 cuentas asociadas a Ag ferreteria" at bounding box center [226, 90] width 370 height 6
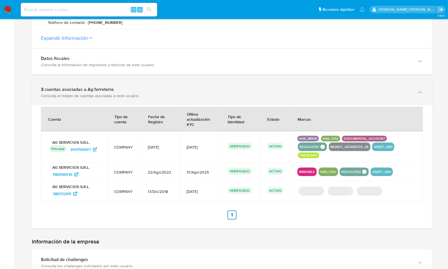
click at [116, 87] on div "3 cuentas asociadas a Ag ferreteria" at bounding box center [226, 90] width 370 height 6
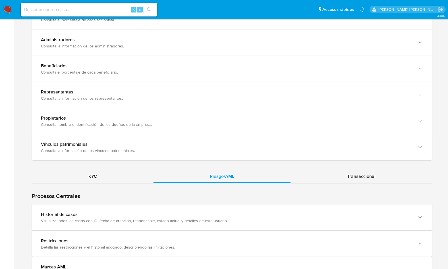
scroll to position [494, 0]
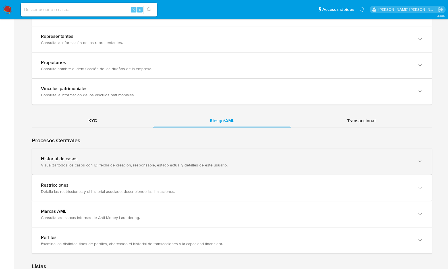
click at [85, 161] on div "Historial de casos Visualiza todos los casos con ID, fecha de creación, respons…" at bounding box center [232, 162] width 400 height 26
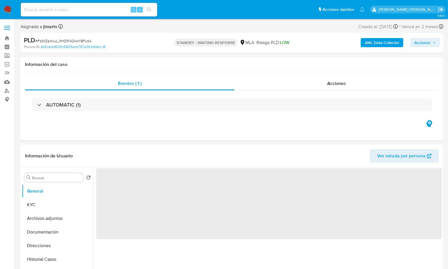
select select "10"
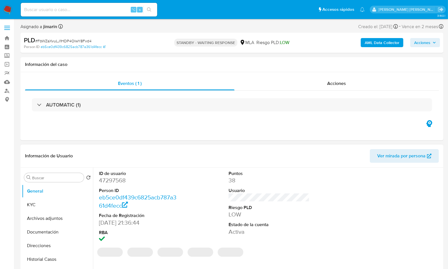
click at [117, 181] on dd "47297568" at bounding box center [139, 180] width 81 height 8
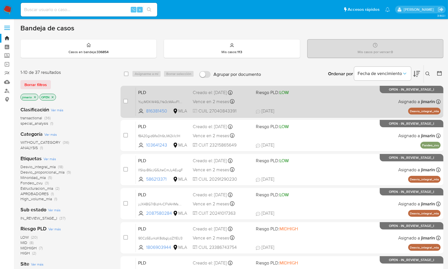
click at [286, 96] on div "PLD YuyM0KW46L1Ye3cWAwF1U3MM 816381450 MLA Riesgo PLD: LOW Creado el: [DATE] Cr…" at bounding box center [288, 101] width 304 height 29
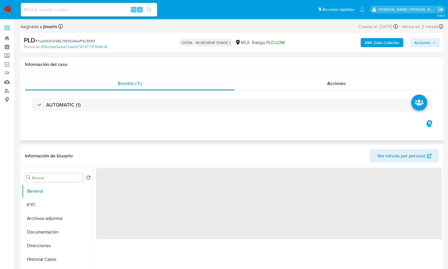
select select "10"
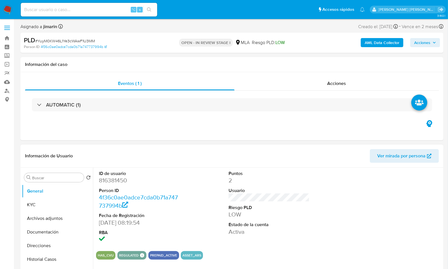
click at [118, 180] on dd "816381450" at bounding box center [139, 180] width 81 height 8
copy dd "816381450"
click at [73, 41] on span "# YuyM0KW46L1Ye3cWAwF1U3MM" at bounding box center [65, 41] width 60 height 6
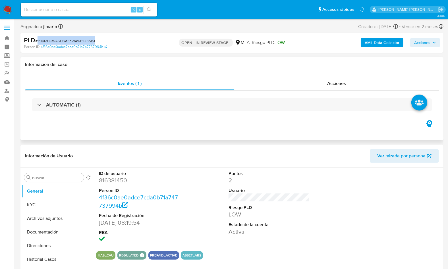
copy span "YuyM0KW46L1Ye3cWAwF1U3MM"
click at [121, 182] on dd "816381450" at bounding box center [139, 180] width 81 height 8
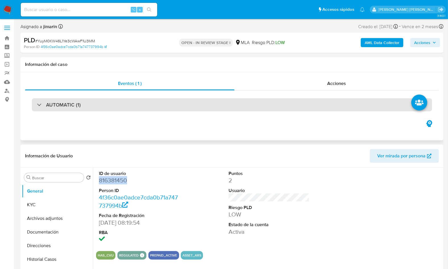
copy dd "816381450"
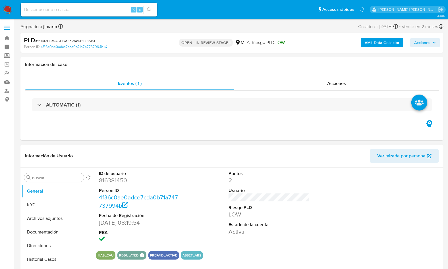
click at [110, 182] on dd "816381450" at bounding box center [139, 180] width 81 height 8
copy dd "816381450"
click at [53, 206] on button "KYC" at bounding box center [55, 205] width 66 height 14
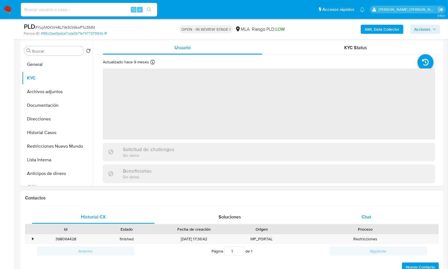
click at [360, 214] on div "Chat" at bounding box center [366, 217] width 123 height 14
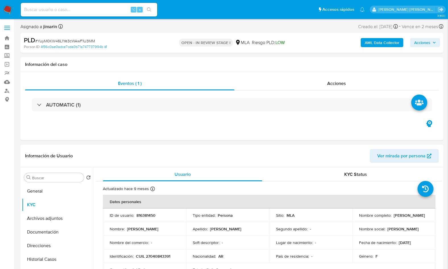
click at [157, 259] on td "Identificación : CUIL 27040843391" at bounding box center [144, 256] width 83 height 14
click at [157, 258] on p "CUIL 27040843391" at bounding box center [153, 256] width 34 height 5
click at [159, 256] on p "CUIL 27040843391" at bounding box center [153, 256] width 34 height 5
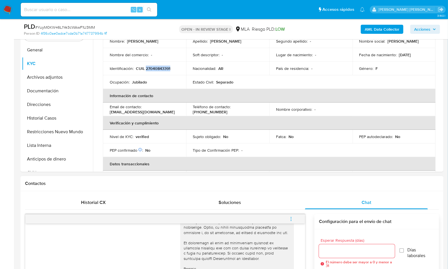
scroll to position [122, 0]
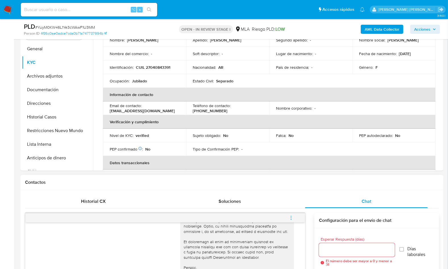
click at [338, 185] on div "Contactos" at bounding box center [231, 182] width 423 height 15
click at [69, 91] on button "Documentación" at bounding box center [55, 90] width 66 height 14
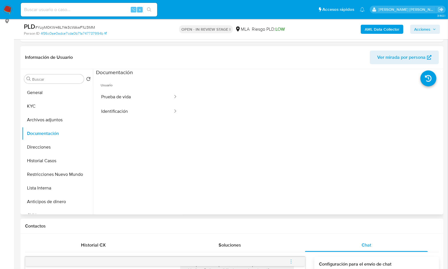
scroll to position [75, 0]
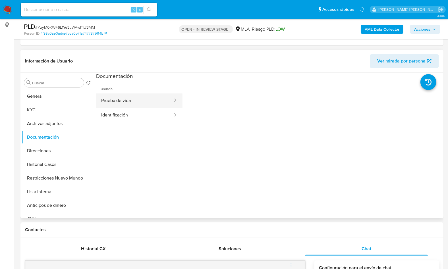
click at [135, 101] on button "Prueba de vida" at bounding box center [134, 100] width 77 height 14
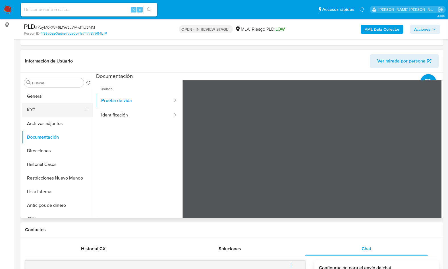
click at [55, 111] on button "KYC" at bounding box center [55, 110] width 66 height 14
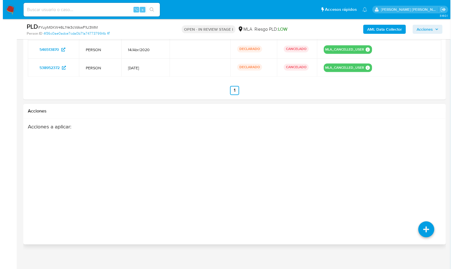
scroll to position [975, 0]
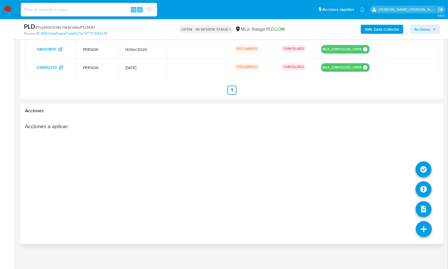
click at [423, 227] on icon at bounding box center [423, 229] width 16 height 16
click at [423, 182] on icon at bounding box center [423, 189] width 16 height 16
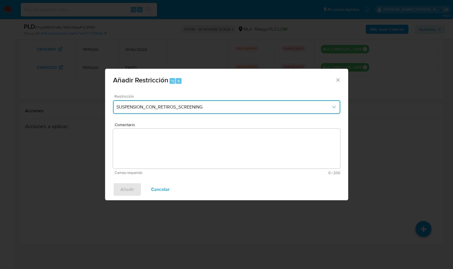
click at [172, 111] on button "SUSPENSION_CON_RETIROS_SCREENING" at bounding box center [226, 107] width 227 height 14
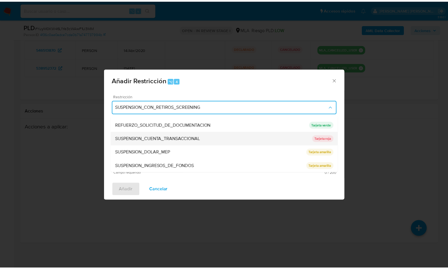
scroll to position [120, 0]
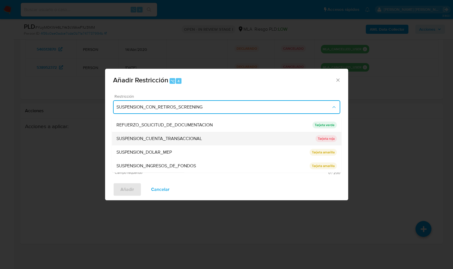
click at [168, 141] on span "SUSPENSION_CUENTA_TRANSACCIONAL" at bounding box center [158, 139] width 85 height 6
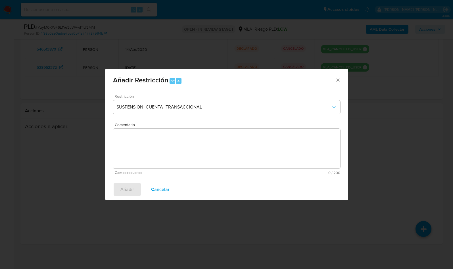
click at [144, 138] on textarea "Comentario" at bounding box center [226, 149] width 227 height 40
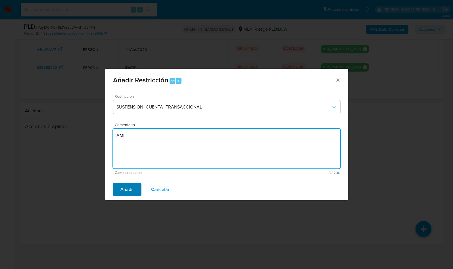
type textarea "AML"
click at [131, 190] on span "Añadir" at bounding box center [127, 189] width 14 height 12
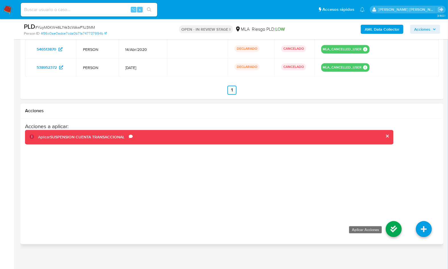
click at [395, 224] on icon at bounding box center [393, 229] width 16 height 16
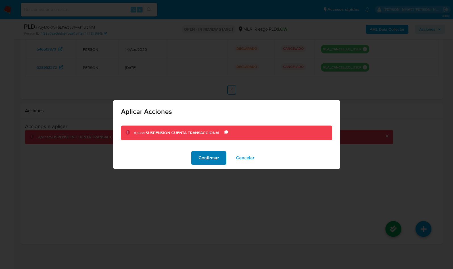
click at [216, 163] on span "Confirmar" at bounding box center [208, 158] width 20 height 12
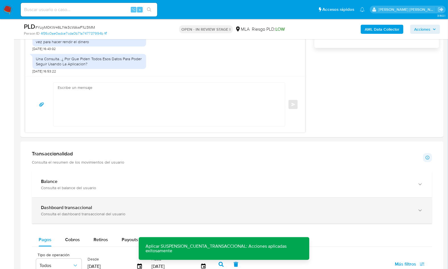
scroll to position [308, 0]
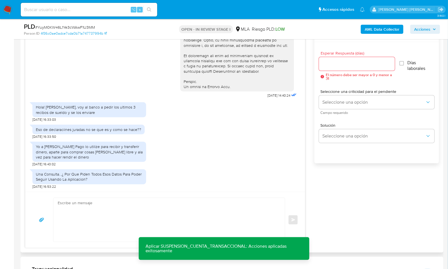
click at [155, 198] on textarea at bounding box center [168, 220] width 220 height 44
paste textarea "Hola , En función de las operaciones registradas en tu cuenta de Mercado Pago, …"
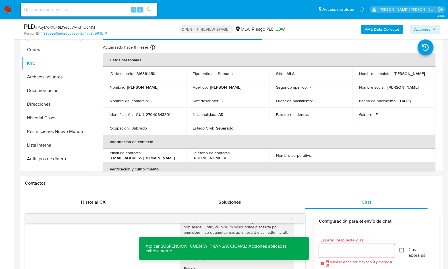
scroll to position [121, 0]
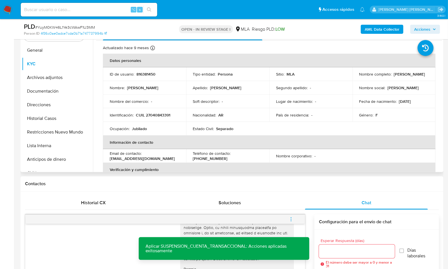
click at [394, 77] on p "Elvira Noemi Vargas" at bounding box center [409, 74] width 31 height 5
copy p "Elvira"
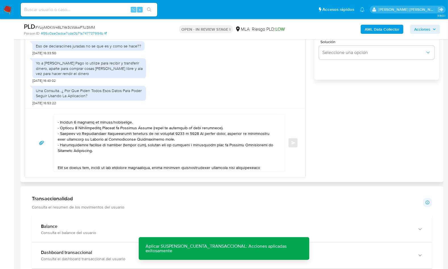
scroll to position [0, 0]
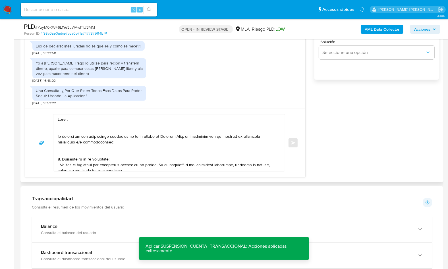
click at [66, 118] on textarea at bounding box center [168, 142] width 220 height 57
paste textarea "Elvira"
click at [104, 127] on textarea at bounding box center [168, 142] width 220 height 57
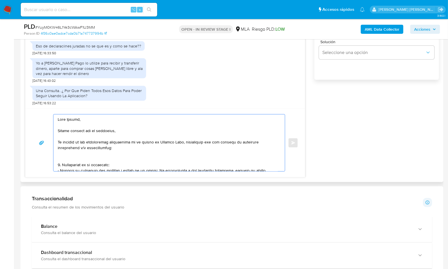
drag, startPoint x: 123, startPoint y: 128, endPoint x: 58, endPoint y: 128, distance: 64.5
click at [58, 128] on textarea at bounding box center [168, 142] width 220 height 57
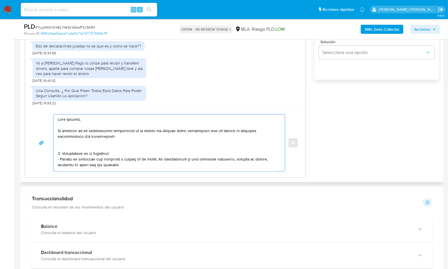
click at [58, 130] on textarea at bounding box center [168, 142] width 220 height 57
click at [184, 131] on textarea at bounding box center [168, 142] width 220 height 57
click at [100, 143] on textarea at bounding box center [168, 142] width 220 height 57
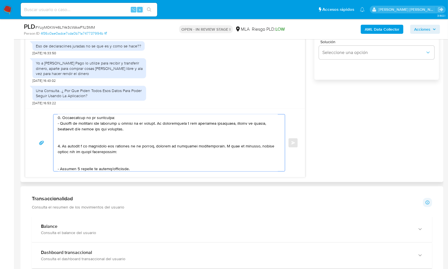
scroll to position [31, 0]
click at [68, 140] on textarea at bounding box center [168, 142] width 220 height 57
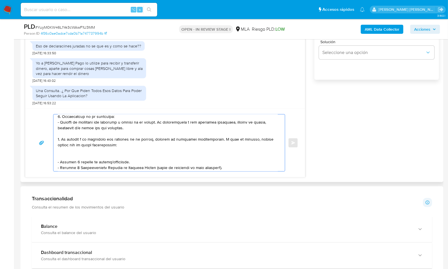
click at [129, 161] on textarea at bounding box center [168, 142] width 220 height 57
click at [91, 157] on textarea at bounding box center [168, 142] width 220 height 57
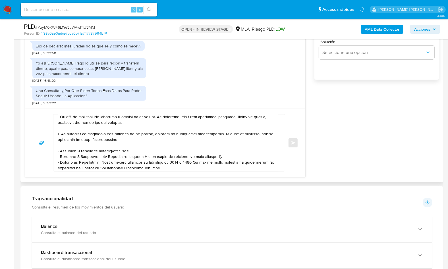
drag, startPoint x: 57, startPoint y: 162, endPoint x: 136, endPoint y: 158, distance: 79.3
click at [136, 158] on div at bounding box center [167, 142] width 228 height 57
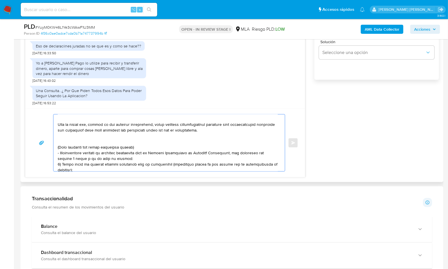
scroll to position [150, 0]
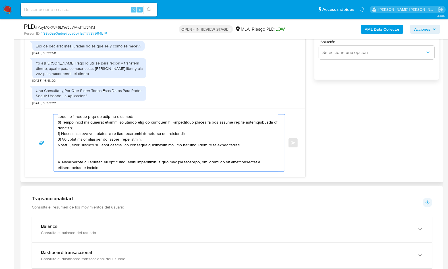
drag, startPoint x: 62, startPoint y: 121, endPoint x: 63, endPoint y: 155, distance: 33.5
click at [63, 155] on textarea at bounding box center [168, 142] width 220 height 57
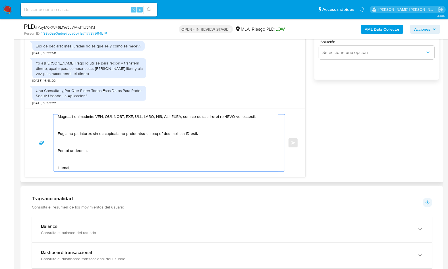
scroll to position [14, 0]
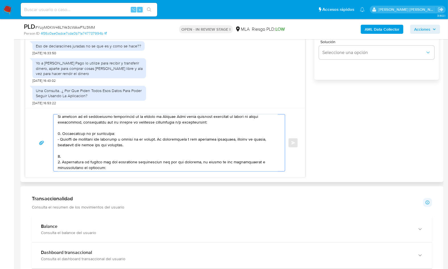
click at [62, 161] on textarea at bounding box center [168, 142] width 220 height 57
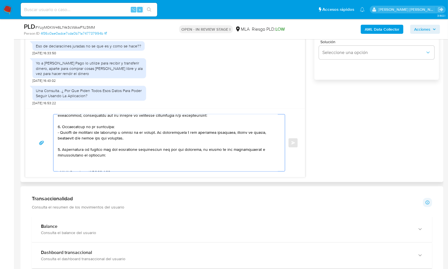
scroll to position [22, 0]
click at [113, 149] on textarea at bounding box center [168, 142] width 220 height 57
click at [130, 148] on textarea at bounding box center [168, 142] width 220 height 57
click at [152, 149] on textarea at bounding box center [168, 142] width 220 height 57
click at [163, 149] on textarea at bounding box center [168, 142] width 220 height 57
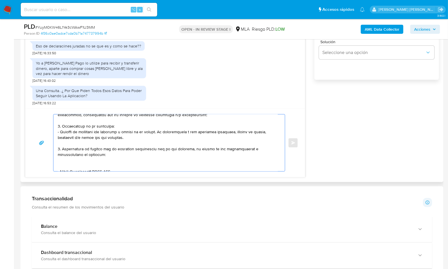
click at [80, 164] on textarea at bounding box center [168, 142] width 220 height 57
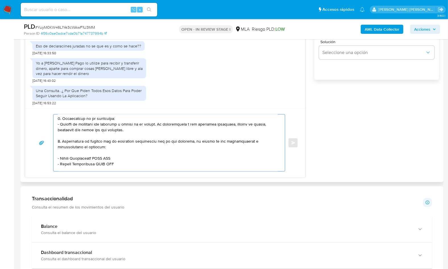
scroll to position [43, 0]
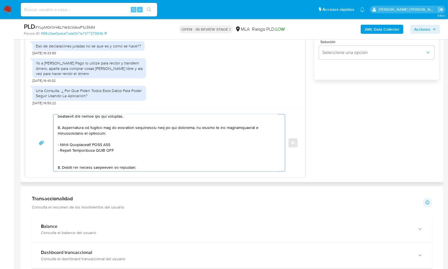
drag, startPoint x: 116, startPoint y: 151, endPoint x: 51, endPoint y: 152, distance: 65.0
click at [51, 152] on div "Enviar" at bounding box center [165, 142] width 266 height 57
drag, startPoint x: 120, startPoint y: 149, endPoint x: 56, endPoint y: 150, distance: 63.9
click at [56, 150] on div at bounding box center [167, 142] width 228 height 57
drag, startPoint x: 60, startPoint y: 145, endPoint x: 95, endPoint y: 145, distance: 34.6
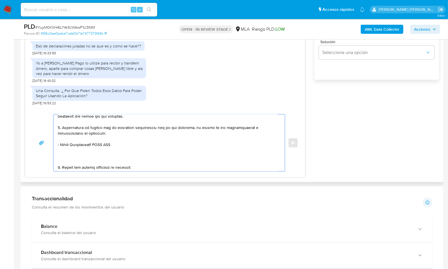
click at [95, 145] on textarea at bounding box center [168, 142] width 220 height 57
click at [114, 142] on textarea at bounding box center [168, 142] width 220 height 57
paste textarea "20285630615"
click at [250, 143] on textarea at bounding box center [168, 142] width 220 height 57
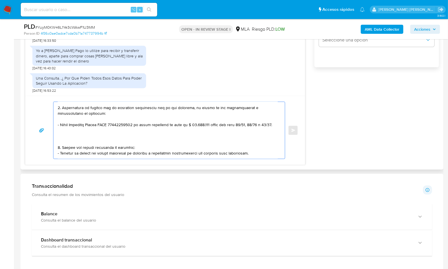
scroll to position [51, 0]
click at [83, 145] on textarea at bounding box center [168, 130] width 220 height 57
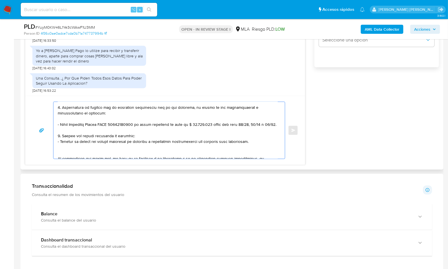
drag, startPoint x: 63, startPoint y: 136, endPoint x: 256, endPoint y: 147, distance: 193.7
click at [256, 147] on textarea at bounding box center [168, 130] width 220 height 57
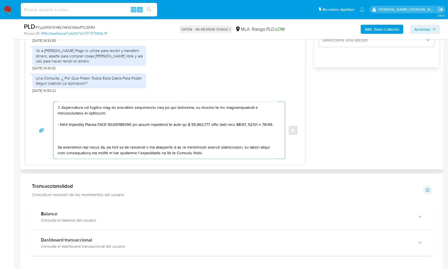
click at [68, 143] on textarea at bounding box center [168, 130] width 220 height 57
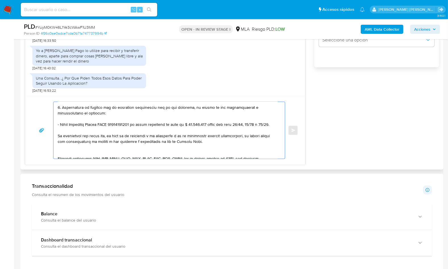
click at [72, 146] on textarea at bounding box center [168, 130] width 220 height 57
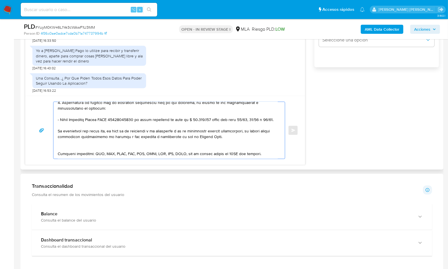
scroll to position [58, 0]
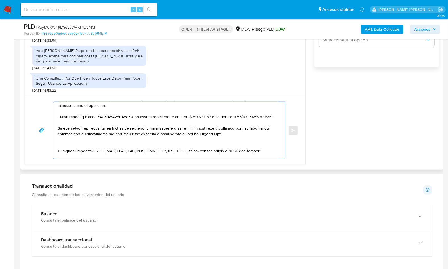
click at [65, 148] on textarea at bounding box center [168, 130] width 220 height 57
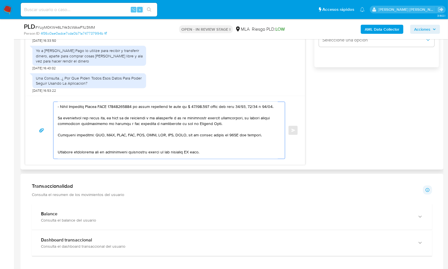
scroll to position [70, 0]
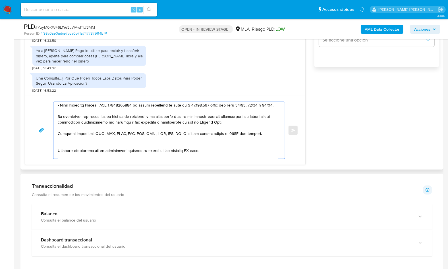
click at [64, 149] on textarea at bounding box center [168, 130] width 220 height 57
click at [192, 150] on textarea at bounding box center [168, 130] width 220 height 57
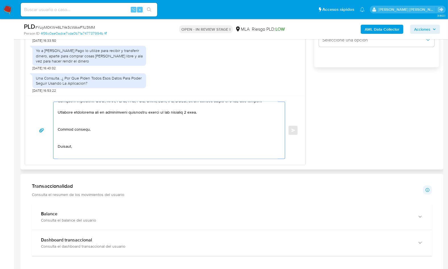
scroll to position [103, 0]
click at [74, 125] on textarea at bounding box center [168, 130] width 220 height 57
click at [68, 139] on textarea at bounding box center [168, 130] width 220 height 57
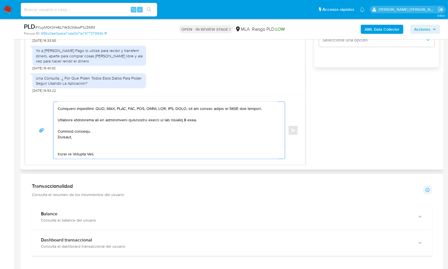
click at [66, 145] on textarea at bounding box center [168, 130] width 220 height 57
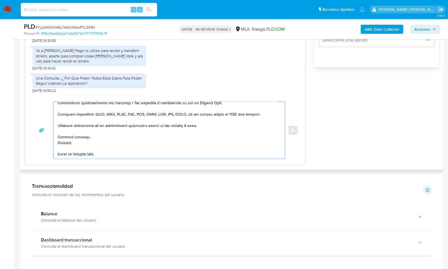
click at [67, 154] on textarea at bounding box center [168, 130] width 220 height 57
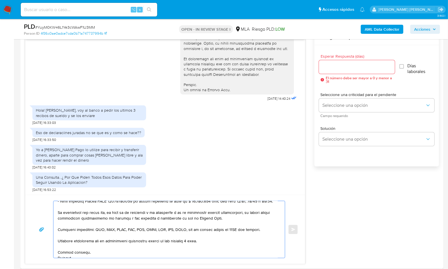
scroll to position [290, 0]
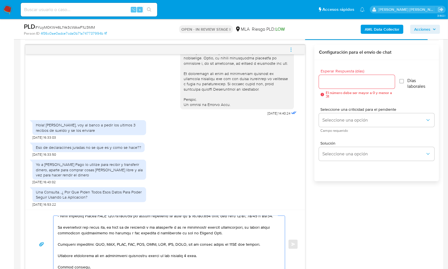
type textarea "Hola Elvira, En función de las operaciones registradas en tu cuenta de Mercado …"
click at [332, 84] on input "Esperar Respuesta (días)" at bounding box center [357, 81] width 76 height 7
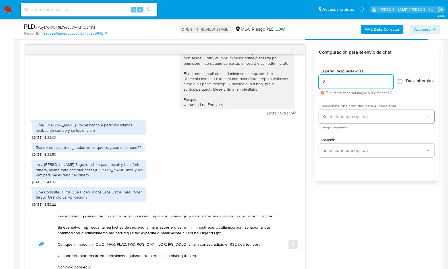
type input "2"
click at [340, 120] on span "Seleccione una opción" at bounding box center [373, 117] width 103 height 6
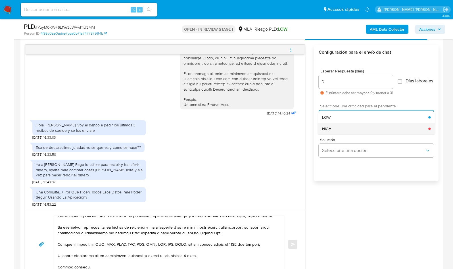
click at [339, 130] on div "HIGH" at bounding box center [375, 128] width 106 height 11
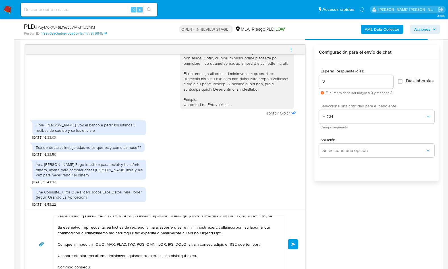
click at [293, 242] on span "Enviar" at bounding box center [293, 243] width 4 height 3
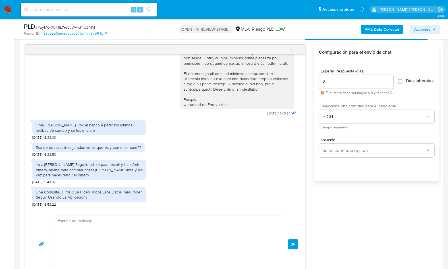
scroll to position [458, 0]
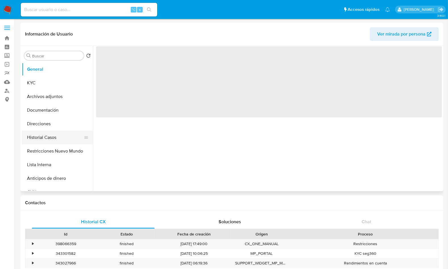
click at [53, 136] on button "Historial Casos" at bounding box center [55, 138] width 66 height 14
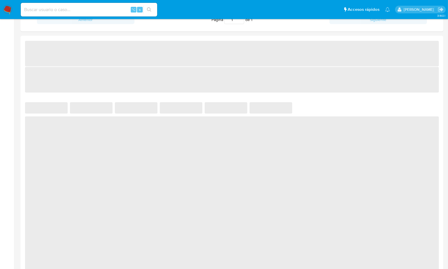
select select "10"
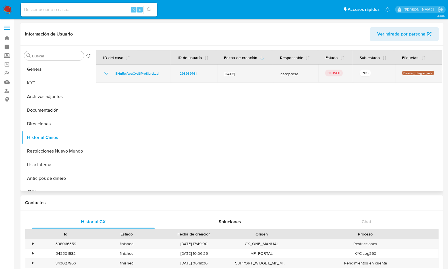
click at [101, 76] on td "EHg5wAogCvd6PrpSIyrvLzdj" at bounding box center [133, 73] width 74 height 18
click at [104, 73] on icon "Mostrar/Ocultar" at bounding box center [106, 73] width 7 height 7
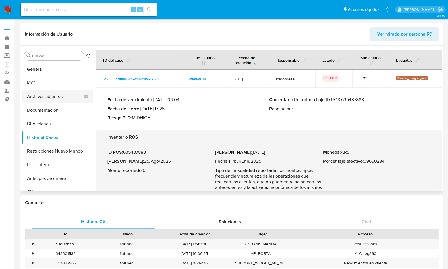
click at [65, 99] on button "Archivos adjuntos" at bounding box center [55, 97] width 66 height 14
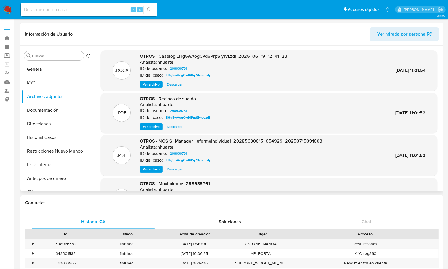
click at [147, 85] on span "Ver archivo" at bounding box center [151, 84] width 17 height 6
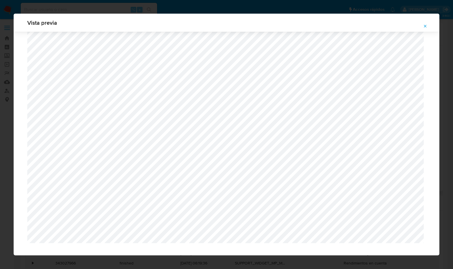
scroll to position [378, 0]
click at [423, 29] on span "Attachment preview" at bounding box center [425, 26] width 5 height 8
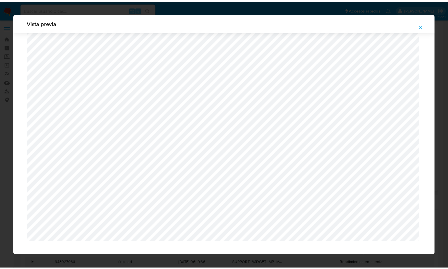
scroll to position [0, 0]
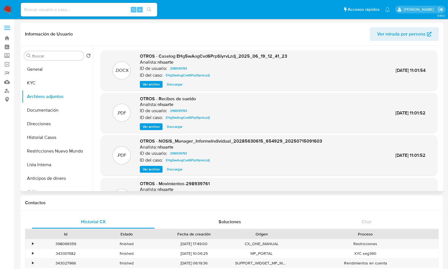
click at [150, 127] on span "Ver archivo" at bounding box center [151, 127] width 17 height 6
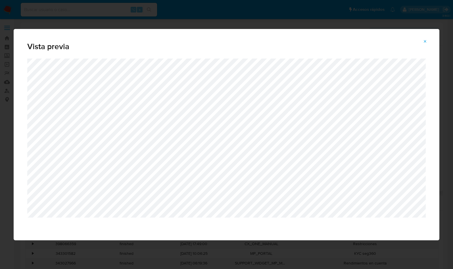
click at [425, 41] on icon "Attachment preview" at bounding box center [425, 41] width 5 height 5
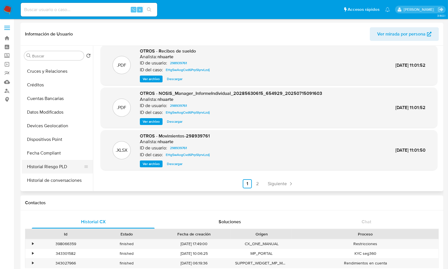
scroll to position [146, 0]
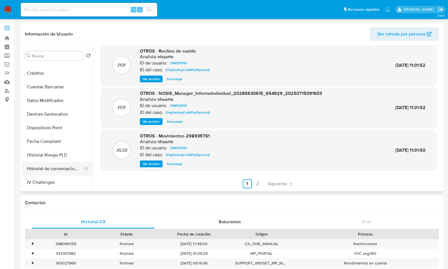
click at [57, 167] on button "Historial de conversaciones" at bounding box center [55, 169] width 66 height 14
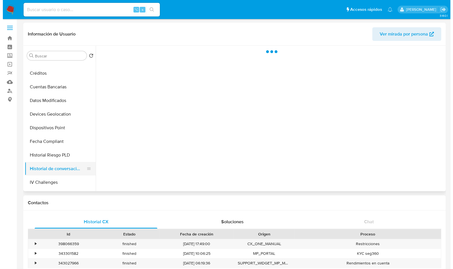
scroll to position [0, 0]
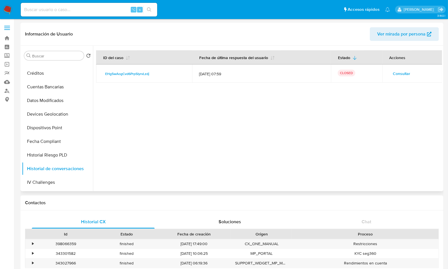
click at [398, 74] on span "Consultar" at bounding box center [401, 74] width 17 height 8
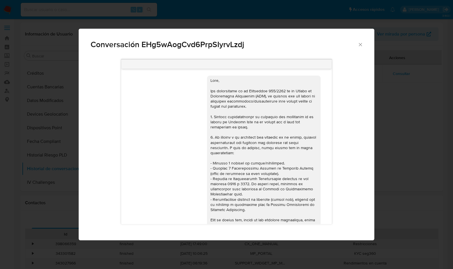
click at [358, 47] on icon "Cerrar" at bounding box center [360, 45] width 6 height 6
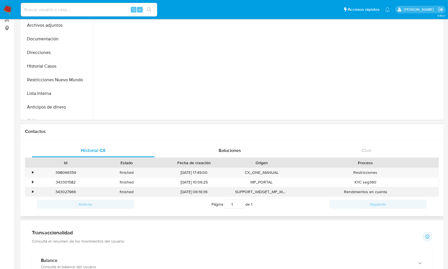
scroll to position [75, 0]
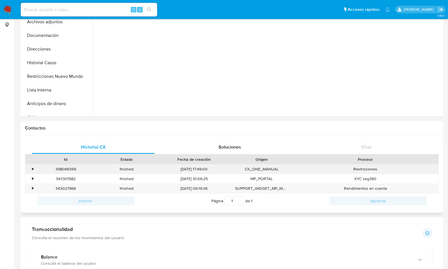
click at [32, 168] on div "•" at bounding box center [32, 168] width 1 height 5
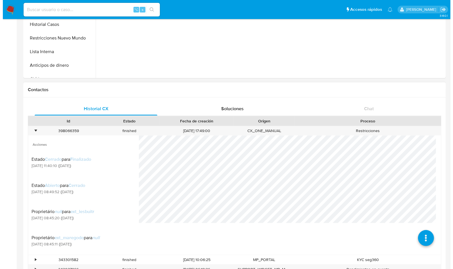
scroll to position [122, 0]
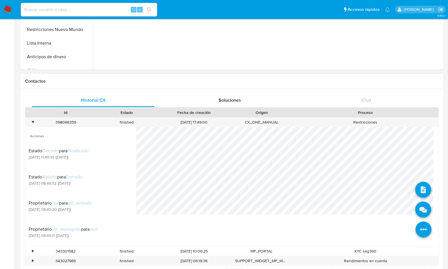
click at [419, 233] on icon at bounding box center [423, 229] width 16 height 16
click at [419, 190] on icon at bounding box center [423, 190] width 16 height 16
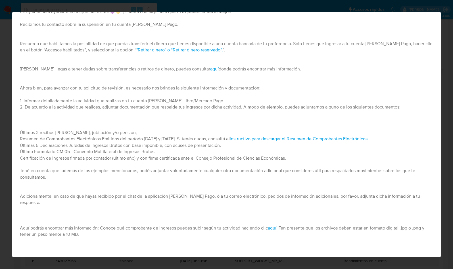
scroll to position [0, 0]
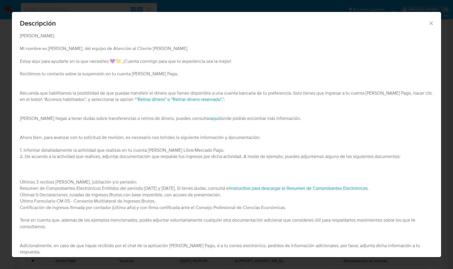
click at [423, 26] on div "Descripción" at bounding box center [226, 22] width 429 height 21
click at [428, 23] on icon "Cerrar" at bounding box center [431, 23] width 6 height 6
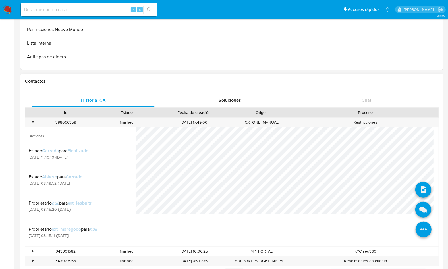
click at [415, 232] on icon at bounding box center [423, 229] width 16 height 16
click at [416, 205] on icon at bounding box center [423, 210] width 16 height 16
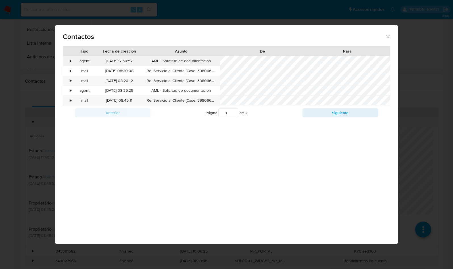
click at [67, 60] on div "•" at bounding box center [68, 61] width 10 height 10
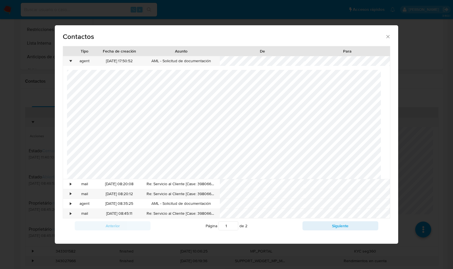
scroll to position [97, 0]
click at [70, 214] on div "•" at bounding box center [70, 214] width 1 height 6
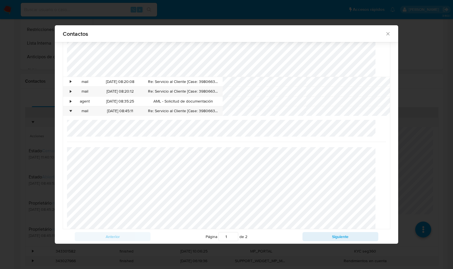
scroll to position [0, 0]
click at [69, 99] on div "•" at bounding box center [68, 102] width 10 height 10
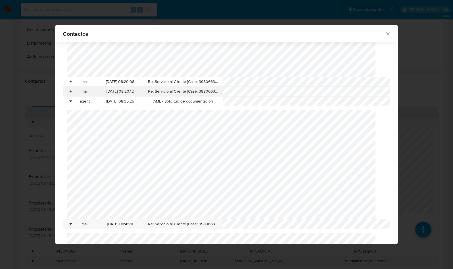
click at [70, 90] on div "•" at bounding box center [70, 92] width 1 height 6
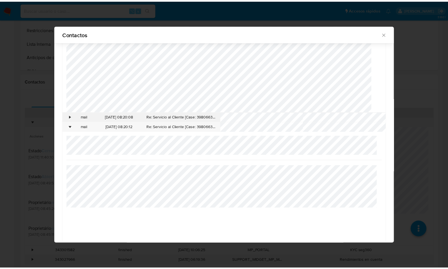
scroll to position [53, 0]
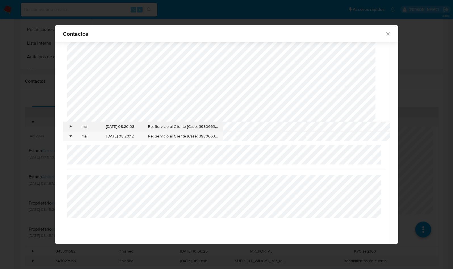
click at [69, 126] on div "•" at bounding box center [68, 127] width 10 height 10
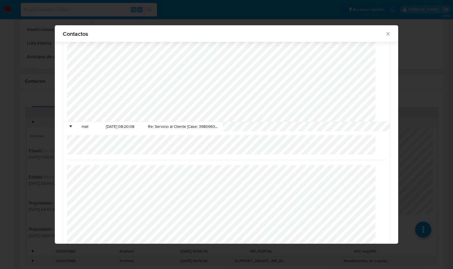
click at [385, 32] on icon "close" at bounding box center [388, 34] width 6 height 6
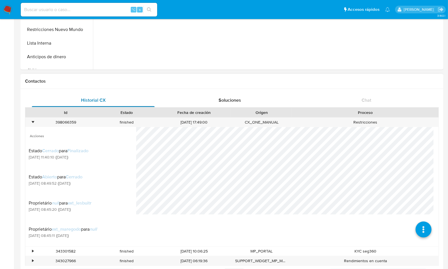
click at [116, 97] on div "Historial CX" at bounding box center [93, 100] width 123 height 14
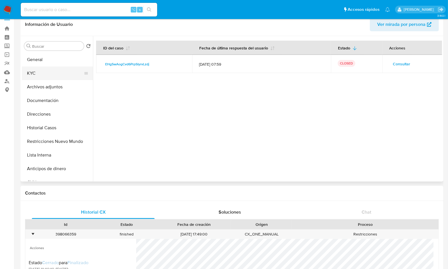
click at [51, 76] on button "KYC" at bounding box center [55, 73] width 66 height 14
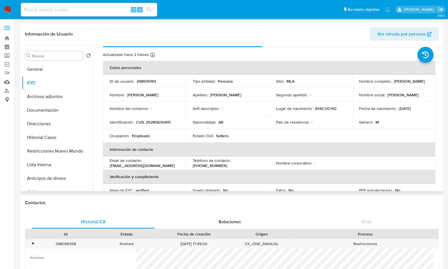
scroll to position [0, 0]
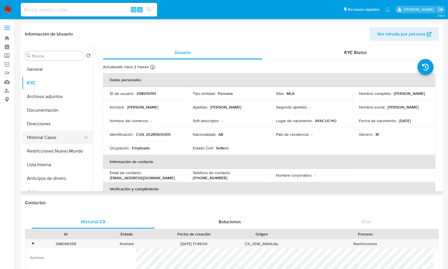
click at [69, 135] on button "Historial Casos" at bounding box center [55, 138] width 66 height 14
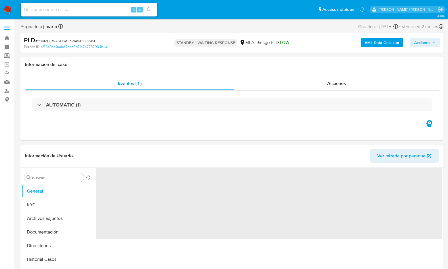
select select "10"
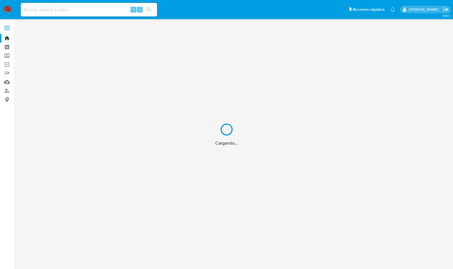
click at [9, 11] on div "Cargando..." at bounding box center [226, 134] width 453 height 269
click at [8, 9] on div "Cargando..." at bounding box center [226, 134] width 453 height 269
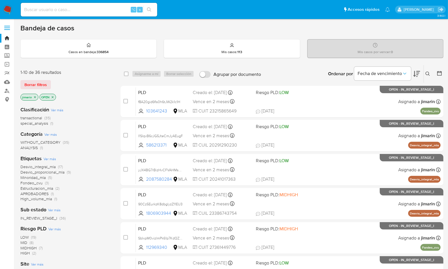
click at [9, 10] on img at bounding box center [8, 10] width 10 height 10
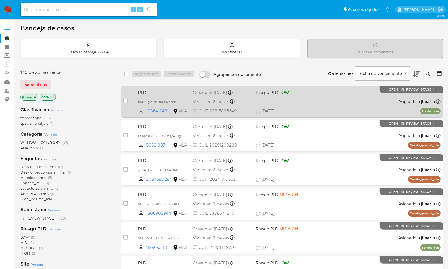
click at [301, 102] on div "PLD f8A20gid6fIs0h6tJW2k1c1H 103641243 MLA Riesgo PLD: LOW Creado el: [DATE] Cr…" at bounding box center [288, 101] width 304 height 29
click at [311, 96] on div "PLD f8A20gid6fIs0h6tJW2k1c1H 103641243 MLA Riesgo PLD: LOW Creado el: [DATE] Cr…" at bounding box center [288, 101] width 304 height 29
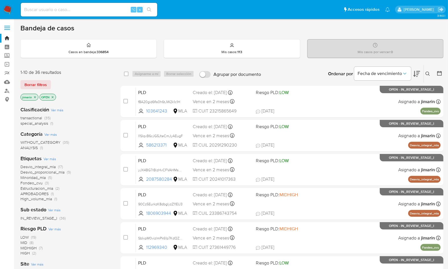
click at [428, 73] on icon at bounding box center [427, 74] width 5 height 5
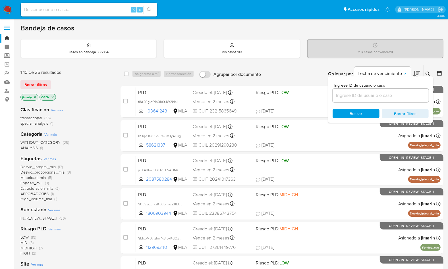
click at [400, 96] on input at bounding box center [380, 95] width 96 height 7
type input "103641243"
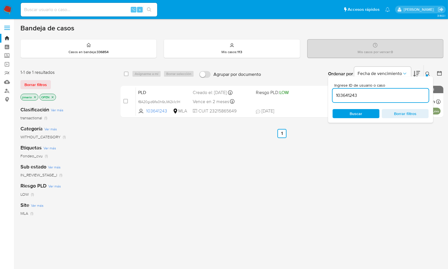
click at [53, 96] on icon "close-filter" at bounding box center [52, 96] width 3 height 3
click at [34, 96] on icon "close-filter" at bounding box center [34, 96] width 3 height 3
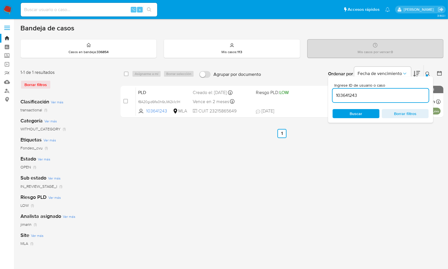
click at [428, 75] on icon at bounding box center [427, 74] width 5 height 5
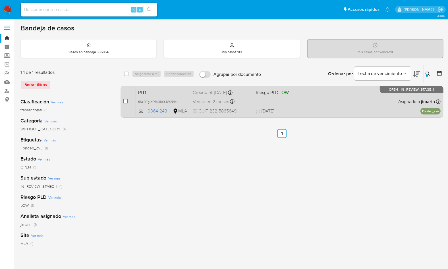
click at [124, 101] on input "checkbox" at bounding box center [125, 101] width 5 height 5
checkbox input "true"
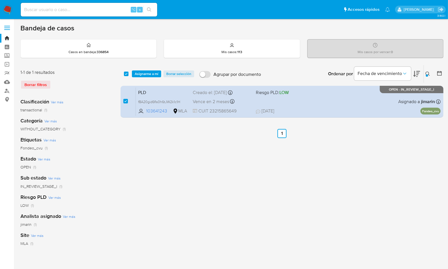
click at [146, 66] on div "select-all-cases-checkbox Asignarme a mí Borrar selección Agrupar por documento…" at bounding box center [281, 74] width 323 height 18
click at [144, 73] on span "Asignarme a mí" at bounding box center [147, 74] width 24 height 6
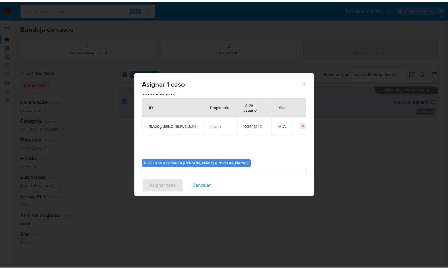
scroll to position [29, 0]
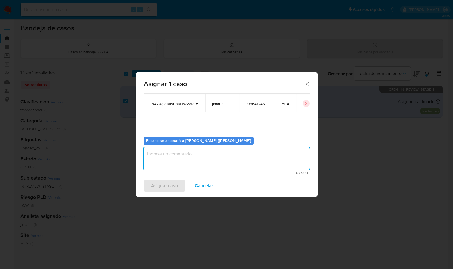
click at [164, 155] on textarea "assign-modal" at bounding box center [227, 158] width 166 height 23
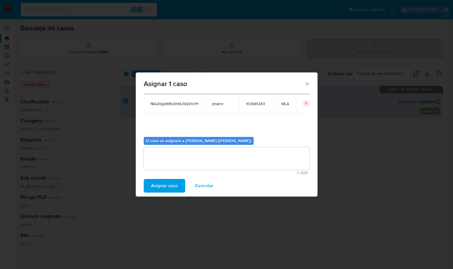
click at [167, 187] on span "Asignar caso" at bounding box center [164, 185] width 27 height 12
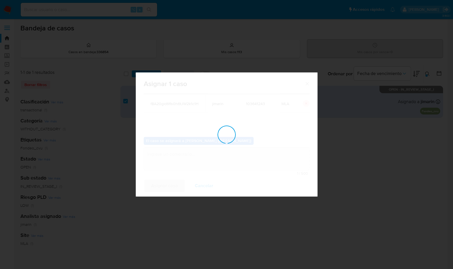
checkbox input "false"
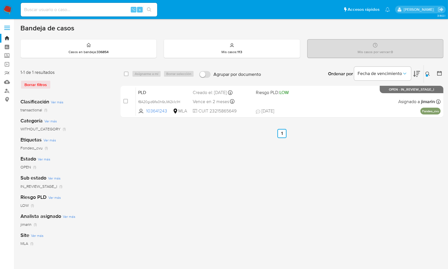
click at [12, 13] on img at bounding box center [8, 10] width 10 height 10
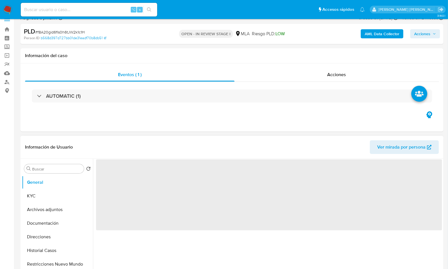
select select "10"
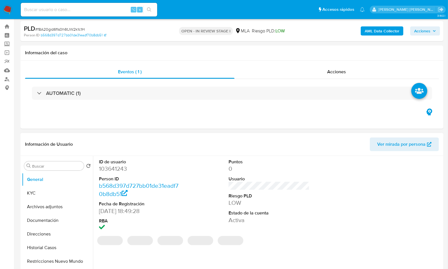
scroll to position [24, 0]
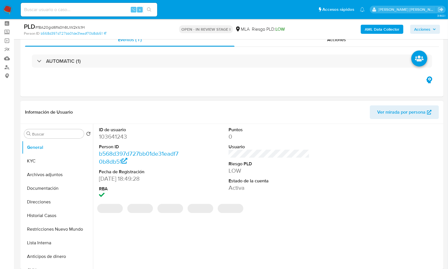
click at [120, 139] on dd "103641243" at bounding box center [139, 137] width 81 height 8
copy dd "103641243"
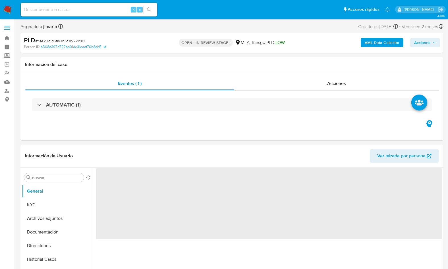
select select "10"
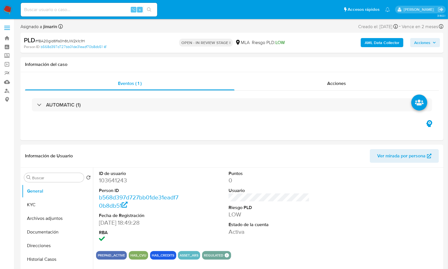
click at [78, 40] on span "# f8A20gid6fIs0h6tJW2k1c1H" at bounding box center [59, 41] width 49 height 6
copy span "f8A20gid6fIs0h6tJW2k1c1H"
click at [112, 183] on dd "103641243" at bounding box center [139, 180] width 81 height 8
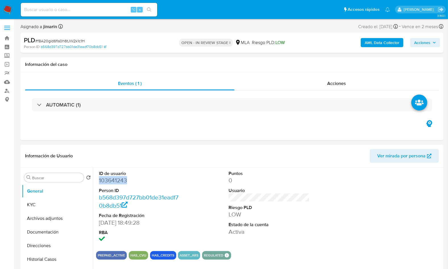
copy dd "103641243"
click at [42, 205] on button "KYC" at bounding box center [55, 205] width 66 height 14
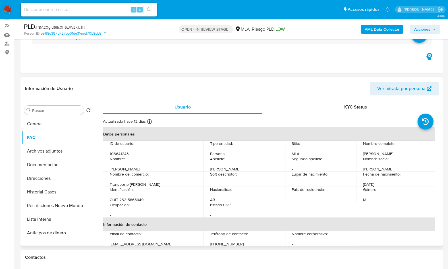
scroll to position [48, 0]
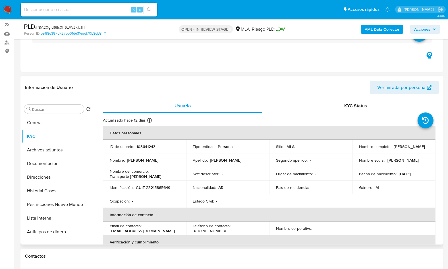
click at [155, 187] on p "CUIT 23215865649" at bounding box center [153, 187] width 34 height 5
copy p "23215865649"
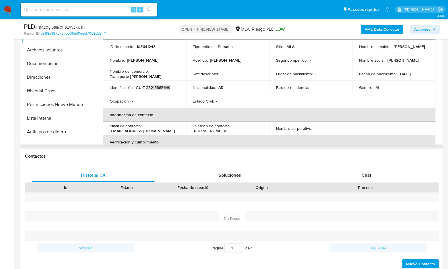
scroll to position [149, 0]
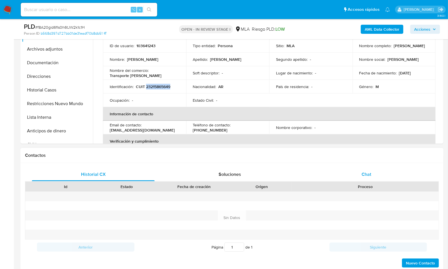
click at [375, 175] on div "Chat" at bounding box center [366, 175] width 123 height 14
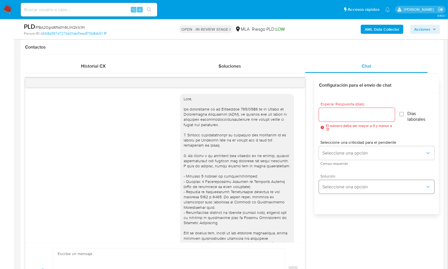
scroll to position [203, 0]
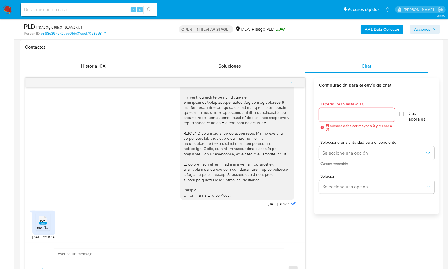
click at [39, 221] on icon at bounding box center [42, 220] width 7 height 9
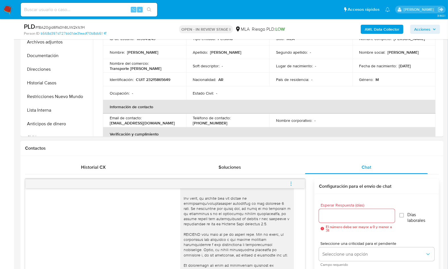
scroll to position [70, 0]
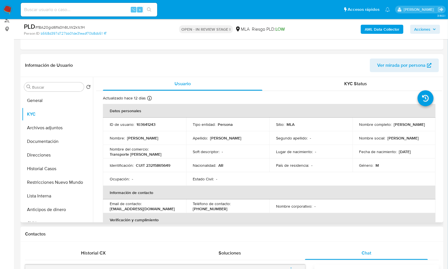
click at [159, 165] on p "CUIT 23215865649" at bounding box center [153, 165] width 34 height 5
copy p "23215865649"
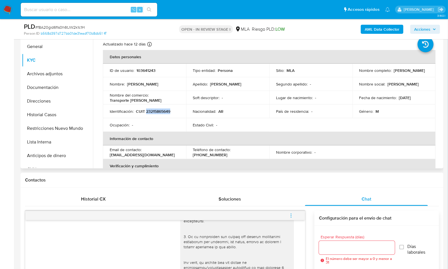
scroll to position [101, 0]
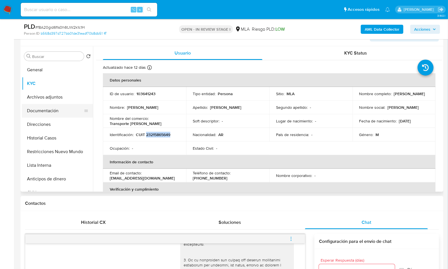
drag, startPoint x: 36, startPoint y: 107, endPoint x: 45, endPoint y: 107, distance: 8.2
click at [36, 107] on button "Documentación" at bounding box center [55, 111] width 66 height 14
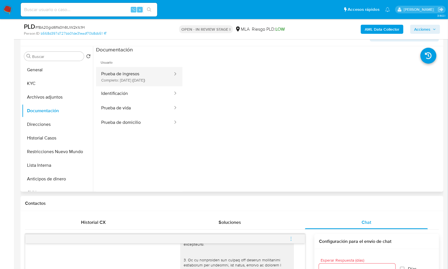
click at [131, 73] on button "Prueba de ingresos Completo: 26/11/2024 (hace 10 meses)" at bounding box center [134, 76] width 77 height 19
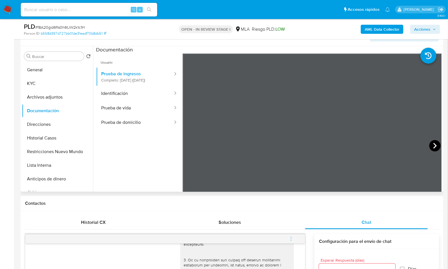
click at [429, 147] on icon at bounding box center [434, 145] width 11 height 11
click at [188, 147] on icon at bounding box center [189, 145] width 11 height 11
click at [133, 98] on button "Identificación" at bounding box center [134, 93] width 77 height 14
click at [134, 115] on button "Prueba de vida" at bounding box center [134, 108] width 77 height 14
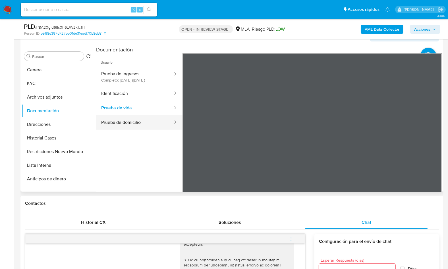
click at [133, 126] on button "Prueba de domicilio" at bounding box center [134, 122] width 77 height 14
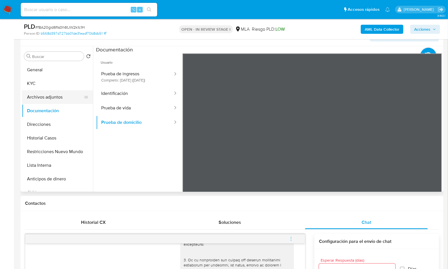
click at [45, 92] on button "Archivos adjuntos" at bounding box center [55, 97] width 66 height 14
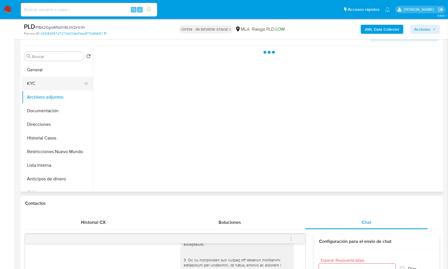
click at [51, 88] on button "KYC" at bounding box center [55, 84] width 66 height 14
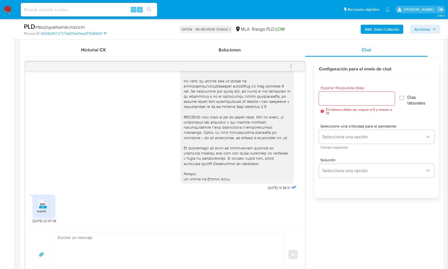
scroll to position [203, 0]
click at [350, 234] on div "17/09/2025 14:38:31 PDF PDF melifile4264910394063819822.pdf 17/09/2025 22:07:45…" at bounding box center [231, 172] width 413 height 221
click at [113, 248] on textarea at bounding box center [168, 255] width 220 height 44
paste textarea "Hola, ¡Muchas gracias por tu respuesta! Confirmamos la recepción de la document…"
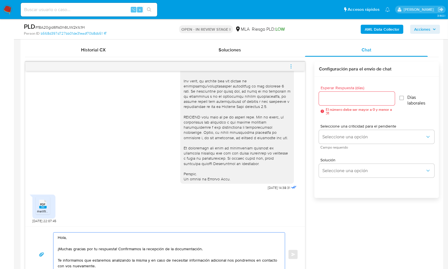
scroll to position [289, 0]
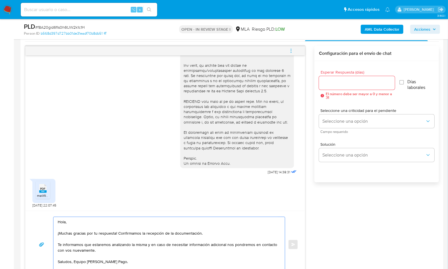
type textarea "Hola, ¡Muchas gracias por tu respuesta! Confirmamos la recepción de la document…"
click at [335, 79] on input "Esperar Respuesta (días)" at bounding box center [357, 82] width 76 height 7
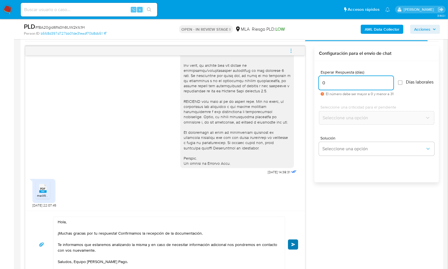
type input "0"
click at [295, 243] on button "Enviar" at bounding box center [293, 244] width 10 height 10
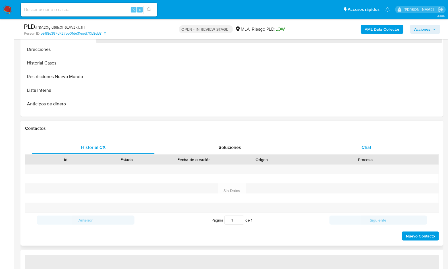
click at [358, 146] on div "Chat" at bounding box center [366, 148] width 123 height 14
select select "10"
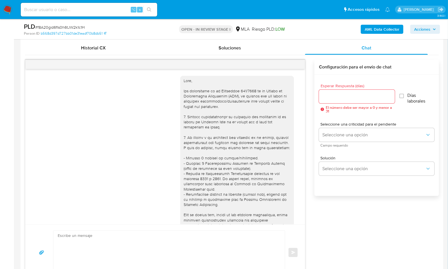
scroll to position [271, 0]
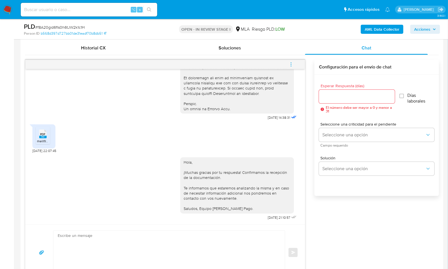
click at [296, 64] on button "menu-action" at bounding box center [290, 65] width 19 height 14
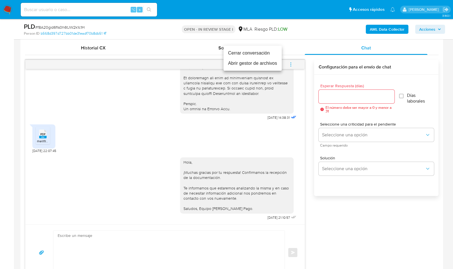
click at [258, 55] on li "Cerrar conversación" at bounding box center [252, 53] width 58 height 10
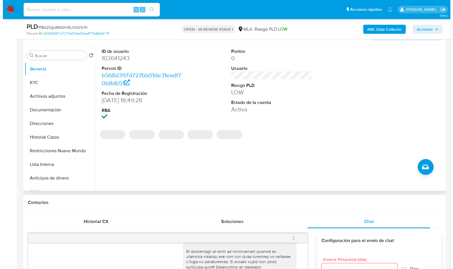
scroll to position [97, 0]
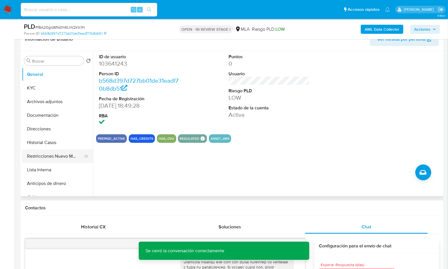
click at [73, 150] on button "Restricciones Nuevo Mundo" at bounding box center [55, 156] width 66 height 14
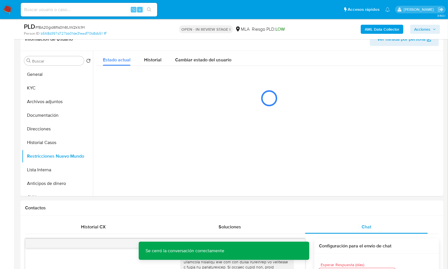
click at [362, 34] on div "AML Data Collector Acciones" at bounding box center [370, 28] width 137 height 13
click at [369, 30] on b "AML Data Collector" at bounding box center [381, 29] width 35 height 9
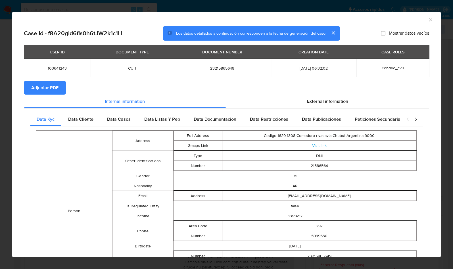
click at [39, 85] on span "Adjuntar PDF" at bounding box center [44, 87] width 27 height 12
click at [400, 24] on div "AML Data Collector" at bounding box center [226, 19] width 429 height 14
click at [428, 20] on icon "Cerrar ventana" at bounding box center [431, 20] width 6 height 6
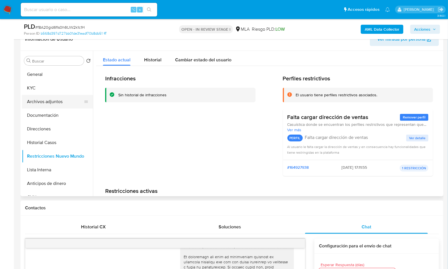
click at [56, 101] on button "Archivos adjuntos" at bounding box center [55, 102] width 66 height 14
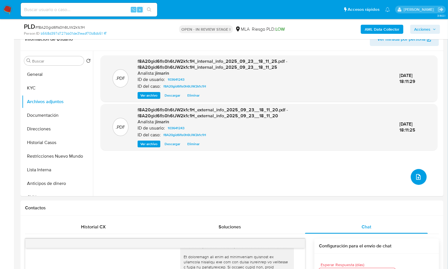
click at [421, 174] on button "upload-file" at bounding box center [418, 177] width 16 height 16
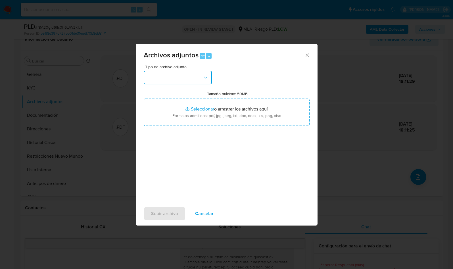
click at [197, 75] on button "button" at bounding box center [178, 78] width 68 height 14
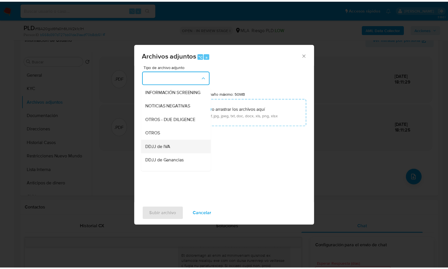
scroll to position [70, 0]
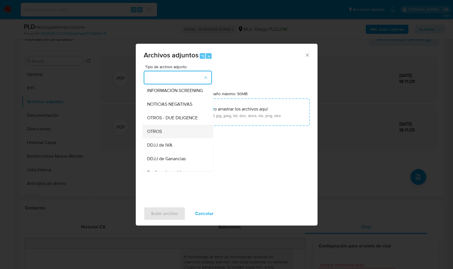
click at [163, 138] on div "OTROS" at bounding box center [176, 132] width 58 height 14
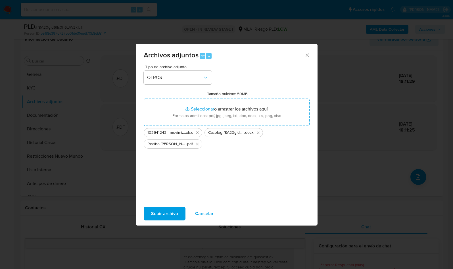
click at [163, 216] on span "Subir archivo" at bounding box center [164, 213] width 27 height 12
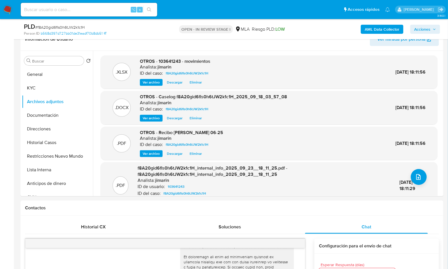
click at [427, 28] on span "Acciones" at bounding box center [422, 29] width 16 height 9
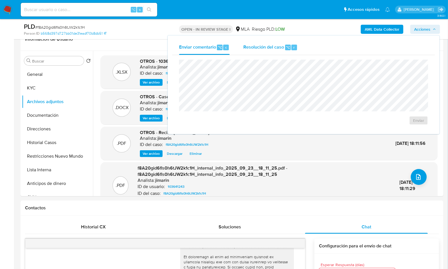
click at [270, 50] on span "Resolución del caso" at bounding box center [263, 47] width 41 height 7
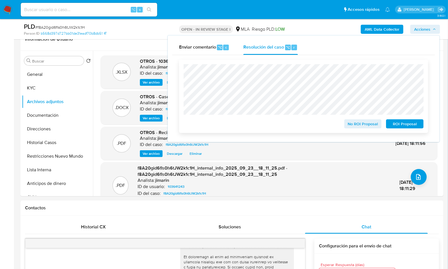
click at [357, 127] on span "No ROI Proposal" at bounding box center [363, 124] width 30 height 8
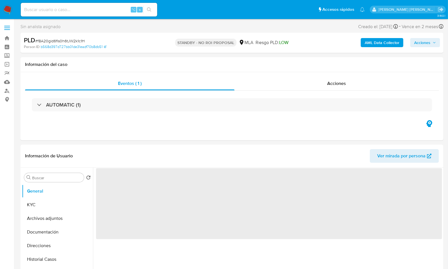
select select "10"
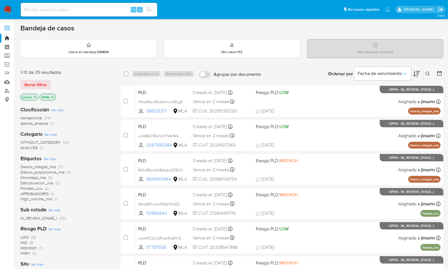
click at [52, 97] on icon "close-filter" at bounding box center [52, 96] width 3 height 3
